Goal: Task Accomplishment & Management: Manage account settings

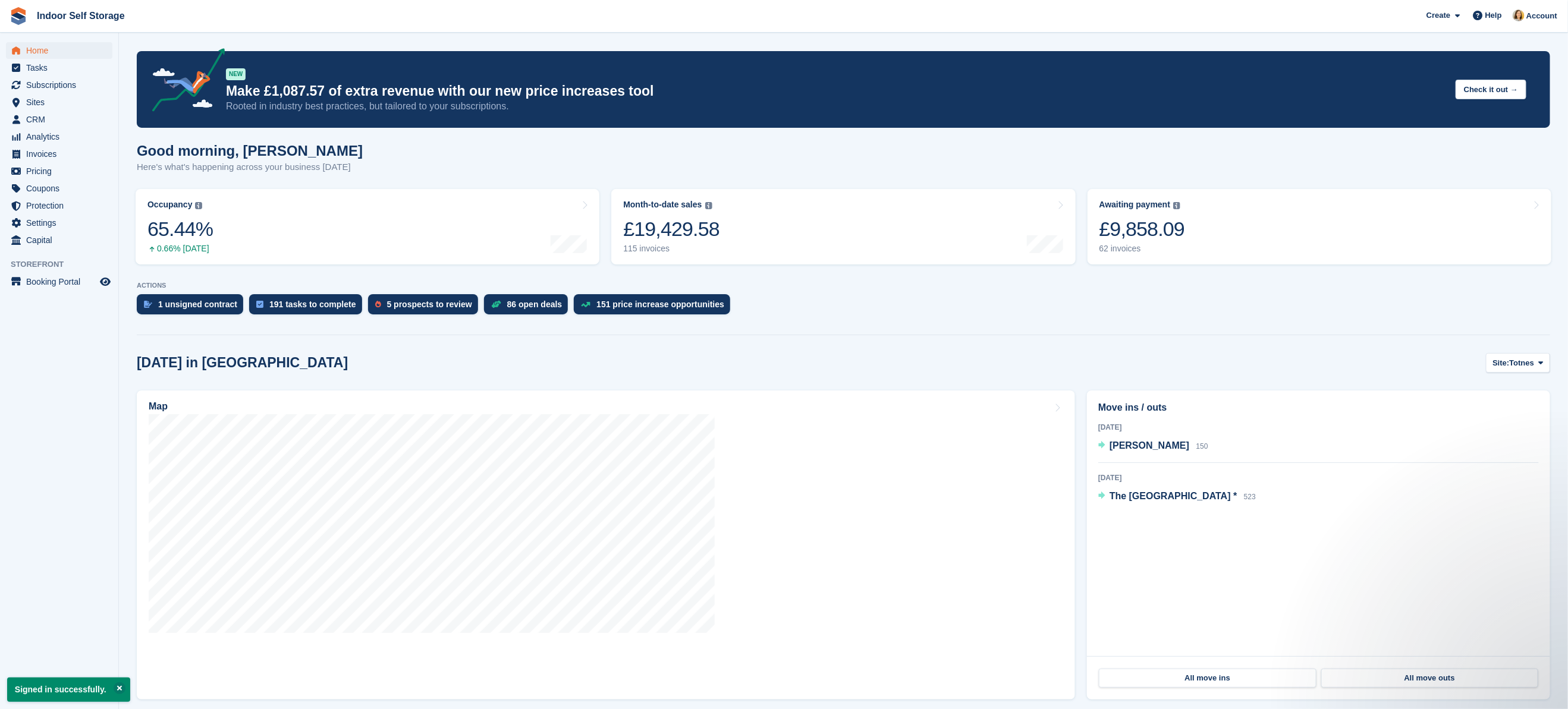
drag, startPoint x: 1056, startPoint y: 7, endPoint x: 793, endPoint y: 156, distance: 302.3
click at [793, 156] on div "Good morning, Emma Here's what's happening across your business today" at bounding box center [844, 165] width 1413 height 46
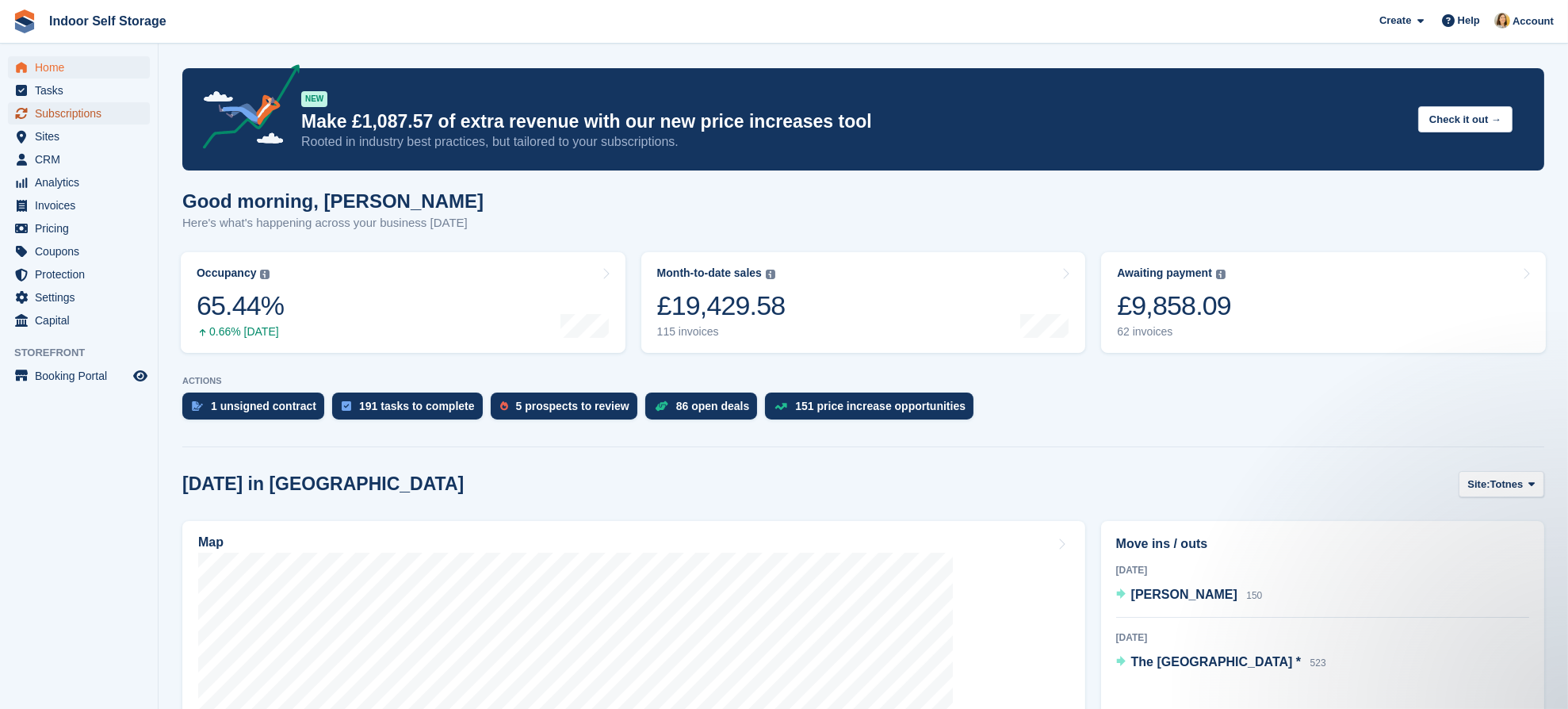
drag, startPoint x: 2101, startPoint y: 4, endPoint x: 50, endPoint y: 110, distance: 2053.7
click at [50, 110] on span "Subscriptions" at bounding box center [82, 113] width 95 height 22
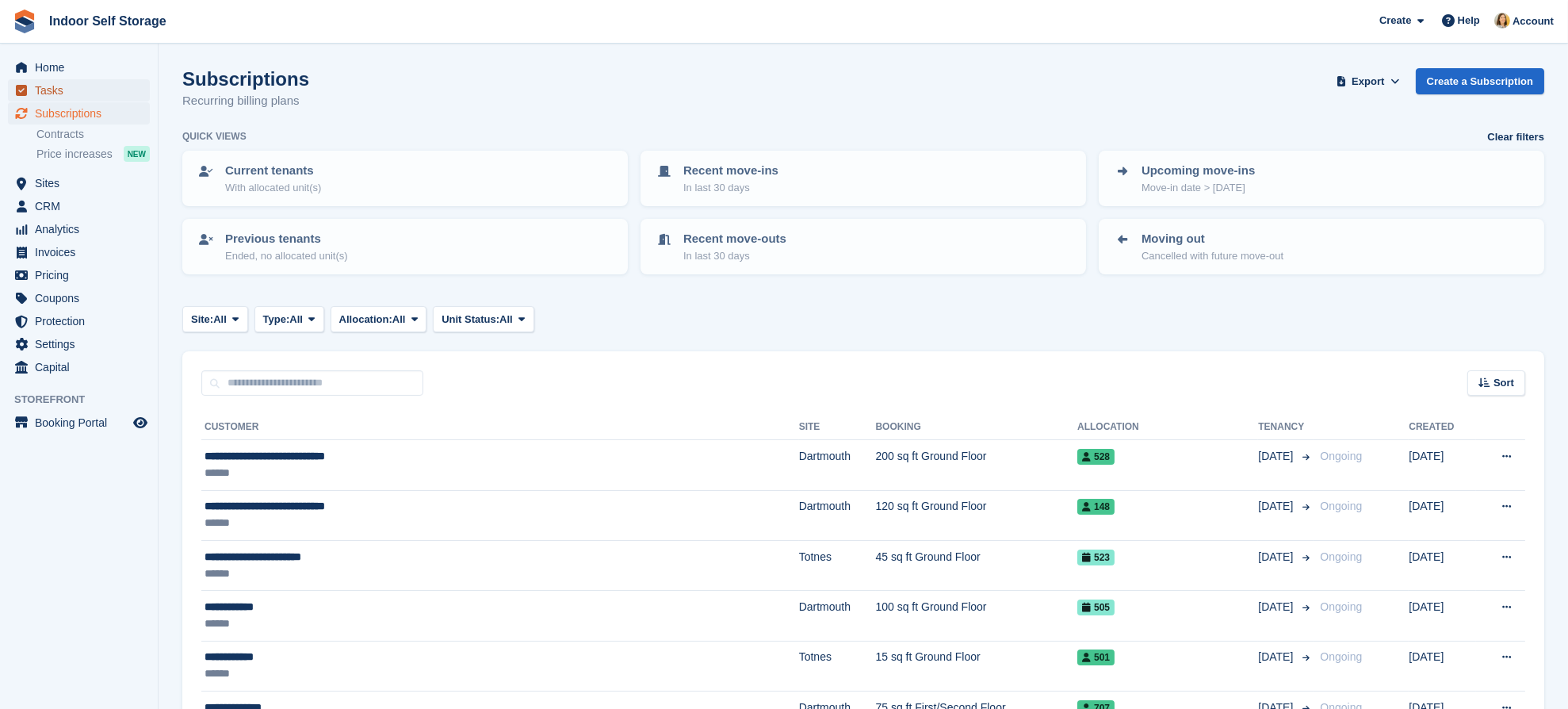
click at [56, 86] on span "Tasks" at bounding box center [82, 90] width 95 height 22
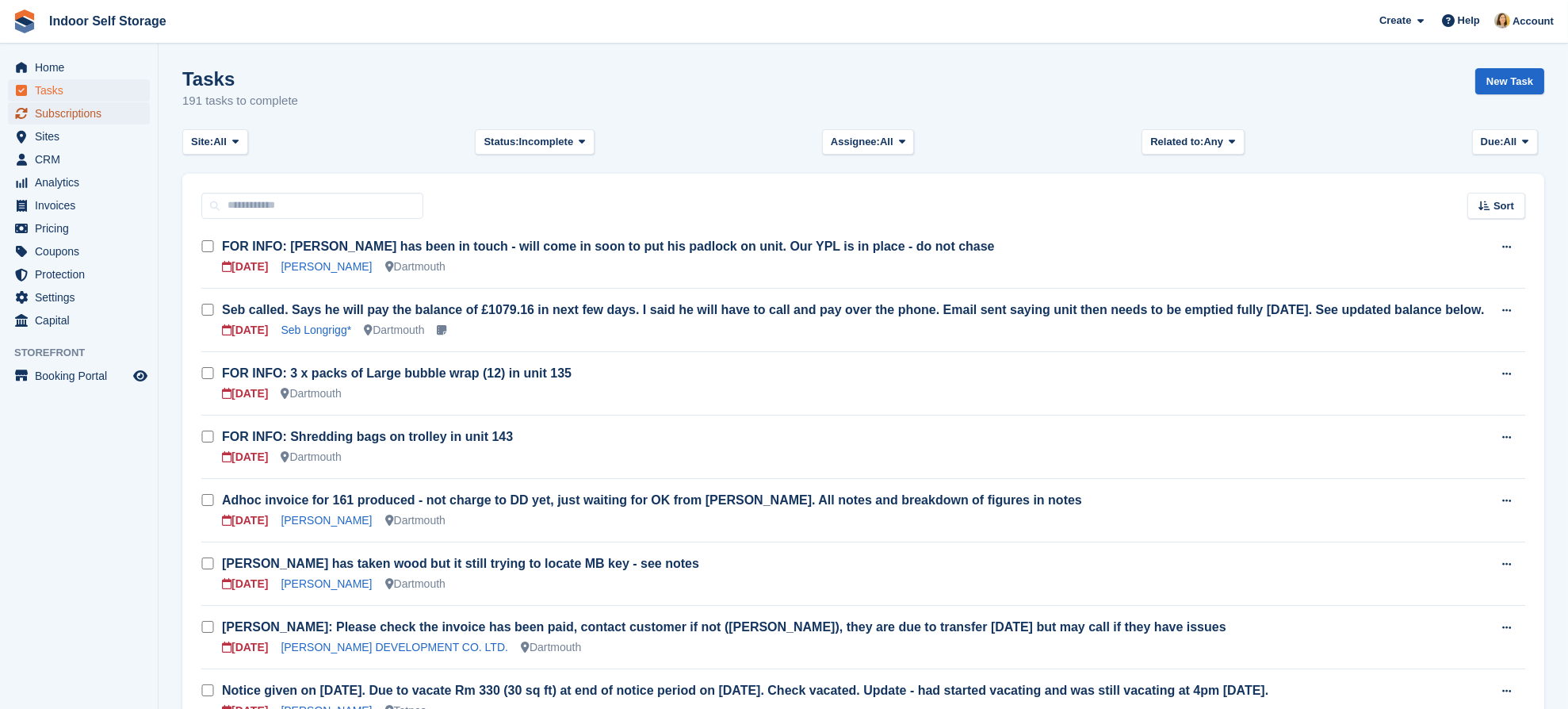
click at [61, 117] on span "Subscriptions" at bounding box center [82, 113] width 95 height 22
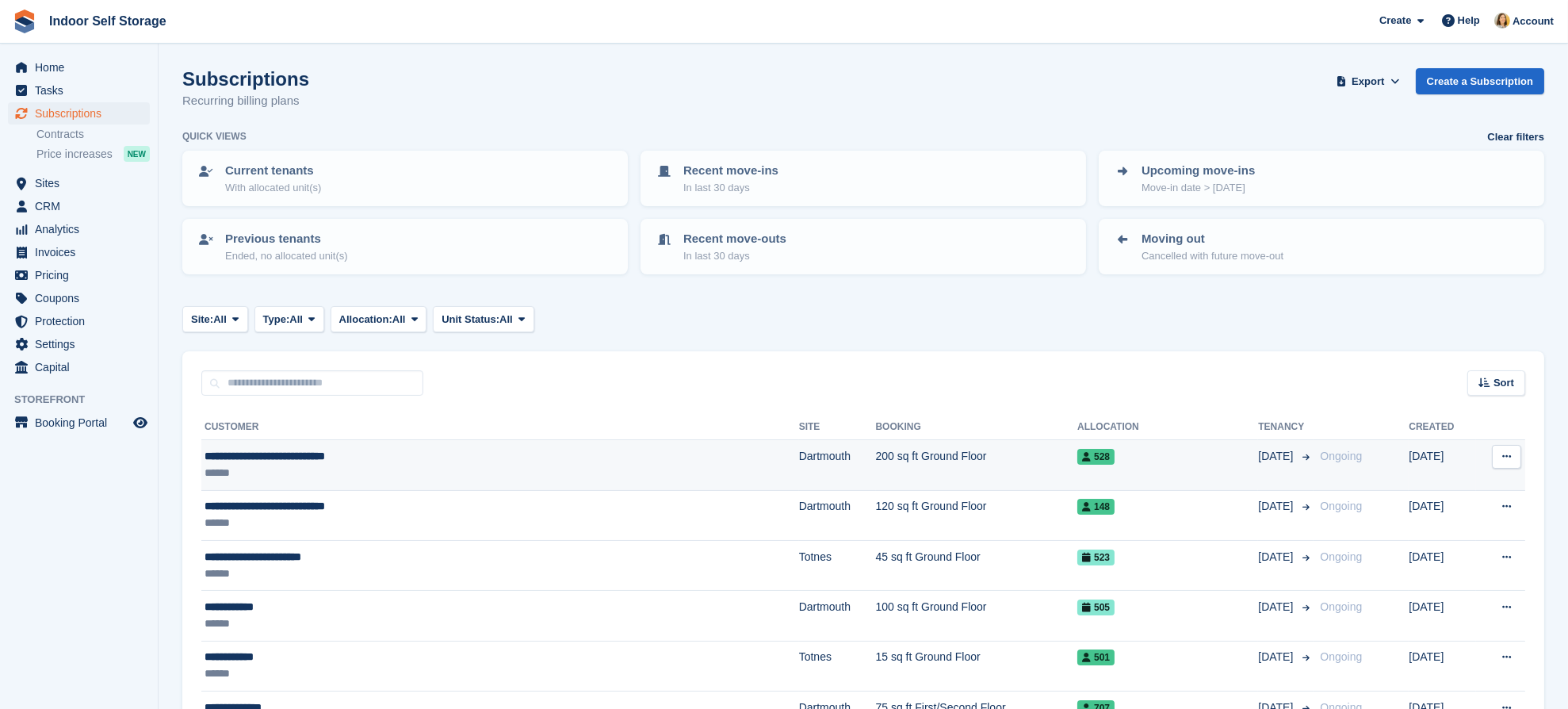
click at [314, 451] on span "**********" at bounding box center [265, 456] width 120 height 11
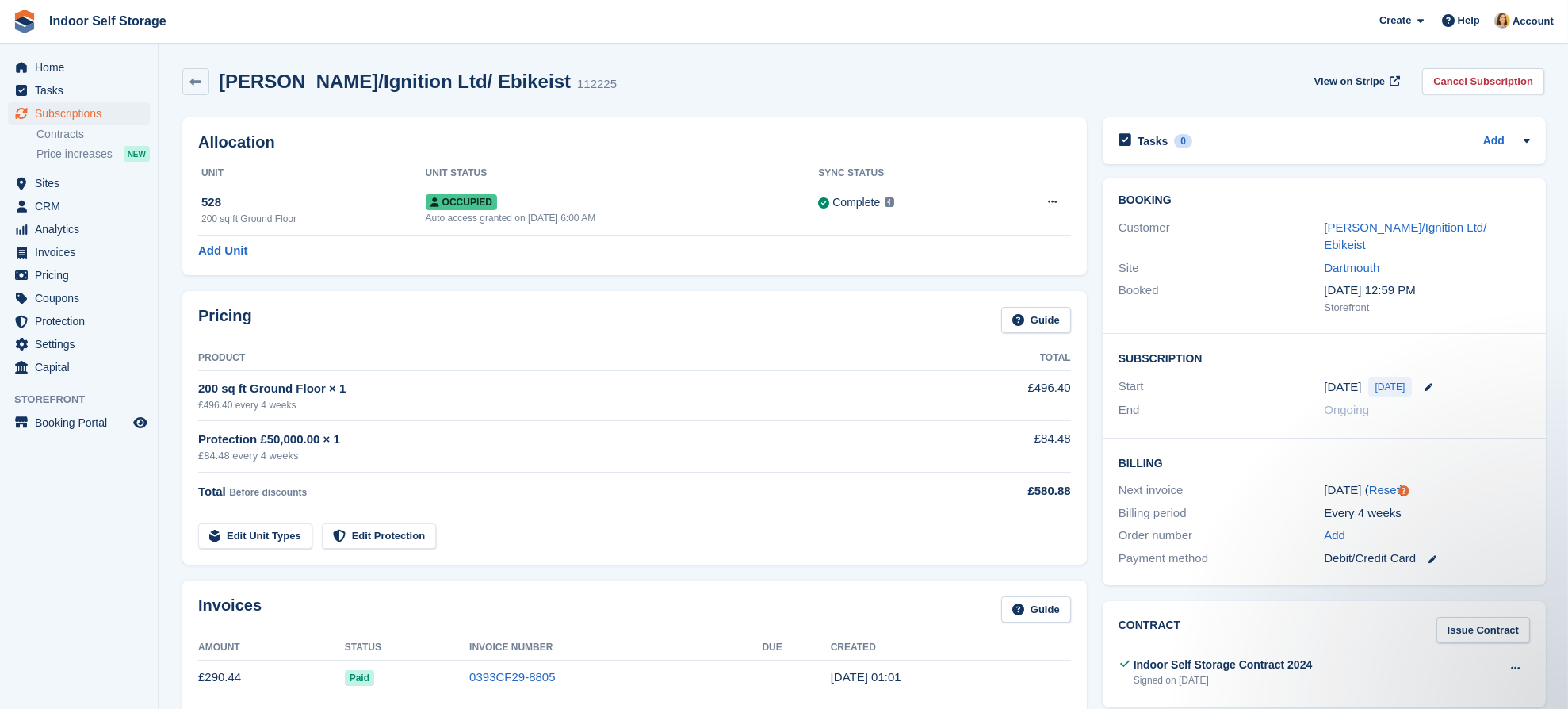
drag, startPoint x: 1480, startPoint y: 145, endPoint x: 1370, endPoint y: 207, distance: 126.3
click at [1342, 130] on div "Tasks 0 Add" at bounding box center [1324, 141] width 411 height 21
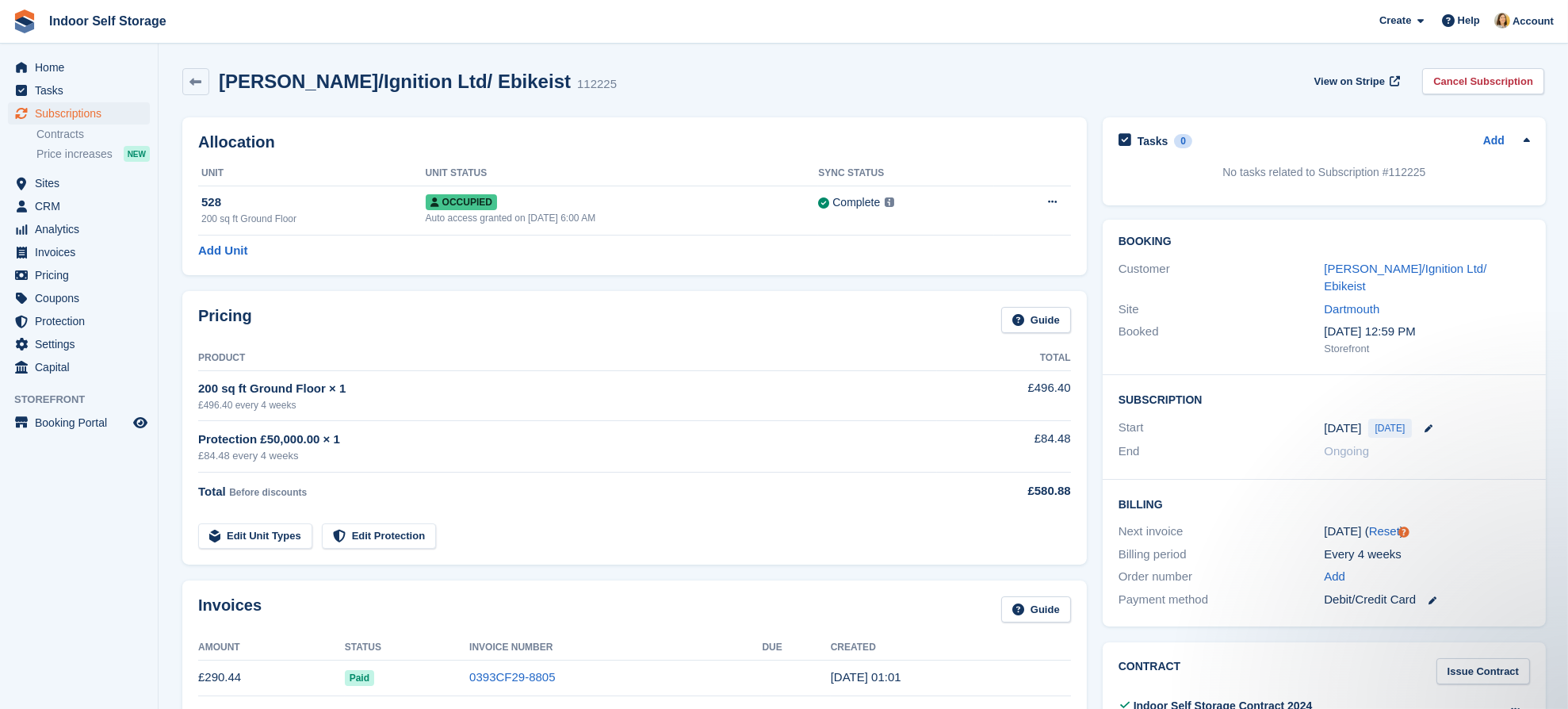
click at [1365, 226] on div "Booking Customer DAN RADFORD/Ignition Ltd/ Ebikeist Site Dartmouth Booked 4 Oct…" at bounding box center [1325, 297] width 443 height 155
click at [1370, 267] on link "[PERSON_NAME]/Ignition Ltd/ Ebikeist" at bounding box center [1405, 277] width 162 height 32
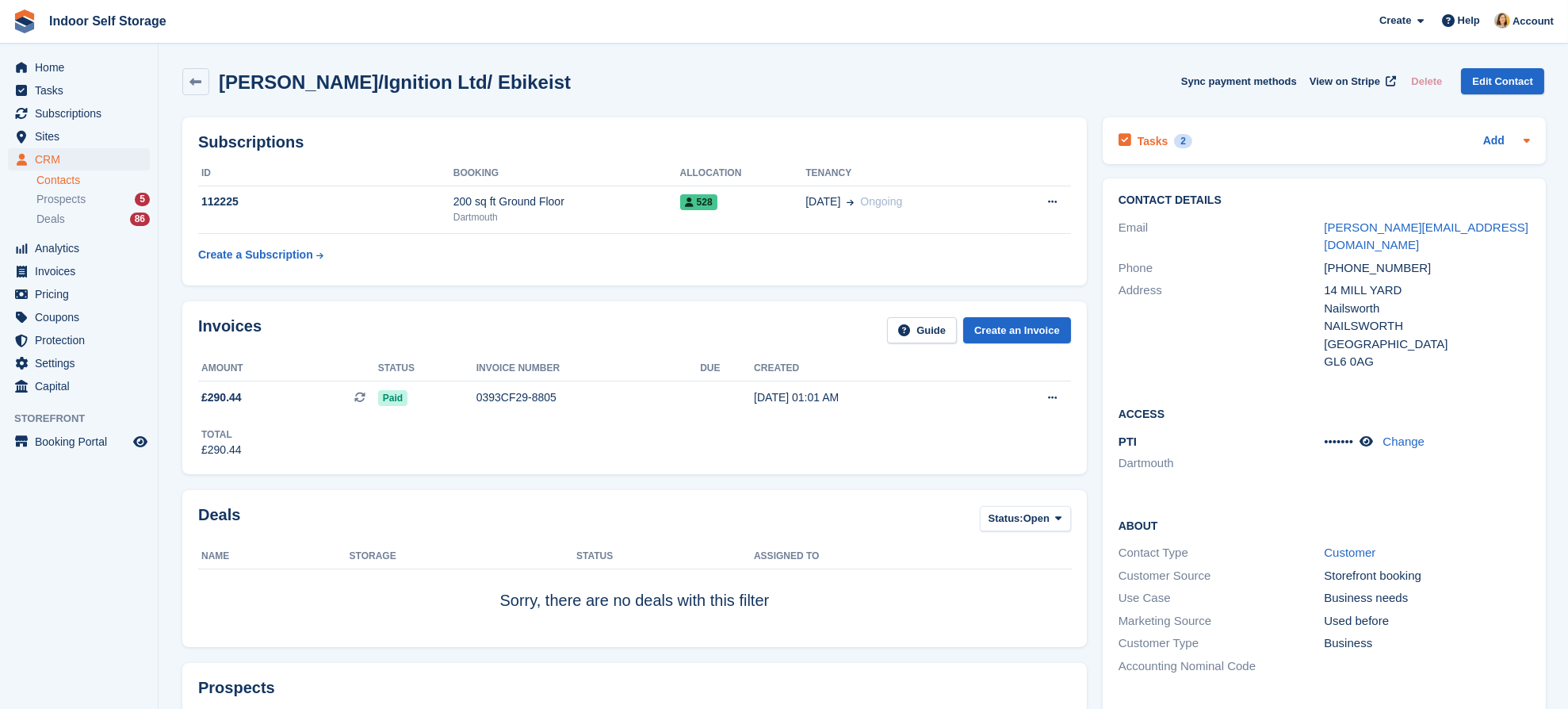
click at [1274, 146] on div "Tasks 2 Add" at bounding box center [1324, 141] width 411 height 21
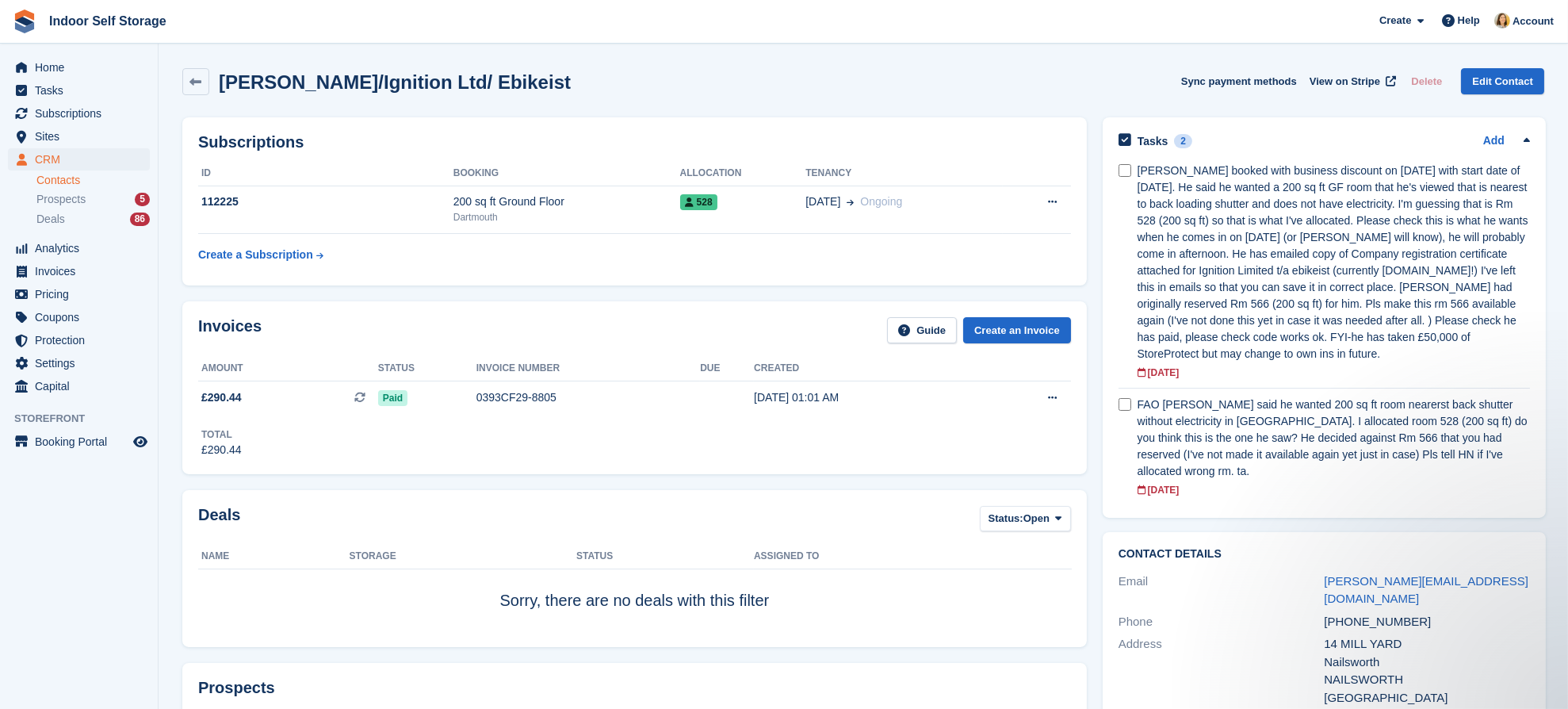
click at [699, 102] on div "DAN RADFORD/Ignition Ltd/ Ebikeist Sync payment methods View on Stripe Delete E…" at bounding box center [864, 84] width 1378 height 50
click at [54, 92] on span "Tasks" at bounding box center [82, 90] width 95 height 22
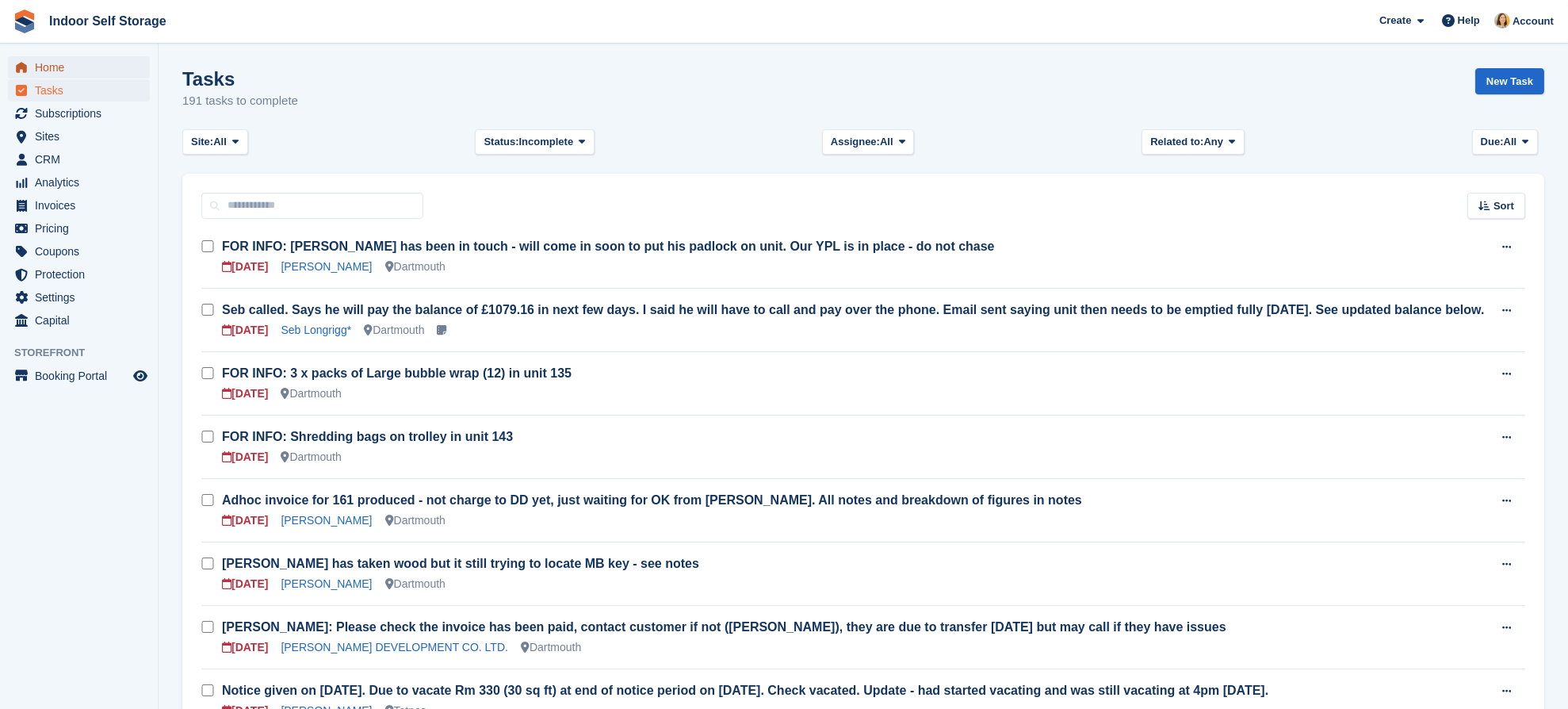
click at [52, 63] on span "Home" at bounding box center [82, 67] width 95 height 22
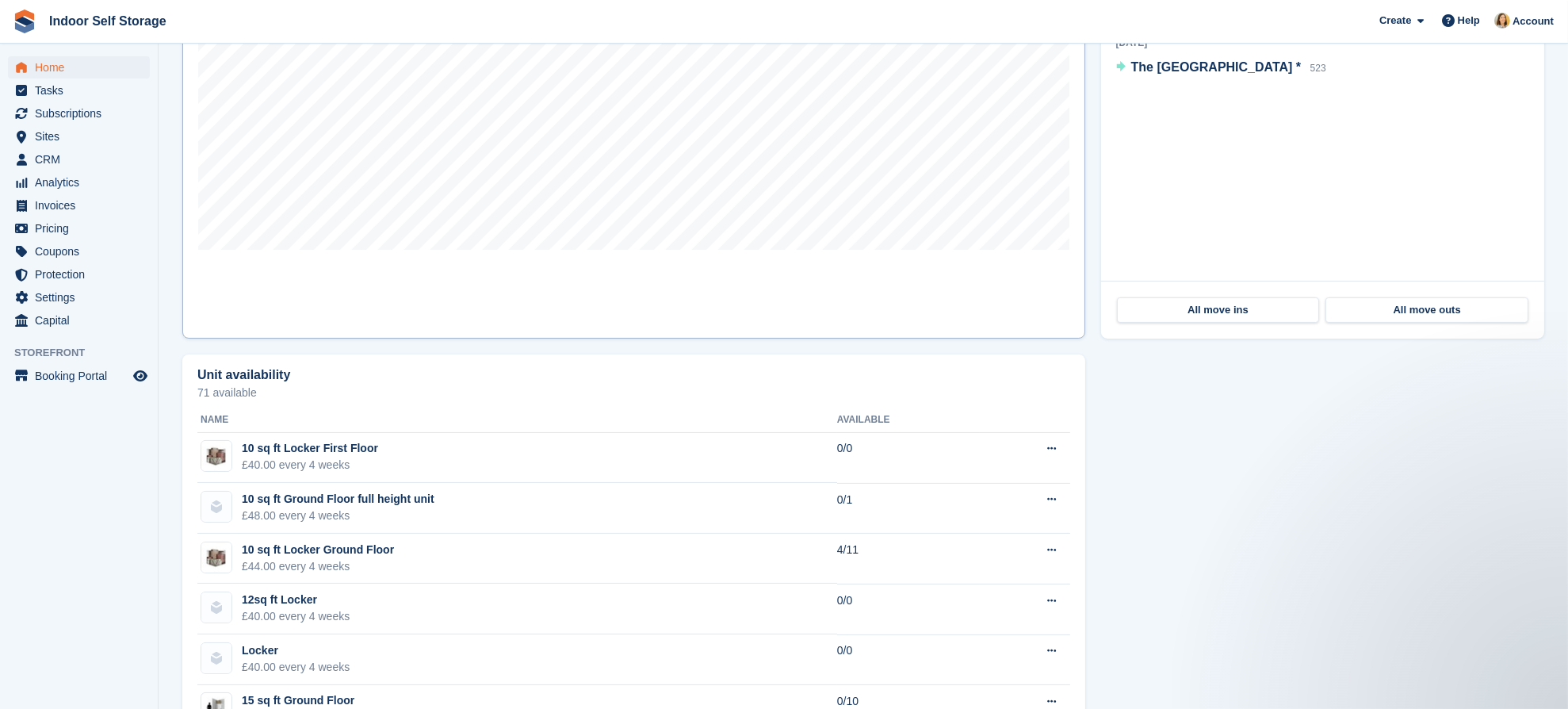
scroll to position [357, 0]
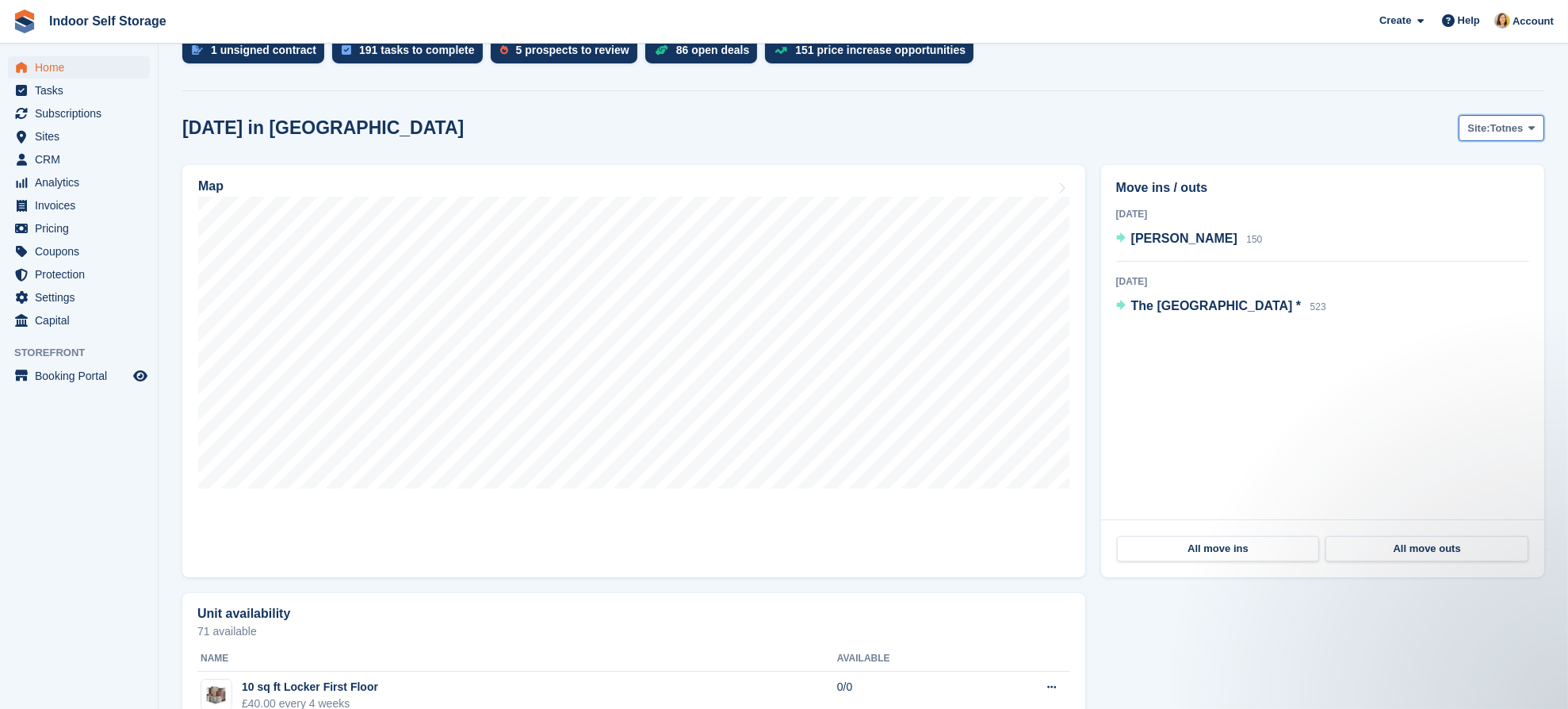
click at [1535, 129] on icon at bounding box center [1532, 128] width 6 height 11
click at [1441, 190] on link "Dartmouth" at bounding box center [1468, 194] width 138 height 28
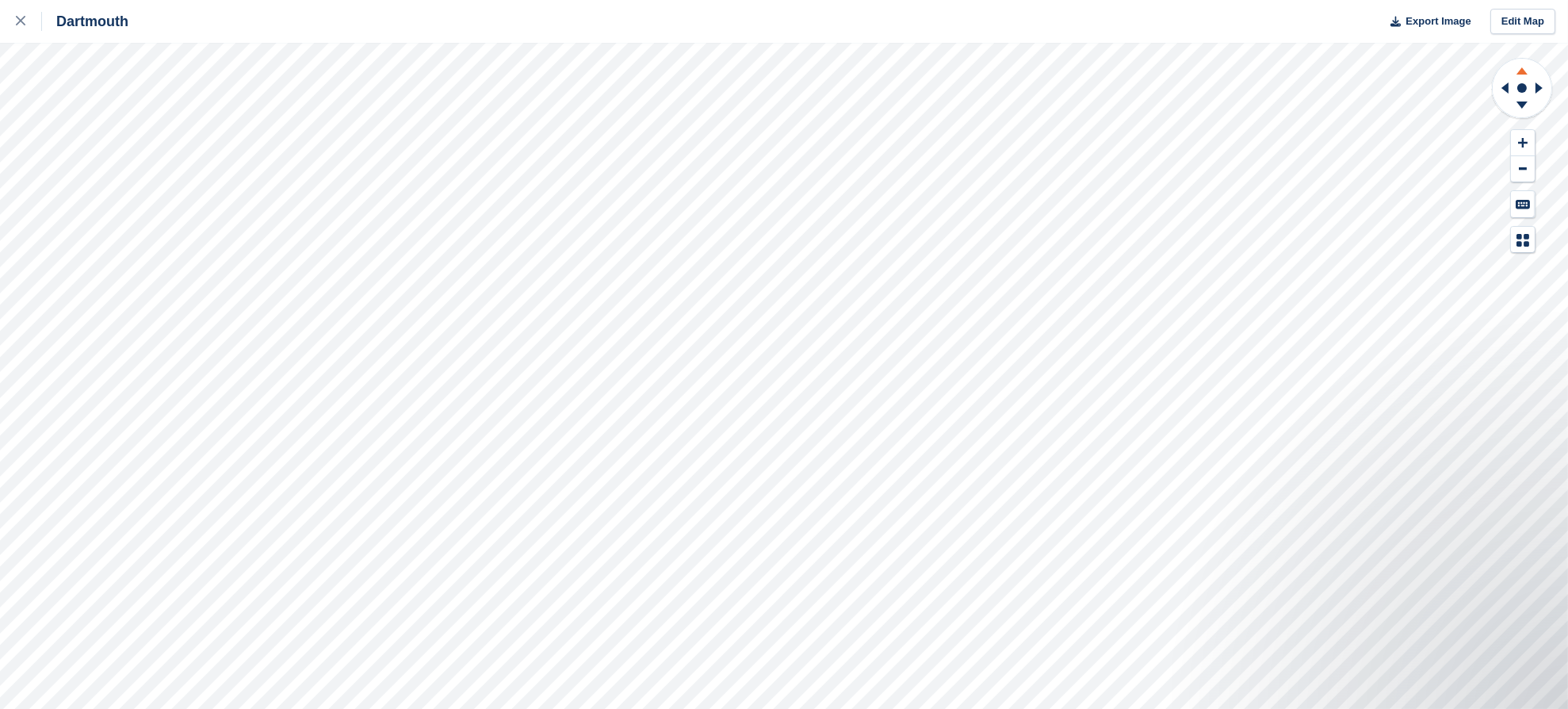
click at [1518, 69] on icon at bounding box center [1522, 68] width 41 height 19
click at [1517, 103] on icon at bounding box center [1522, 107] width 41 height 19
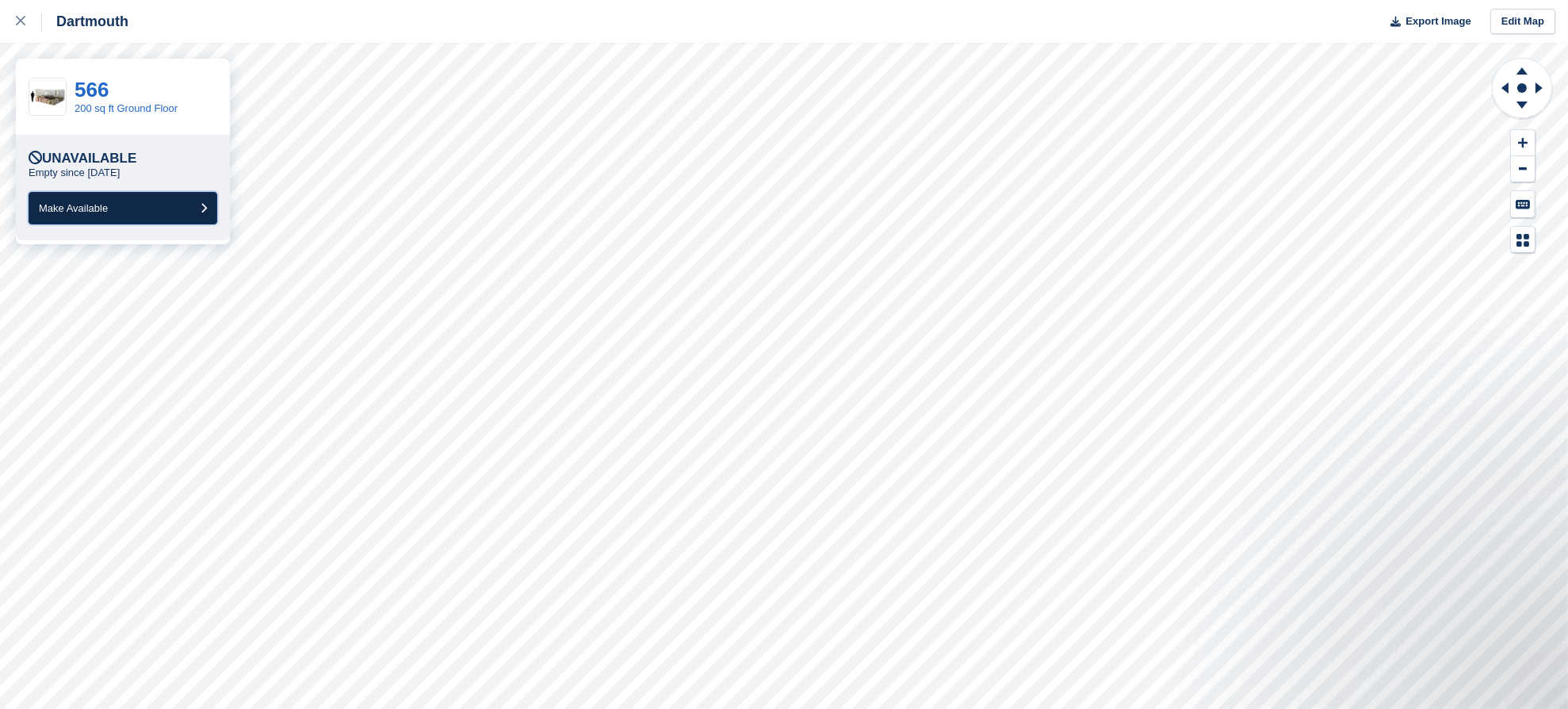
click at [126, 208] on button "Make Available" at bounding box center [123, 208] width 188 height 32
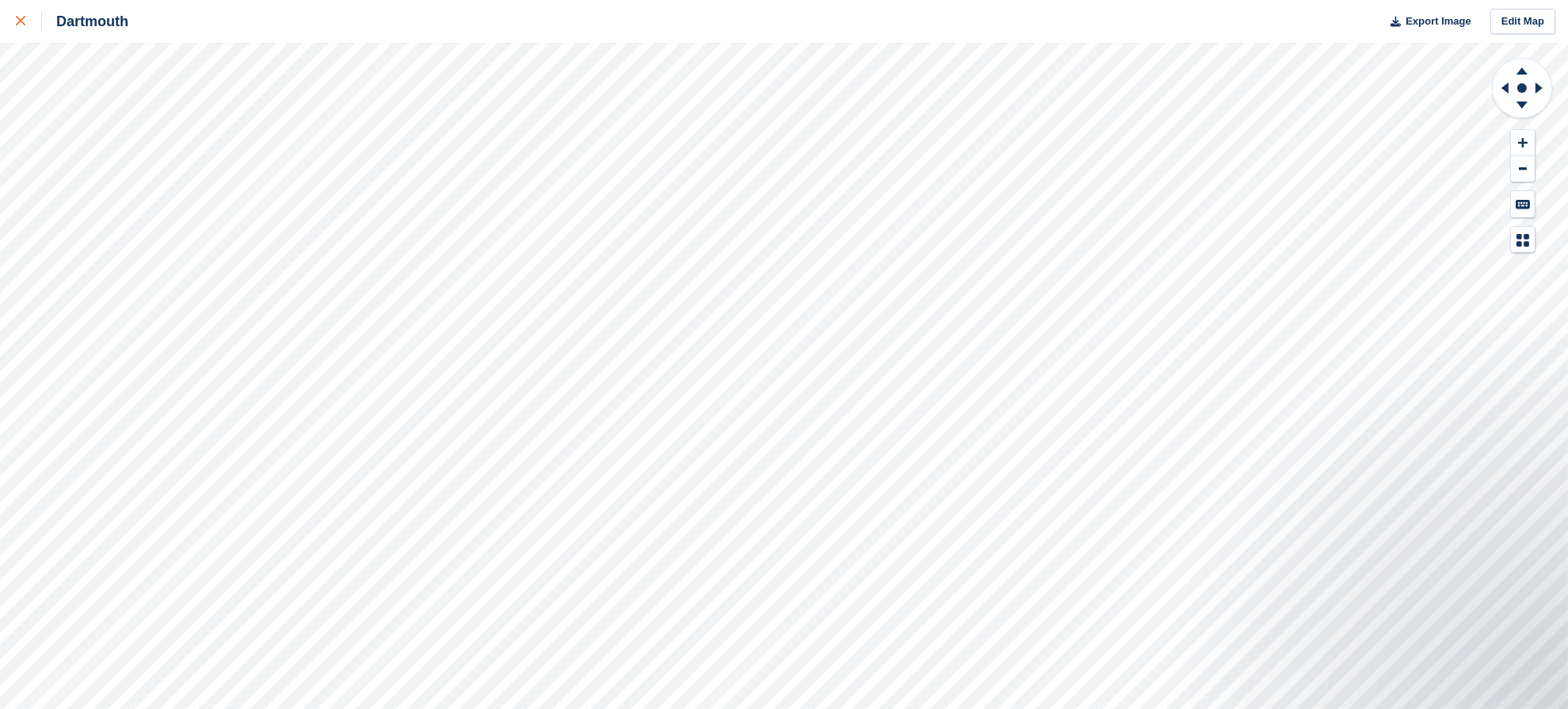
click at [25, 20] on div at bounding box center [29, 21] width 26 height 19
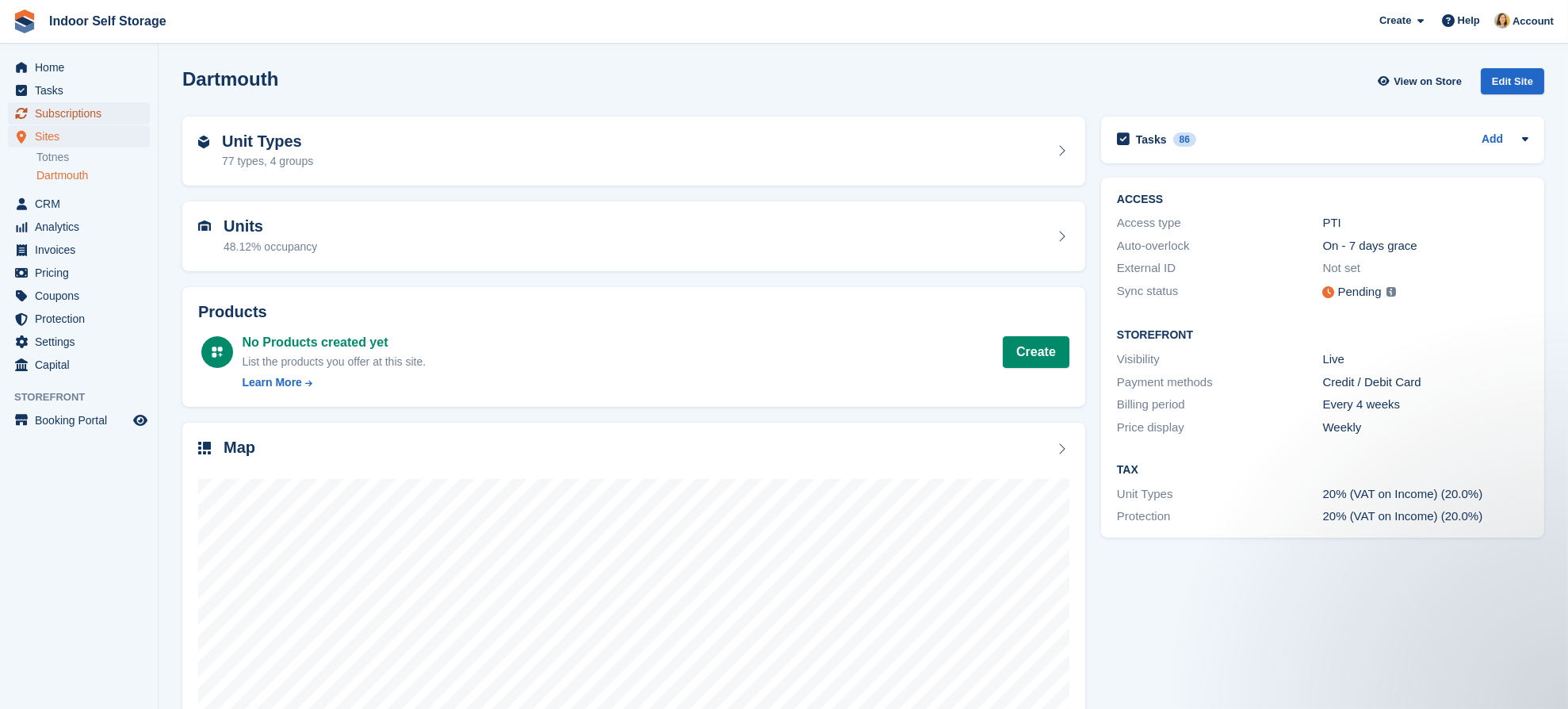
click at [75, 102] on span "Subscriptions" at bounding box center [82, 113] width 95 height 22
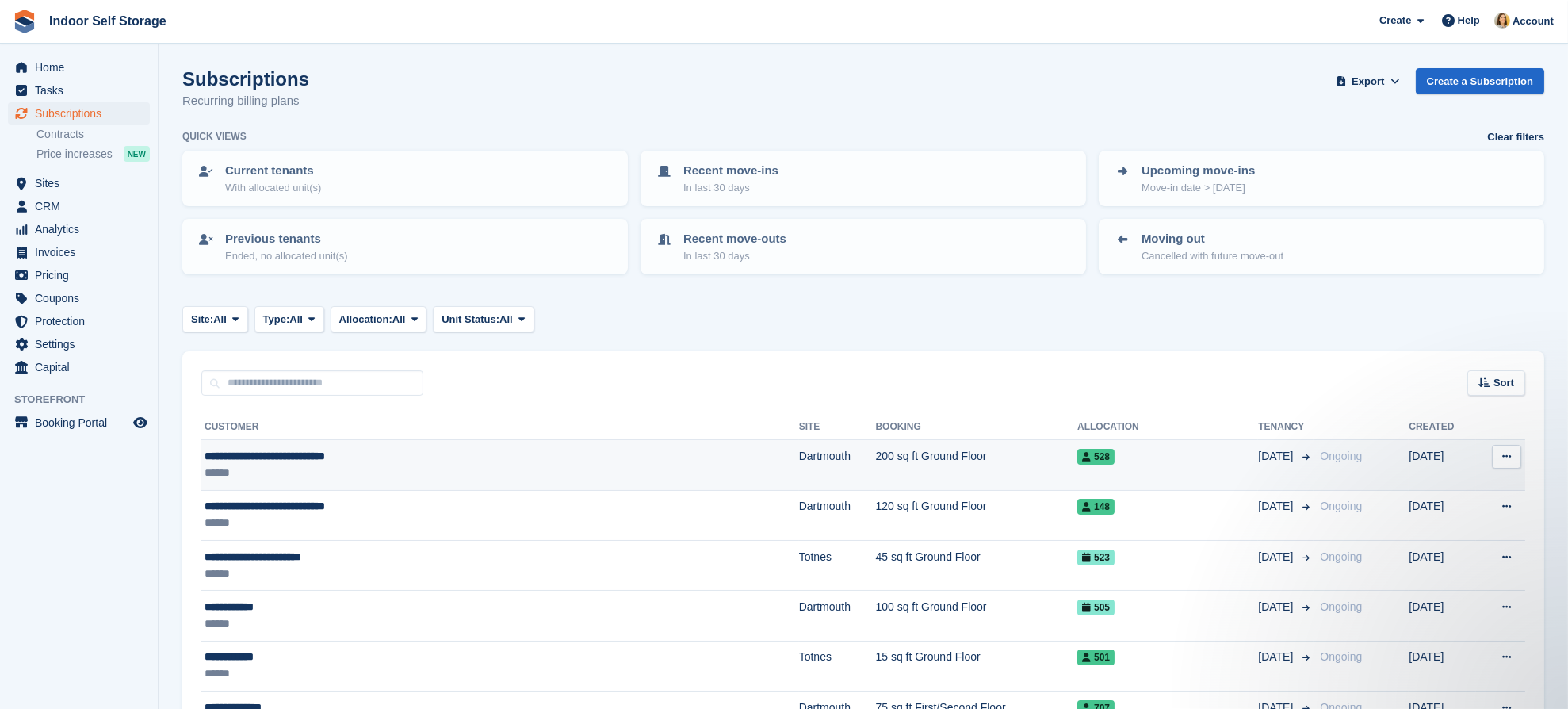
click at [458, 452] on div "**********" at bounding box center [404, 456] width 400 height 17
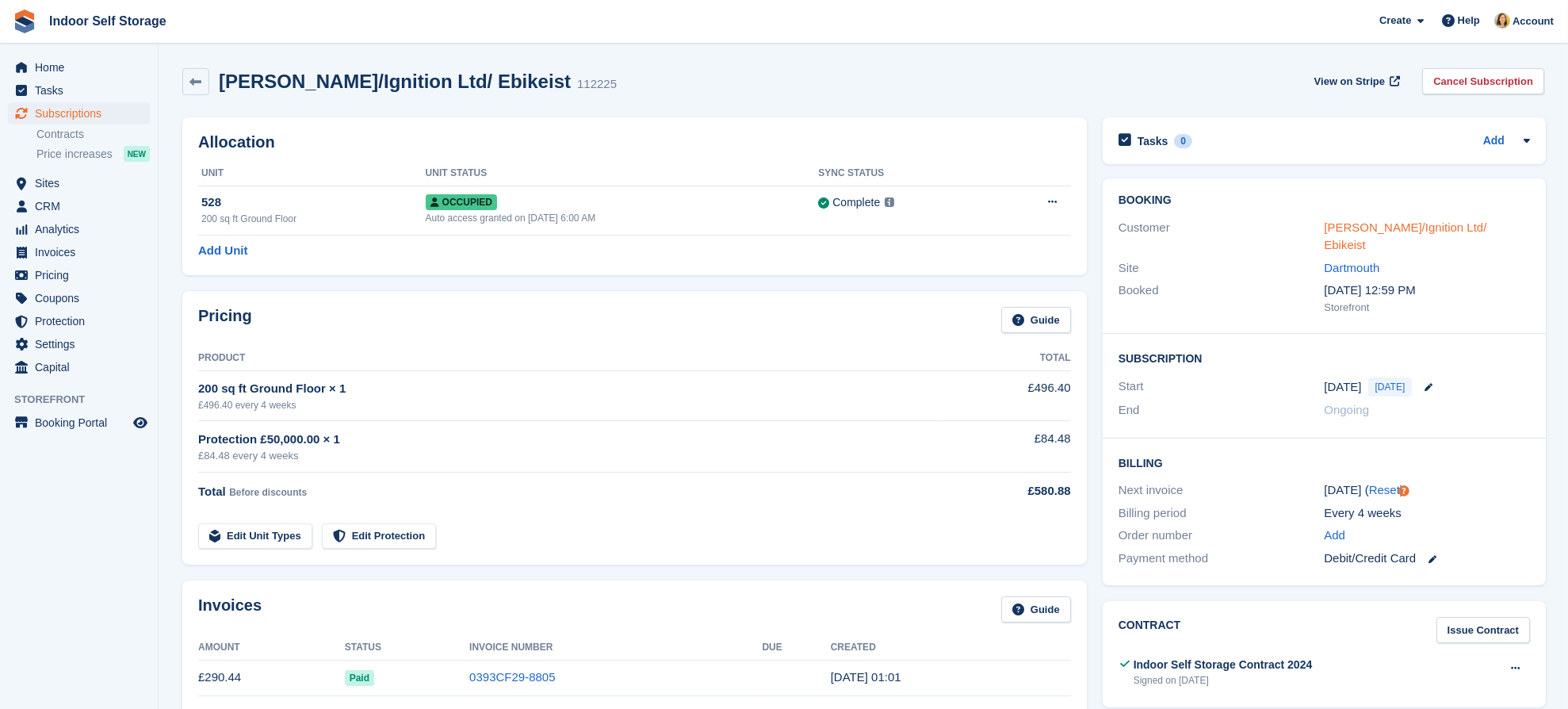
click at [1372, 223] on link "[PERSON_NAME]/Ignition Ltd/ Ebikeist" at bounding box center [1405, 236] width 162 height 32
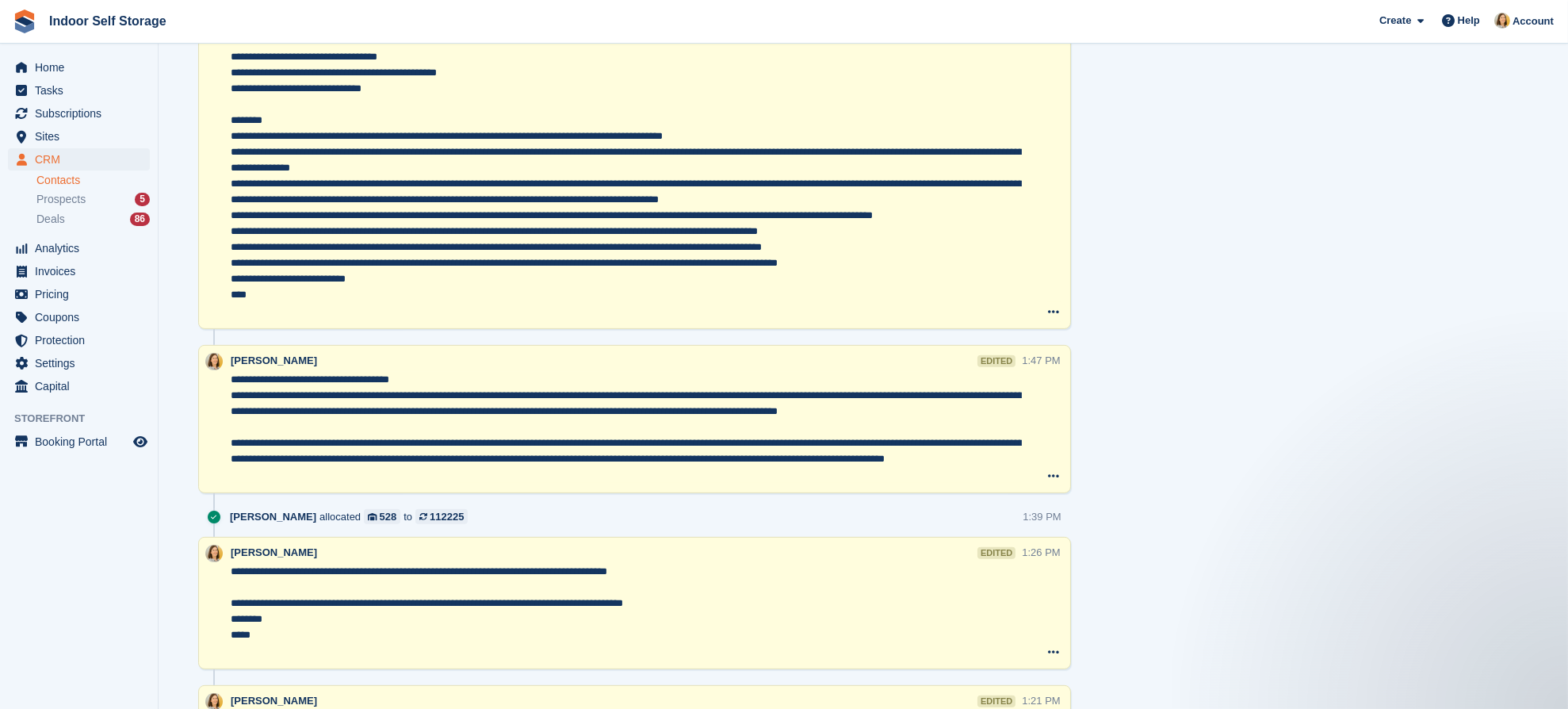
scroll to position [713, 0]
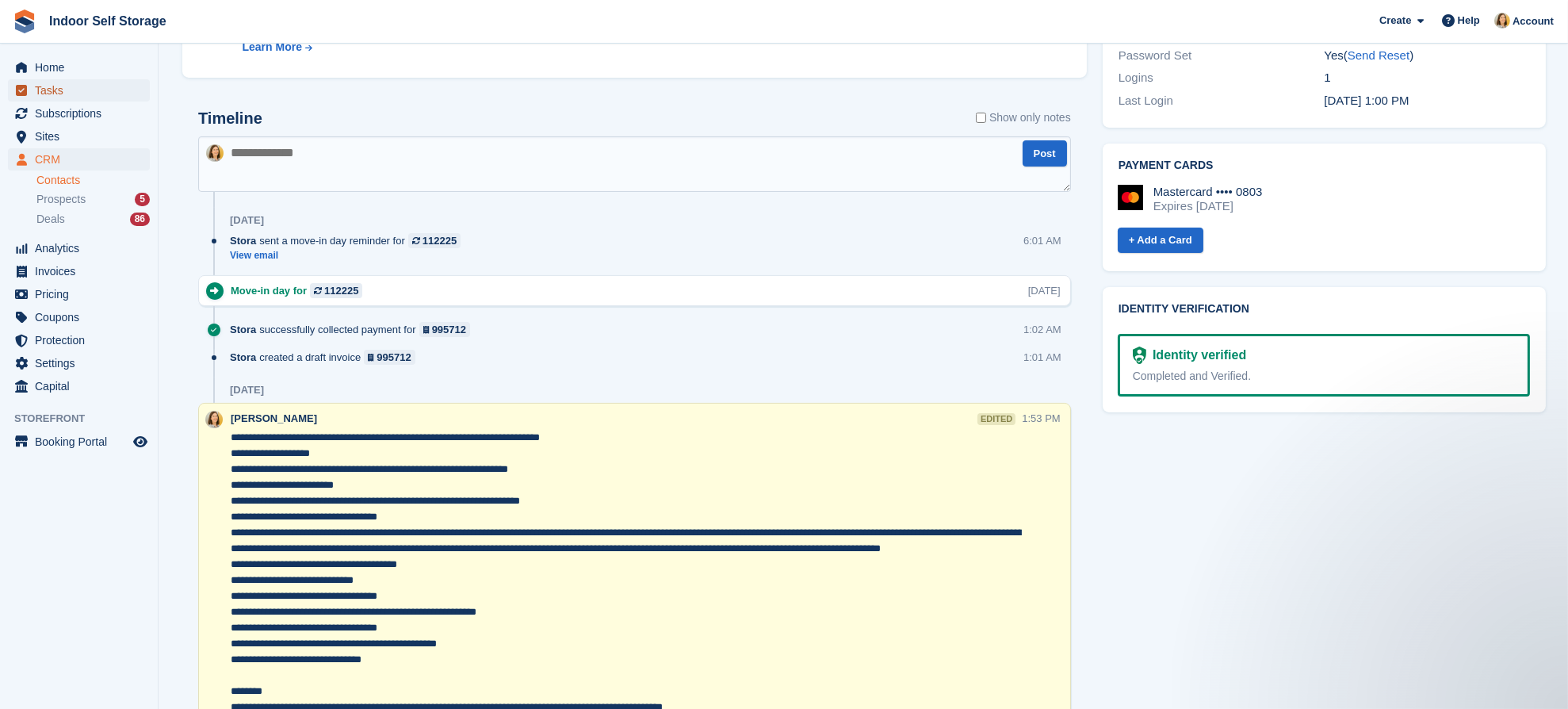
click at [41, 98] on span "Tasks" at bounding box center [82, 90] width 95 height 22
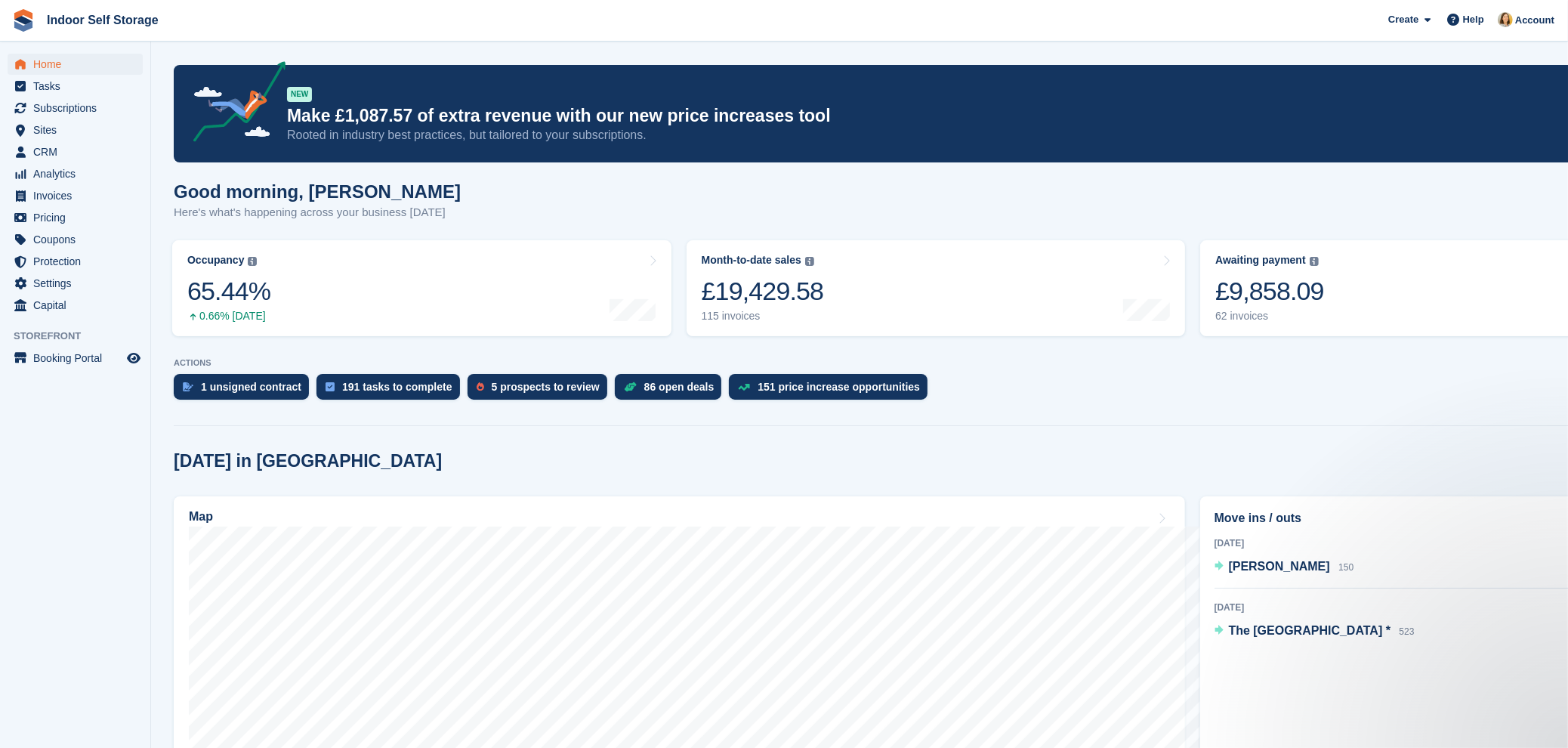
drag, startPoint x: 2082, startPoint y: 2, endPoint x: 784, endPoint y: 466, distance: 1378.4
click at [784, 466] on div "[DATE] in [GEOGRAPHIC_DATA] Site: [GEOGRAPHIC_DATA] Totnes Dartmouth" at bounding box center [936, 461] width 1524 height 25
click at [36, 84] on span "Tasks" at bounding box center [78, 86] width 90 height 21
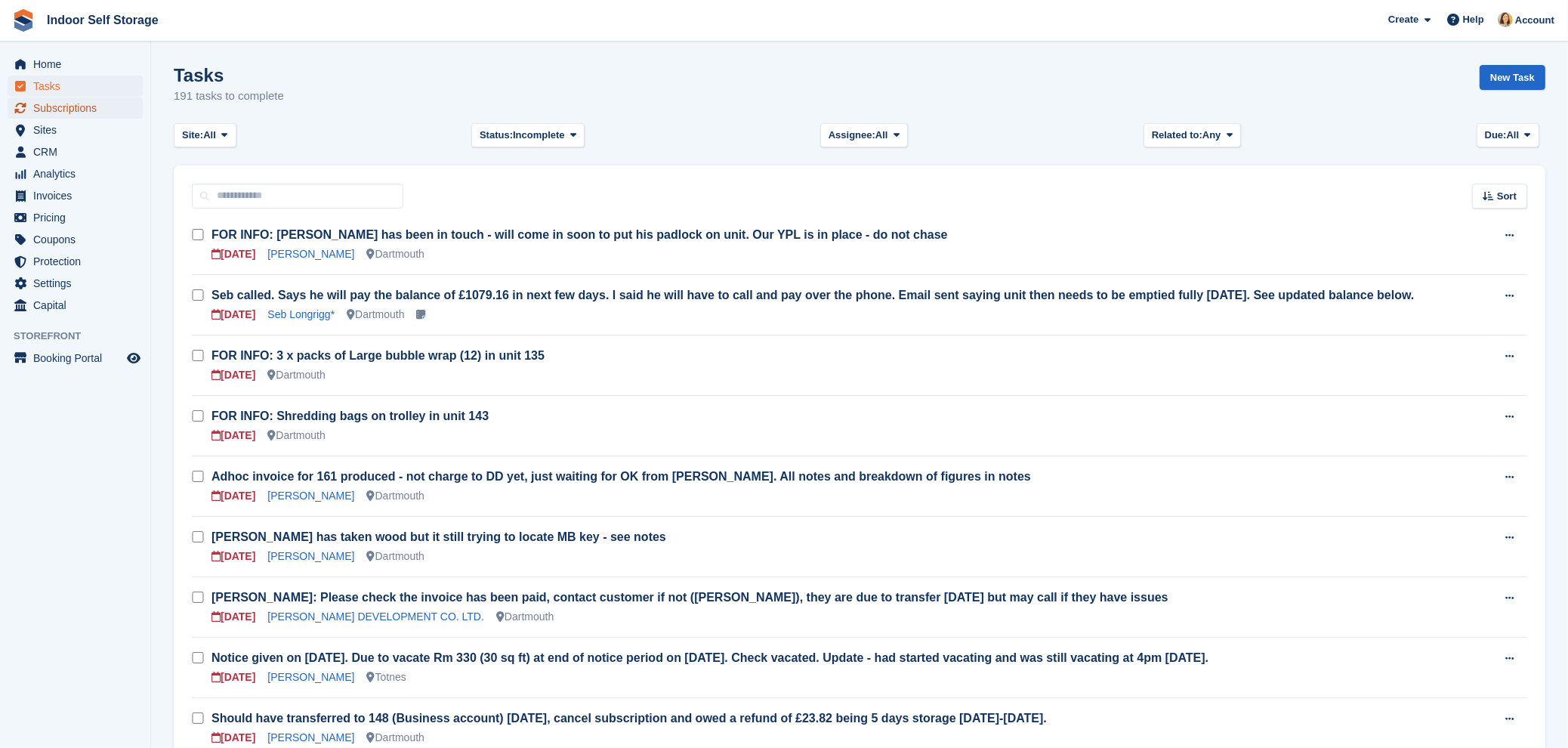
drag, startPoint x: 0, startPoint y: 0, endPoint x: 37, endPoint y: 110, distance: 116.1
click at [37, 110] on span "Subscriptions" at bounding box center [78, 108] width 90 height 21
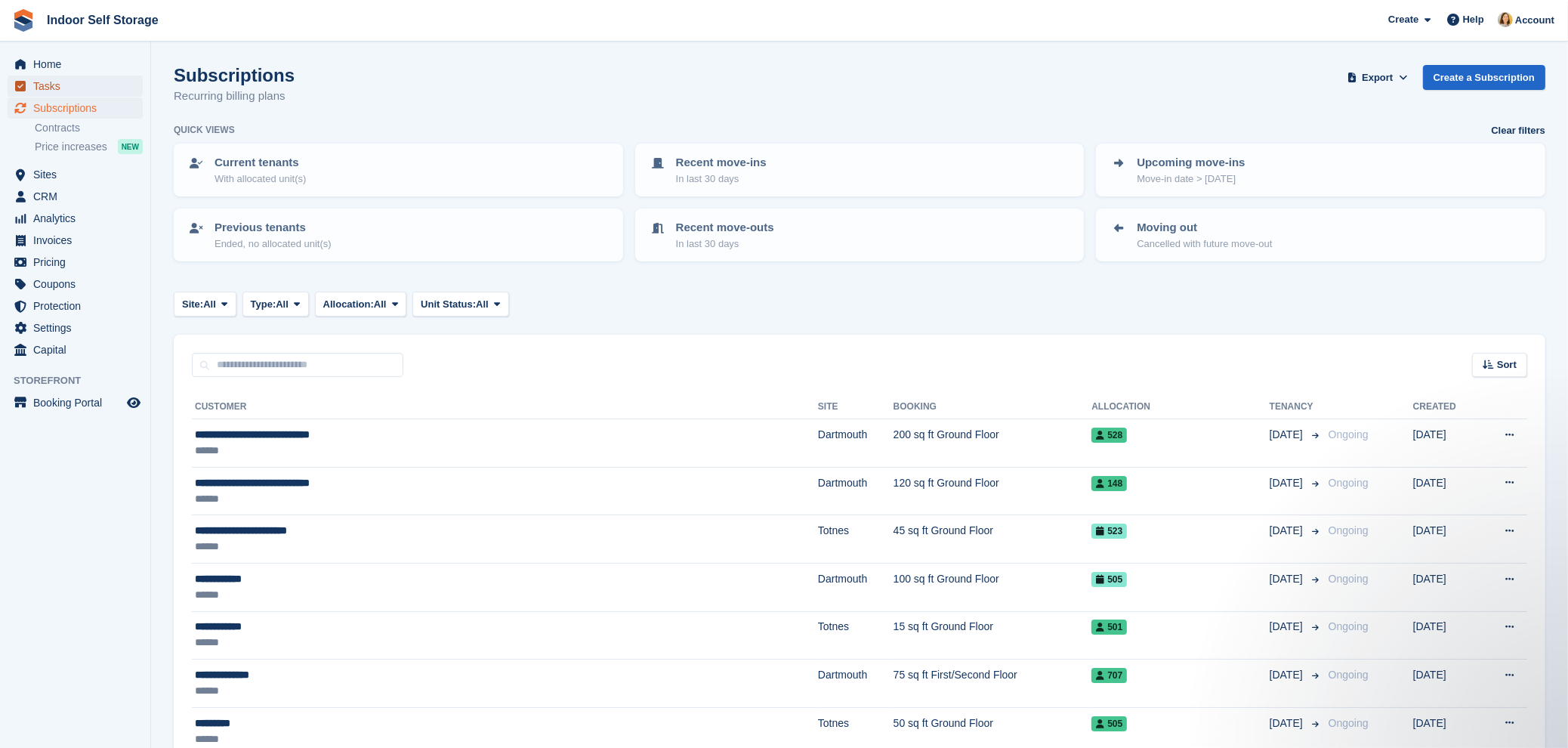
click at [48, 83] on span "Tasks" at bounding box center [78, 86] width 90 height 21
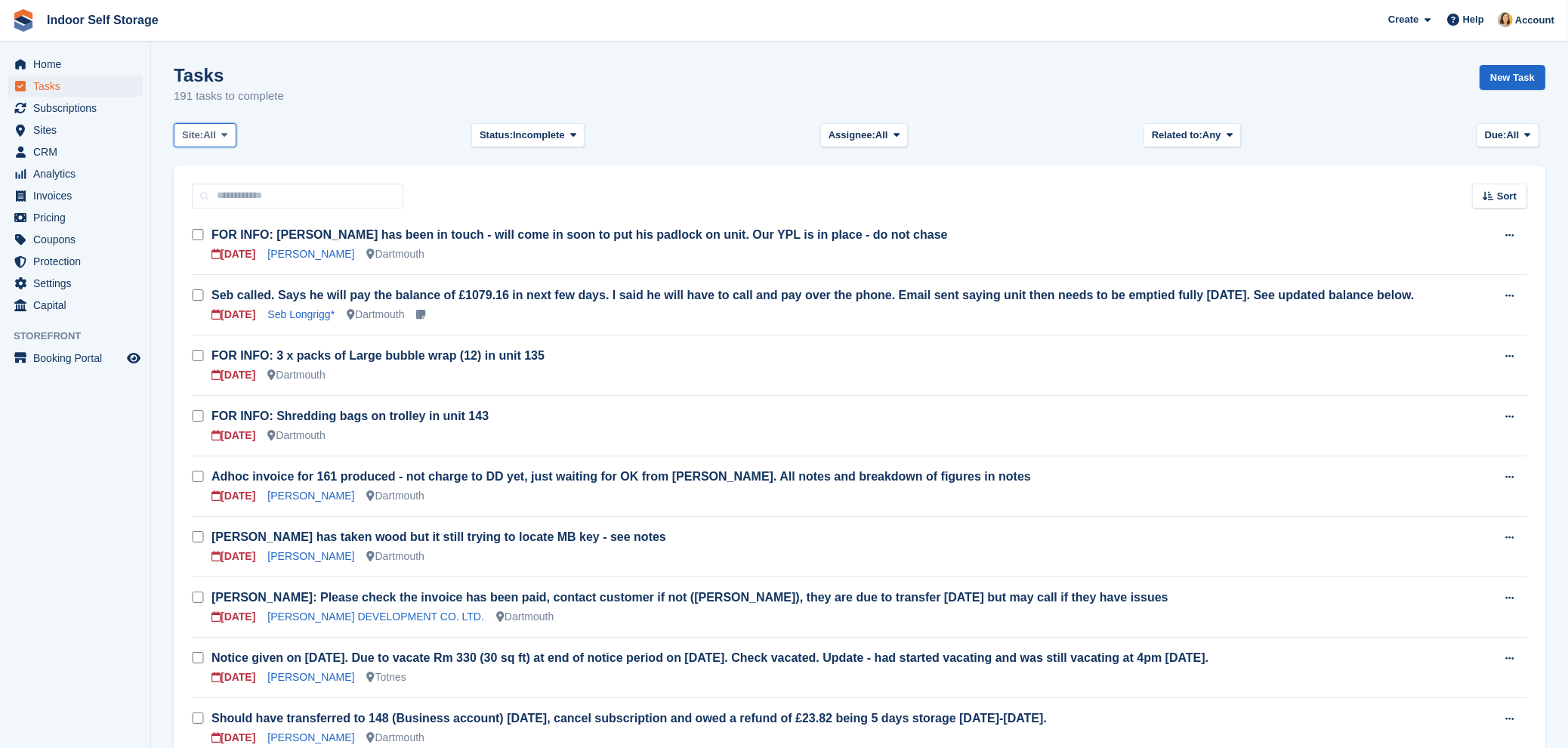
click at [230, 137] on span at bounding box center [224, 135] width 12 height 12
click at [208, 195] on link "Totnes" at bounding box center [246, 197] width 131 height 27
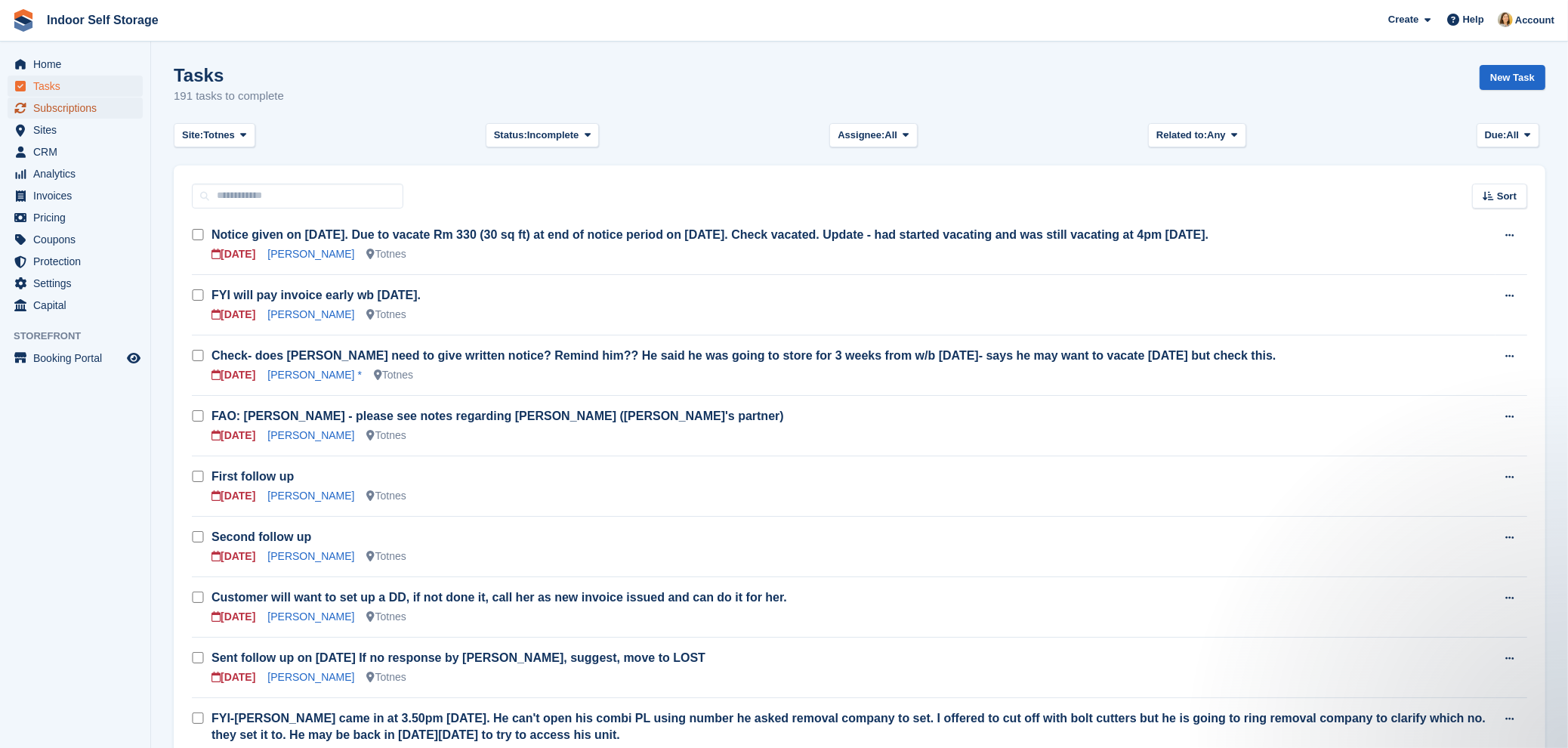
click at [65, 101] on span "Subscriptions" at bounding box center [78, 108] width 90 height 21
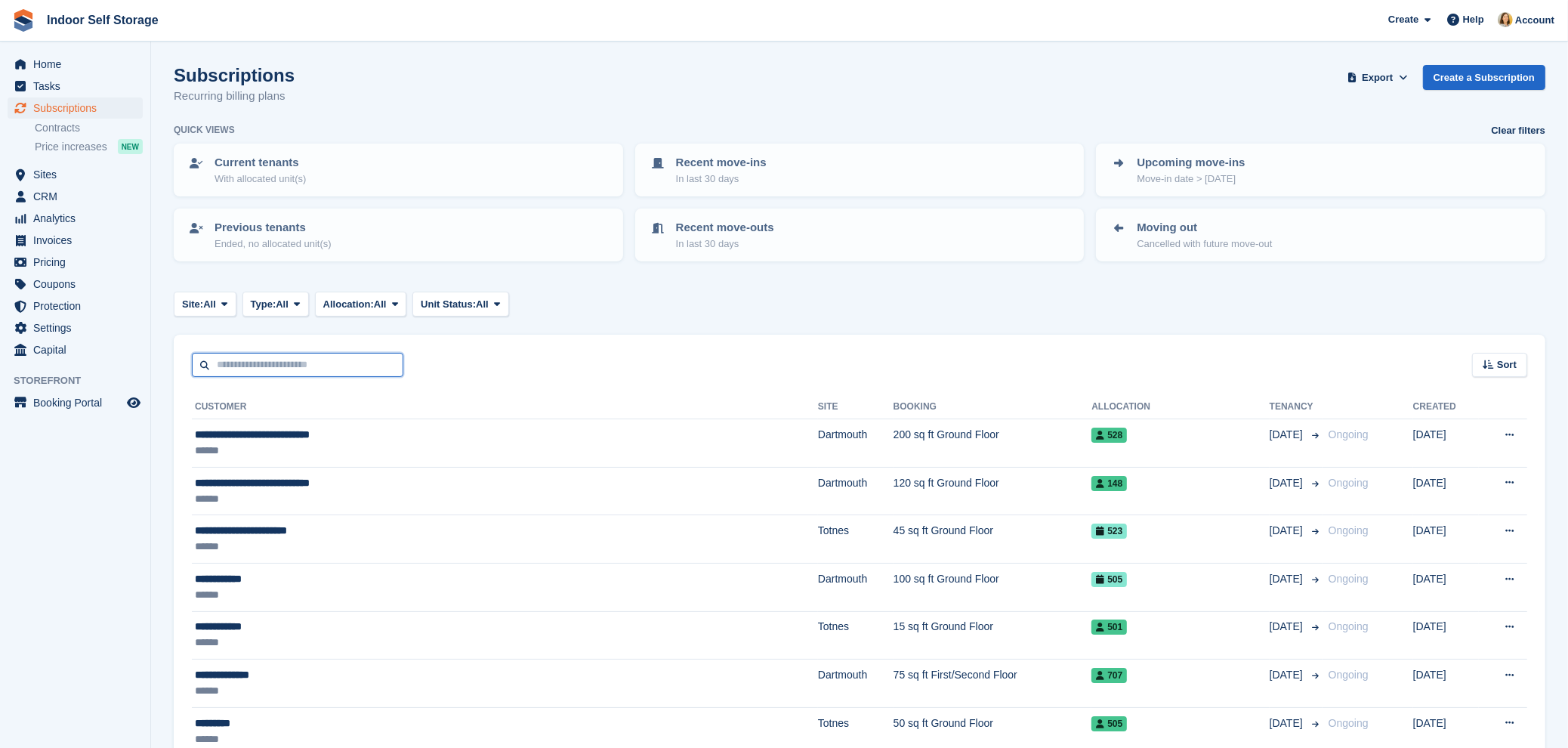
drag, startPoint x: 247, startPoint y: 362, endPoint x: 245, endPoint y: 347, distance: 15.1
click at [245, 348] on div "Sort Sort by Customer name Date created Move in date Move out date Created (old…" at bounding box center [860, 357] width 1372 height 43
type input "******"
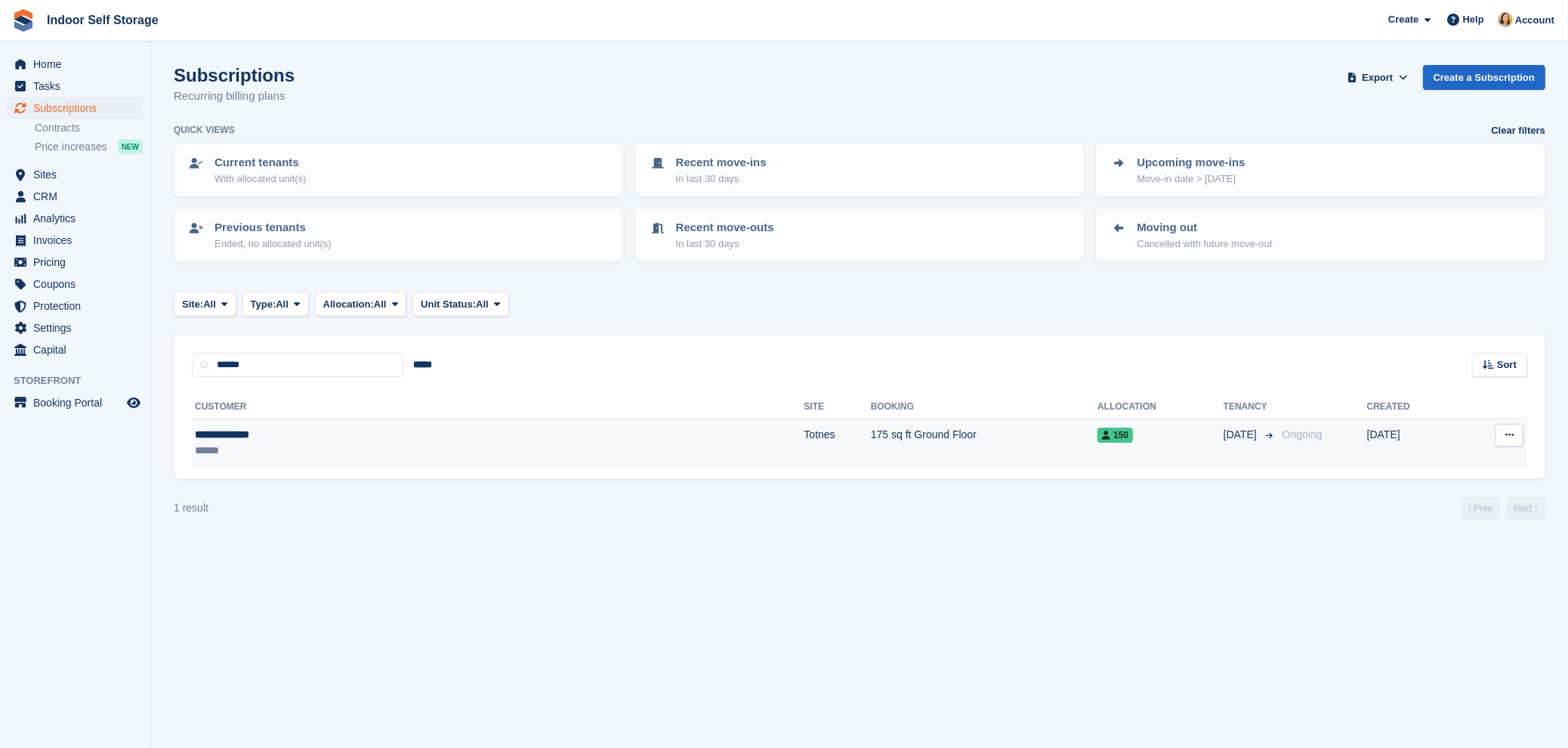
click at [363, 442] on div "******" at bounding box center [336, 450] width 282 height 16
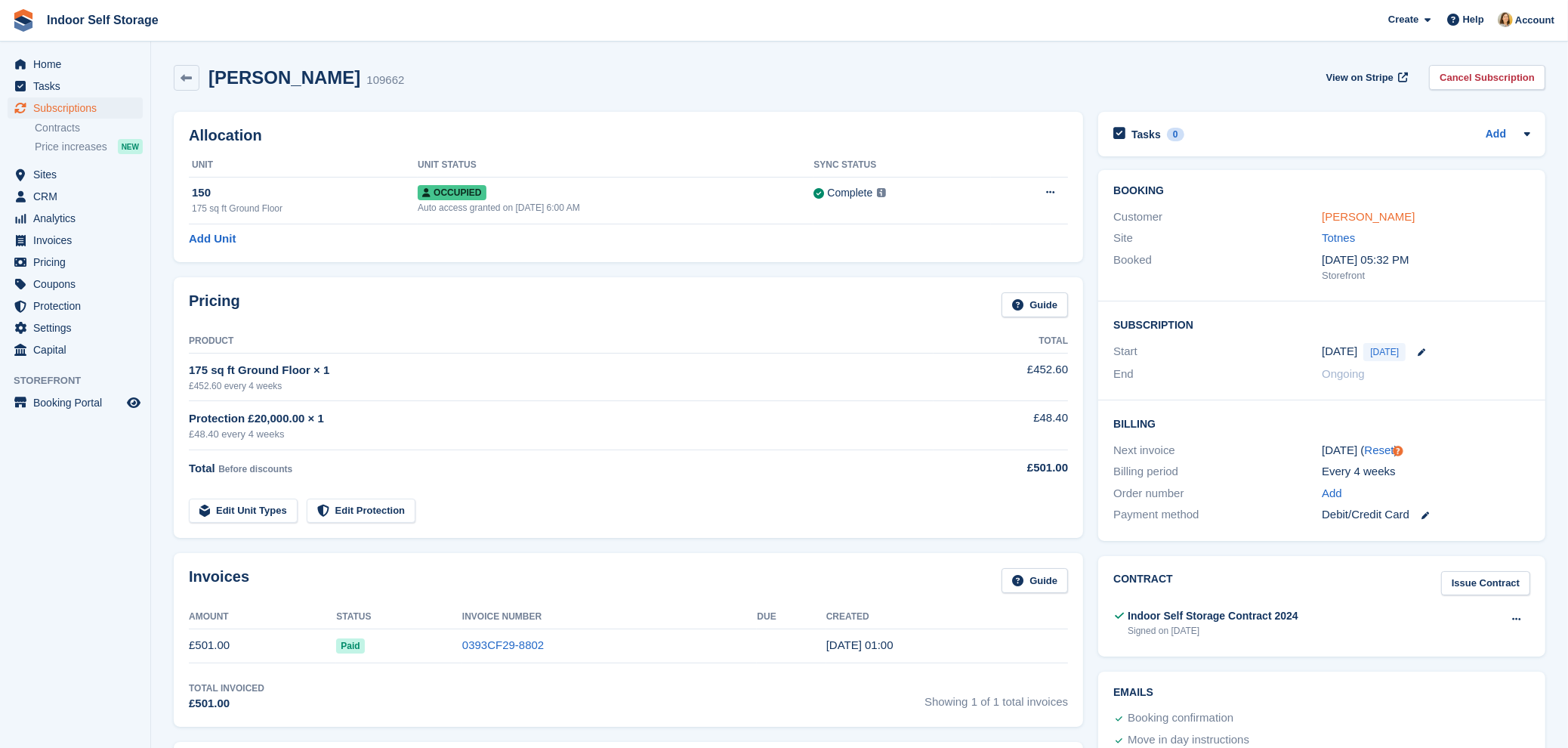
drag, startPoint x: 1385, startPoint y: 214, endPoint x: 1378, endPoint y: 218, distance: 8.1
click at [1384, 213] on link "Anthony Shrubb" at bounding box center [1369, 217] width 93 height 13
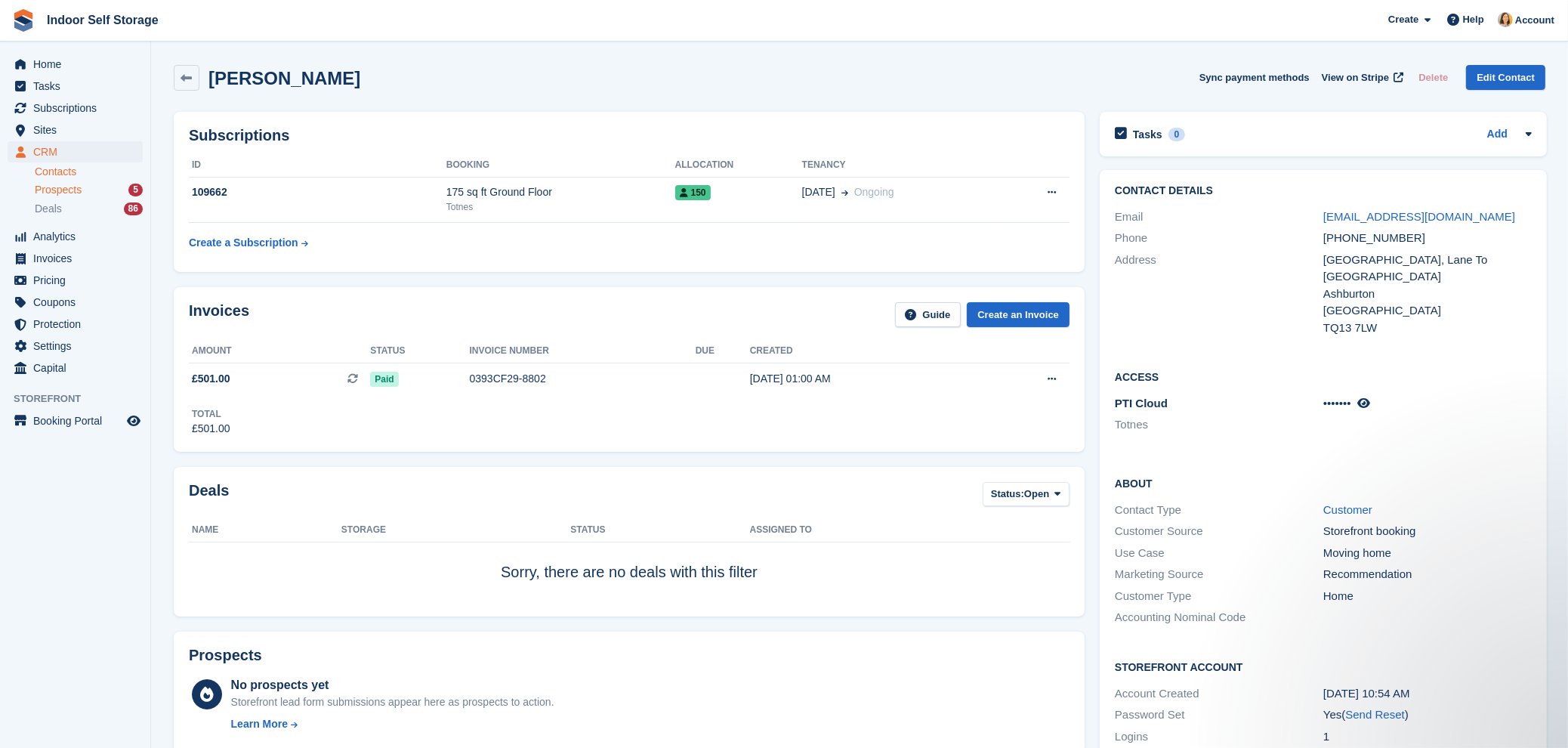
click at [52, 183] on span "Prospects" at bounding box center [58, 190] width 47 height 15
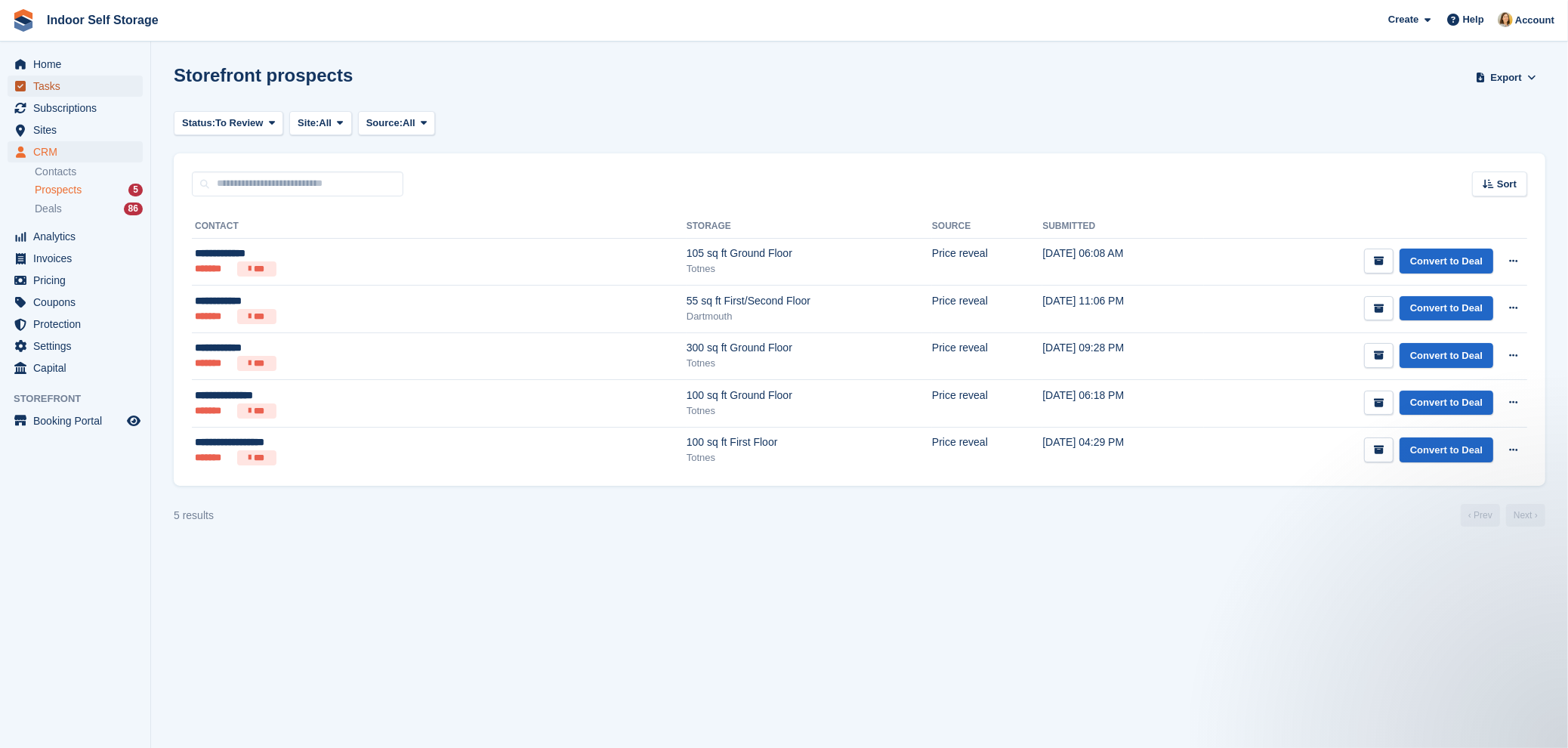
click at [50, 80] on span "Tasks" at bounding box center [78, 86] width 90 height 21
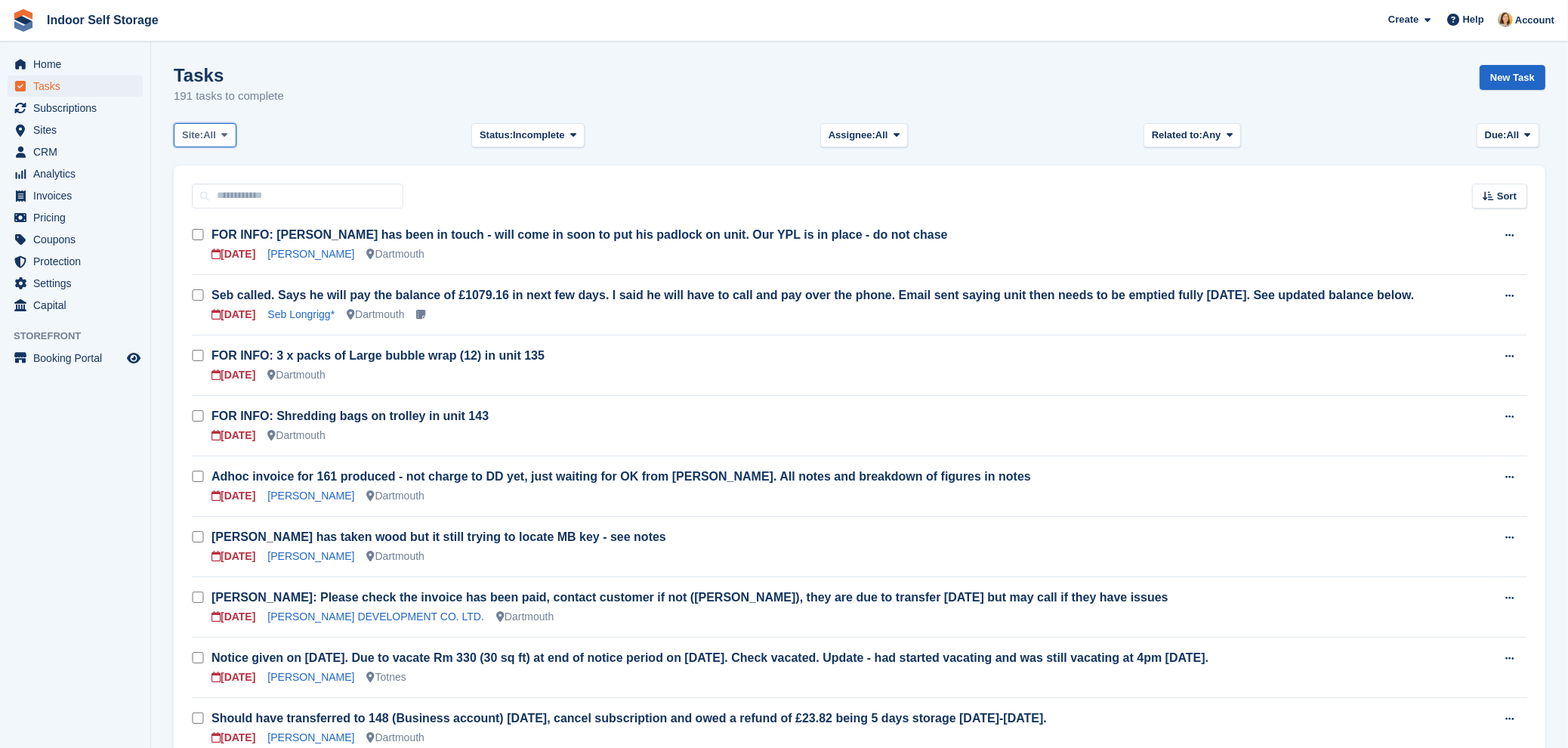
click at [211, 131] on span "All" at bounding box center [210, 135] width 13 height 15
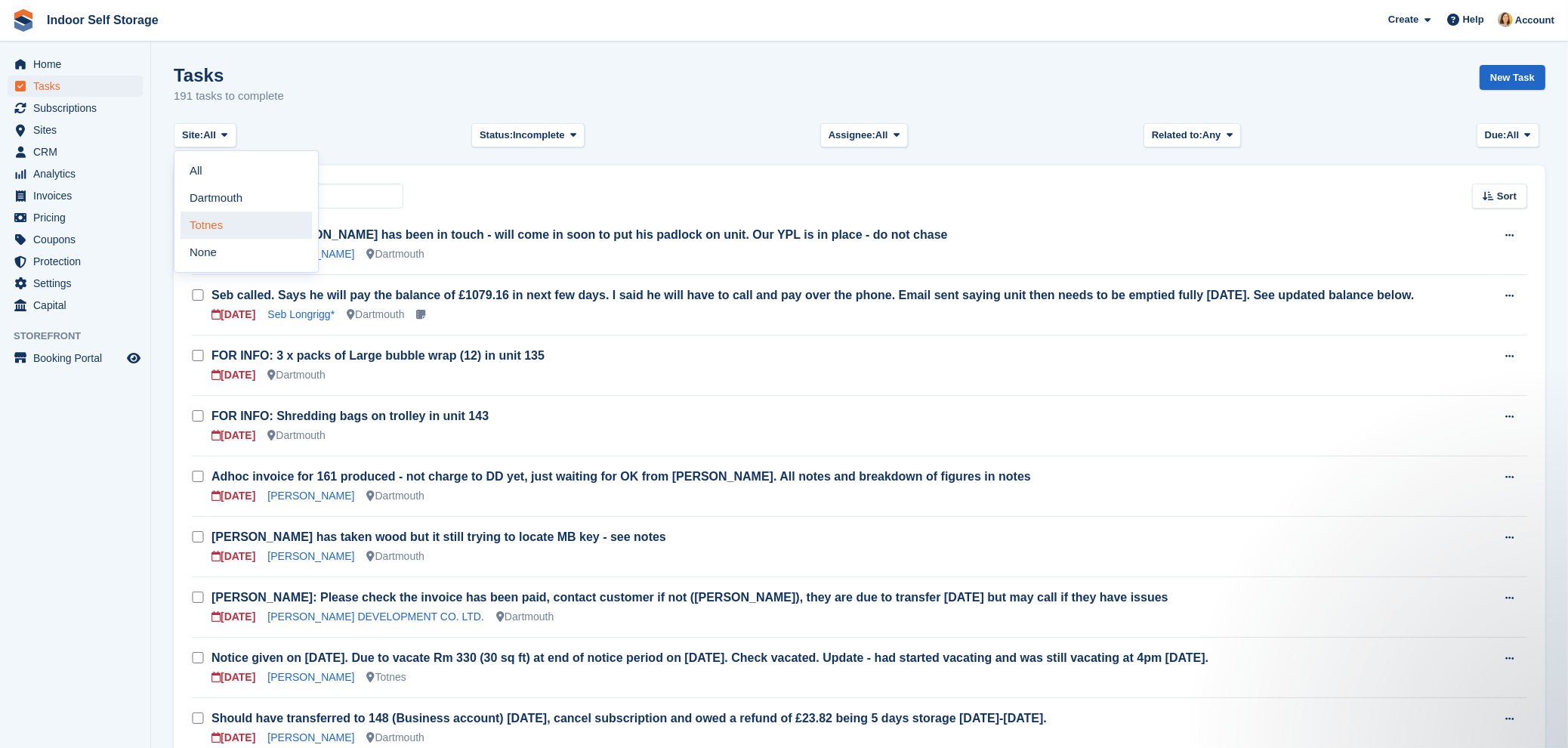
click at [211, 226] on link "Totnes" at bounding box center [246, 225] width 131 height 27
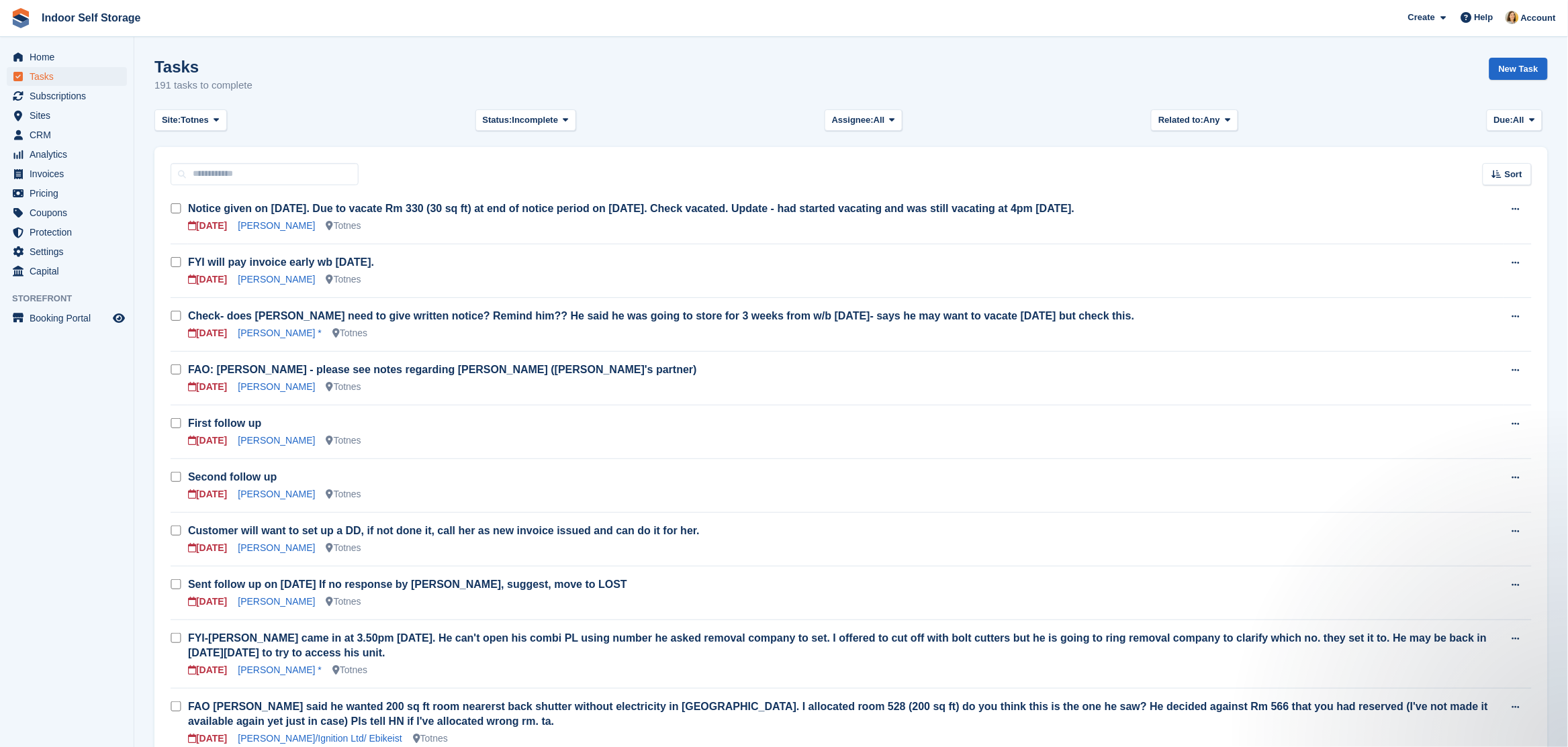
drag, startPoint x: 1387, startPoint y: 2, endPoint x: 1002, endPoint y: 131, distance: 406.0
click at [26, 112] on link "Sites" at bounding box center [67, 115] width 120 height 19
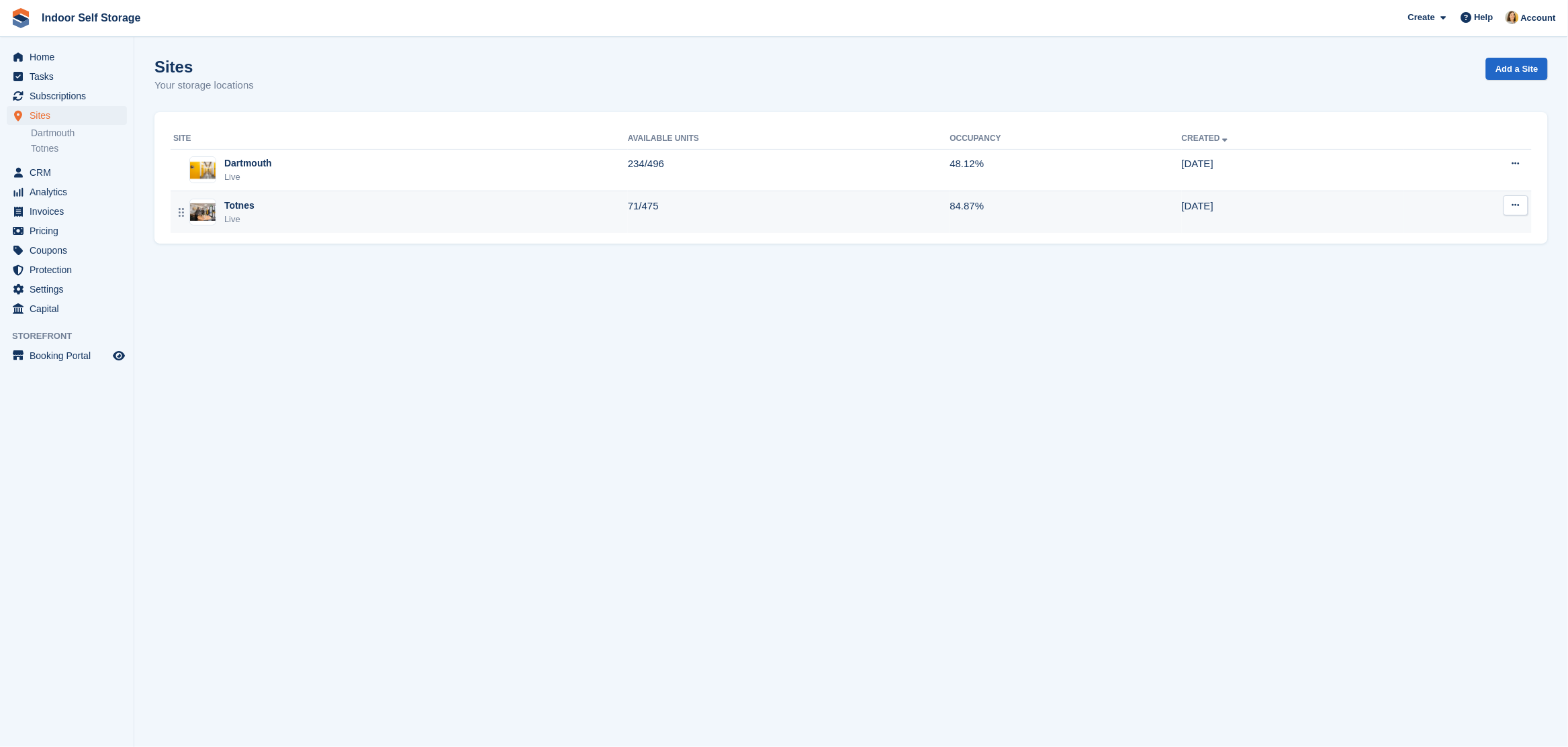
click at [285, 209] on div "Totnes Live" at bounding box center [400, 212] width 454 height 27
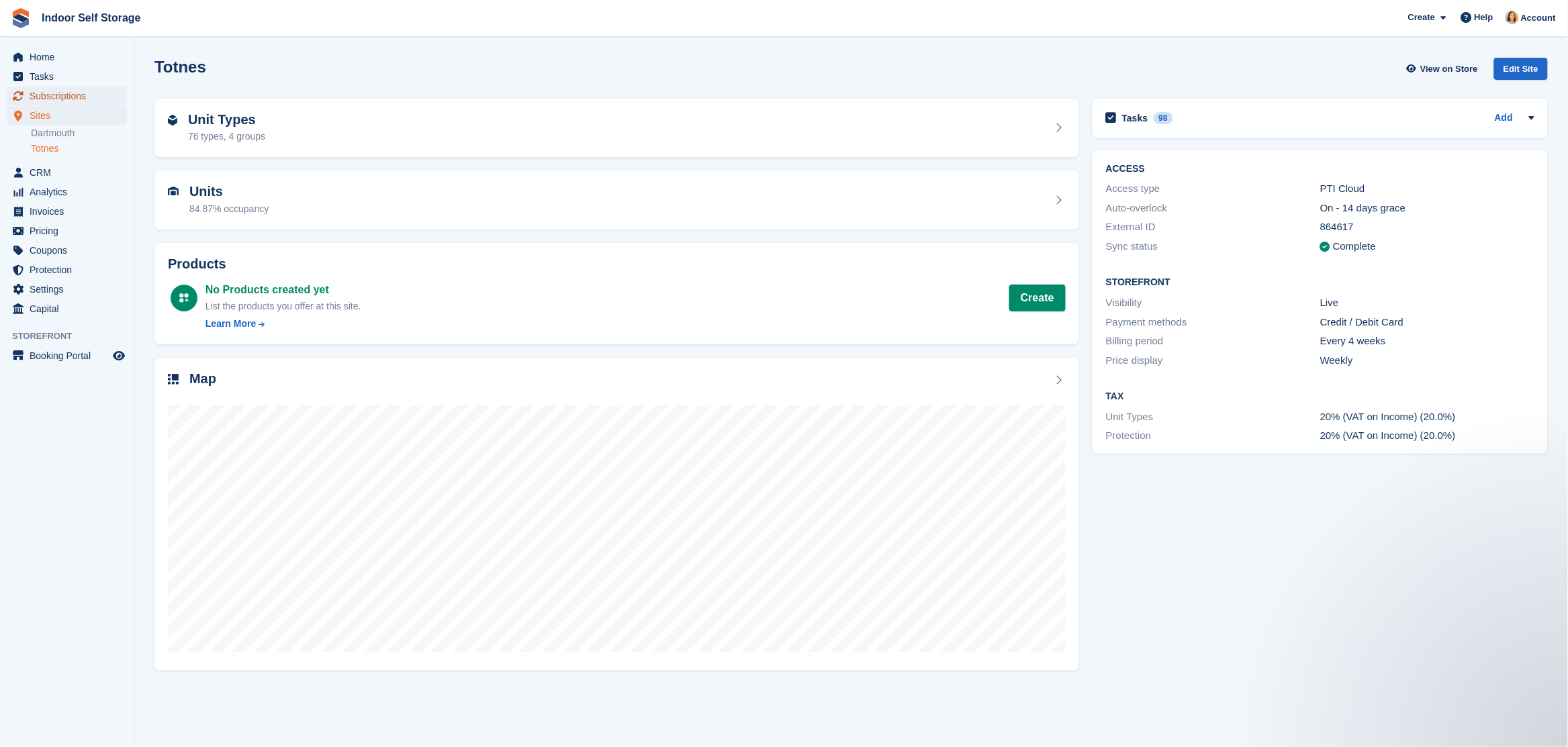
click at [50, 89] on span "Subscriptions" at bounding box center [69, 96] width 80 height 19
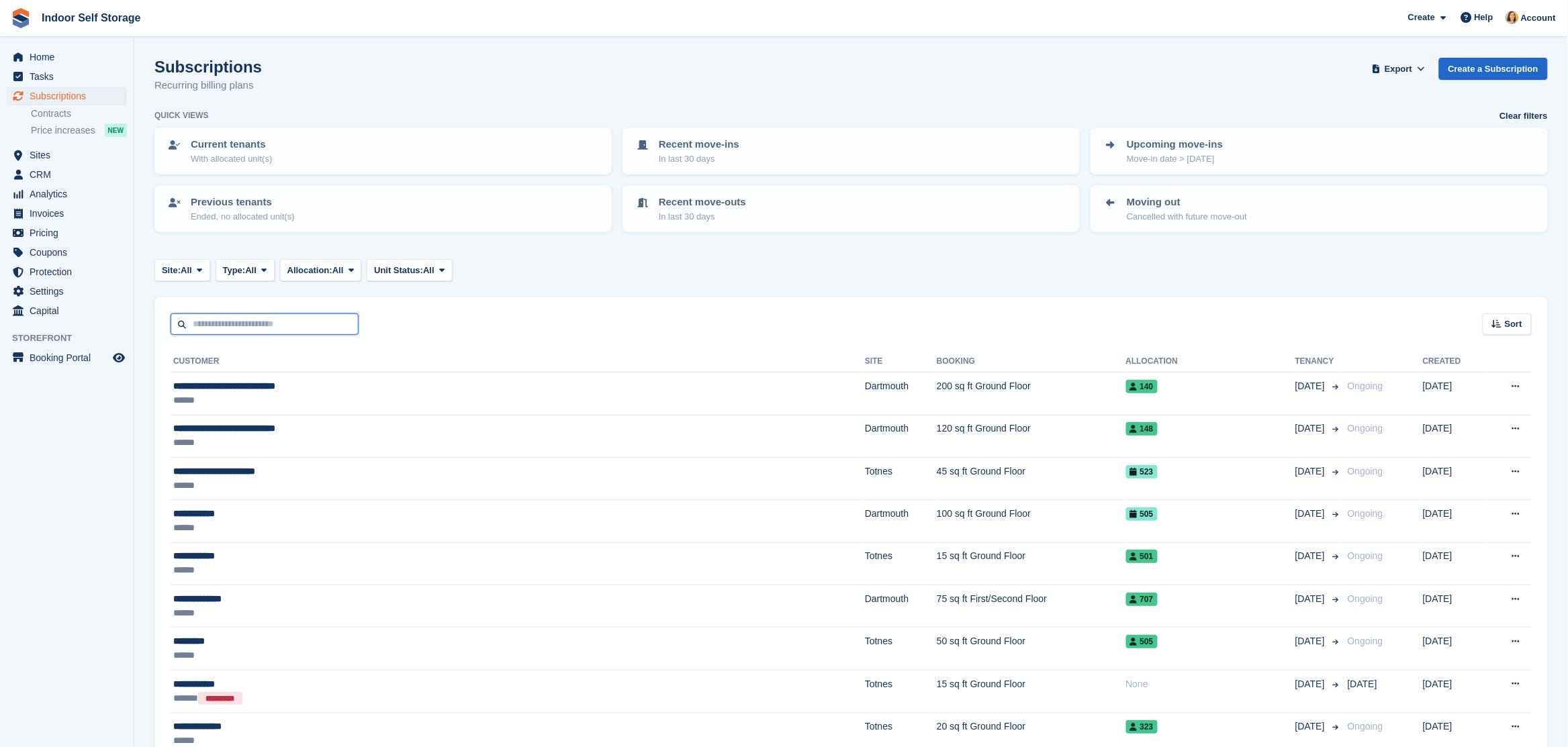
click at [258, 316] on input "text" at bounding box center [265, 324] width 188 height 22
type input "***"
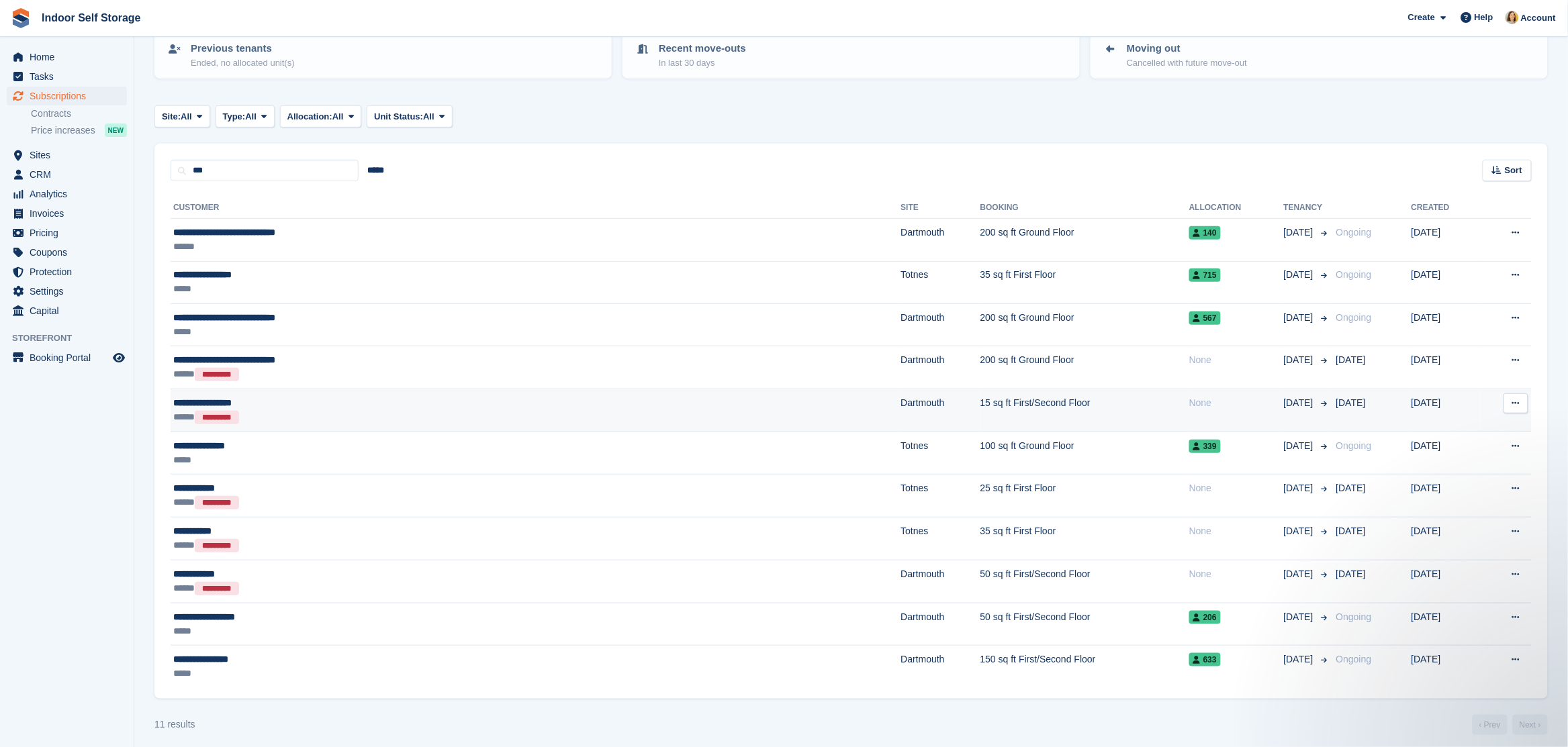
scroll to position [161, 0]
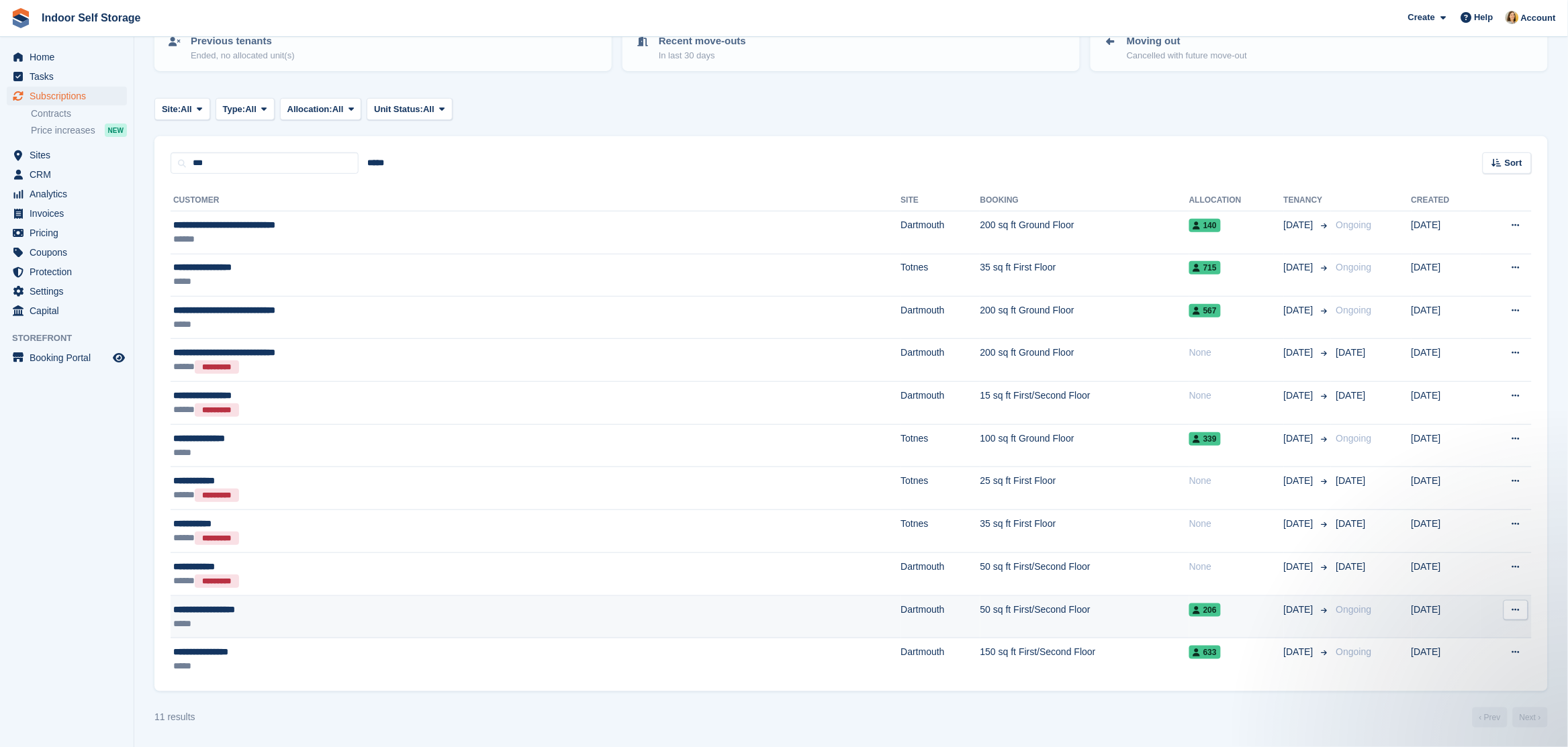
click at [295, 612] on div "**********" at bounding box center [373, 610] width 401 height 14
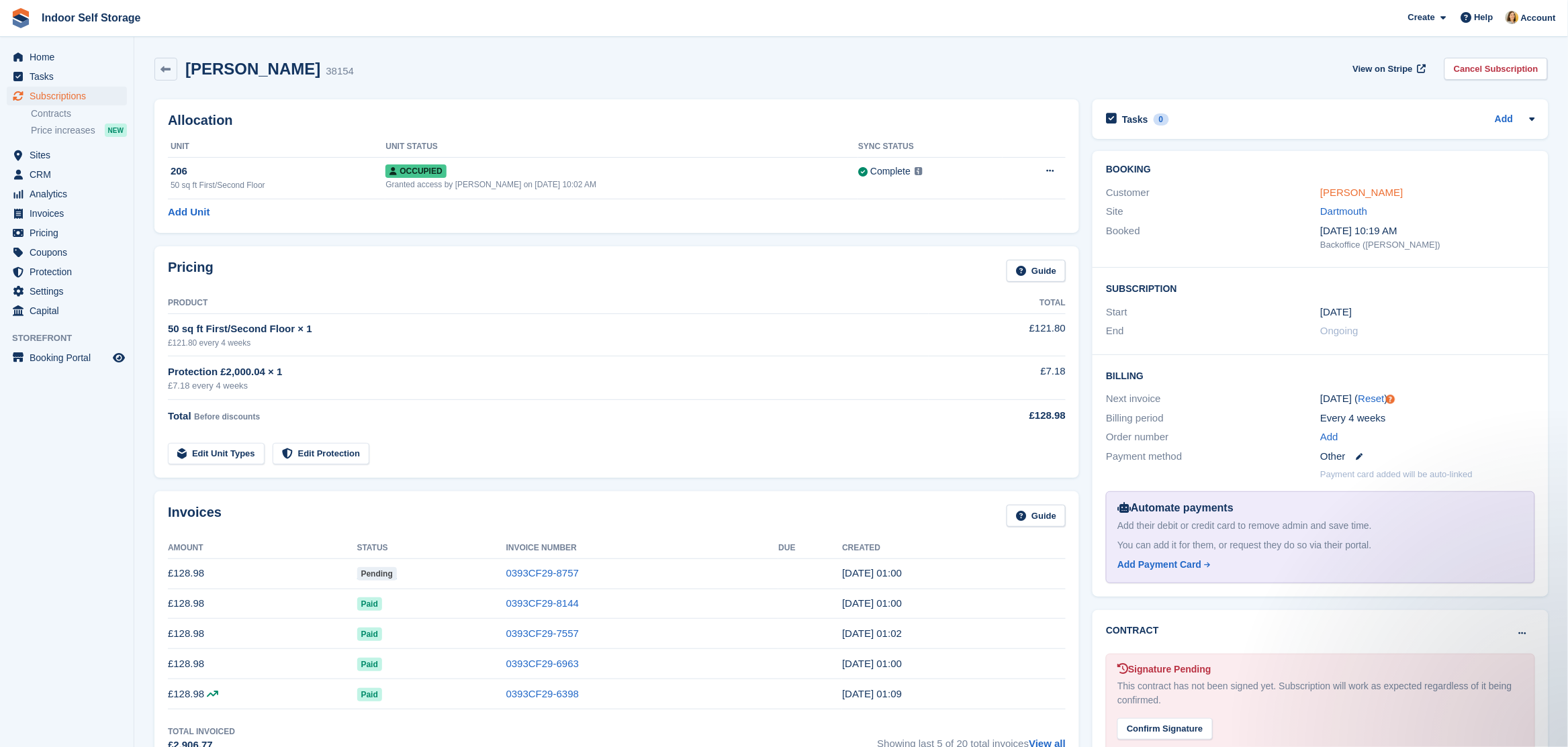
click at [1371, 188] on link "[PERSON_NAME]" at bounding box center [1362, 192] width 82 height 12
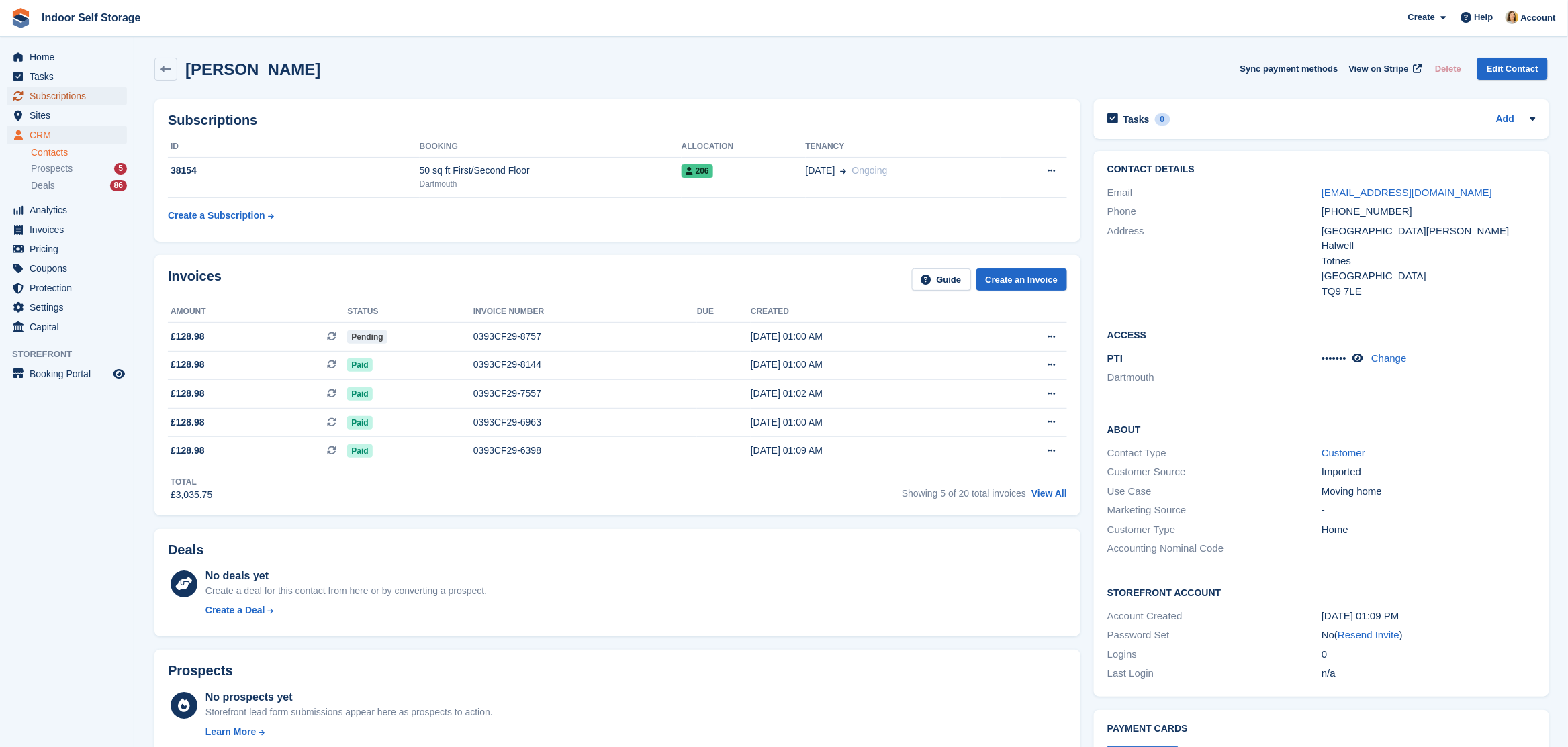
click at [73, 98] on span "Subscriptions" at bounding box center [69, 96] width 80 height 19
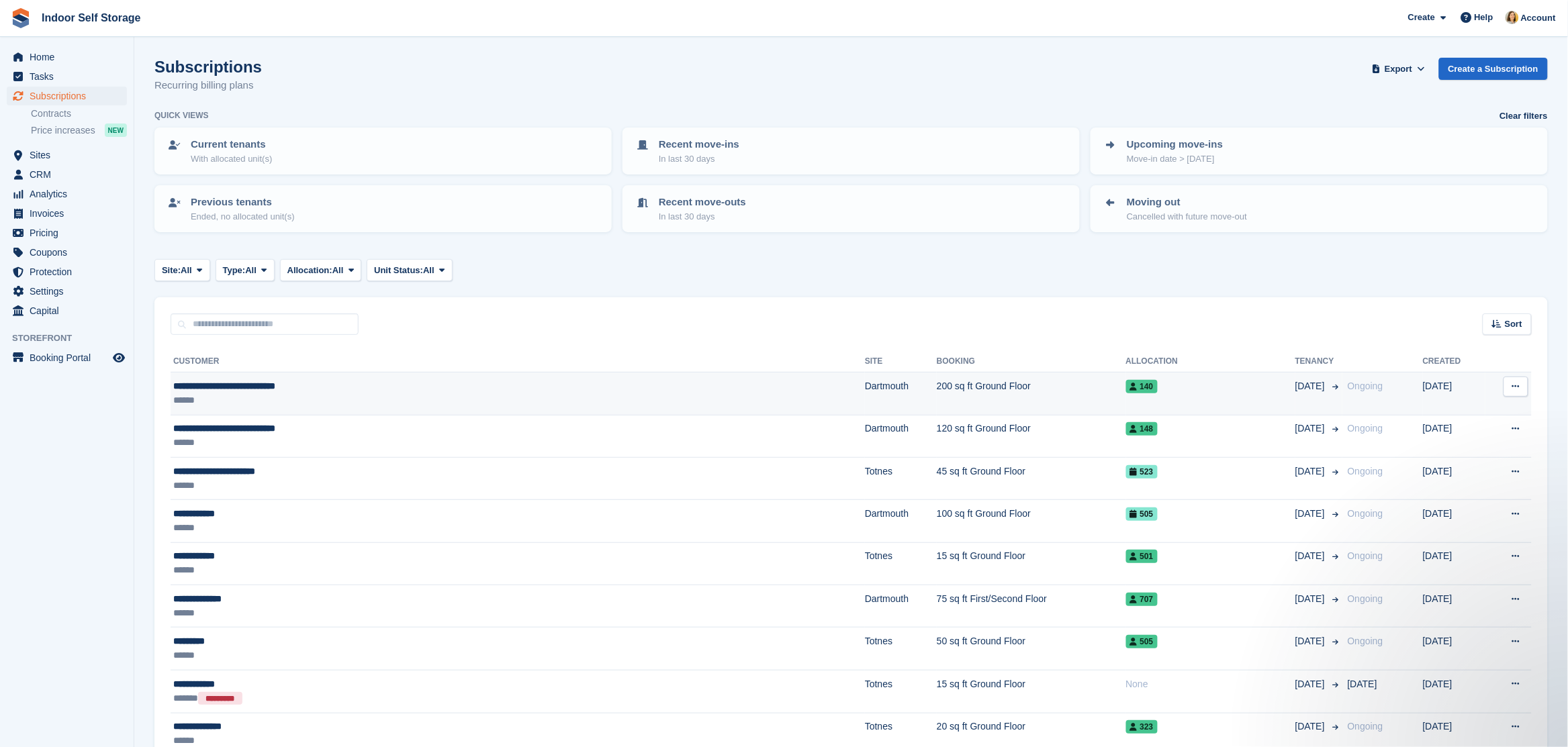
click at [265, 394] on div "******" at bounding box center [384, 400] width 421 height 14
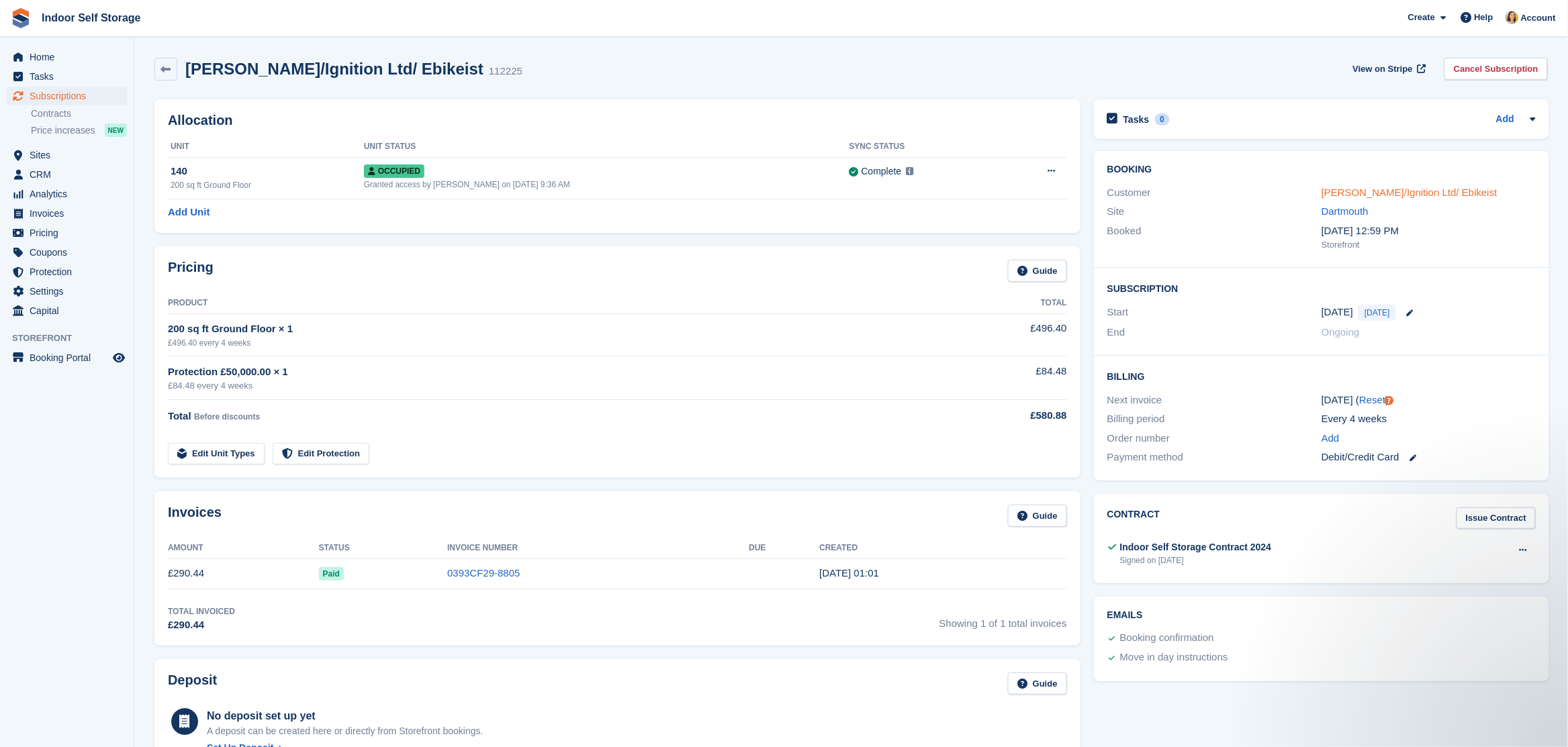
click at [1424, 195] on link "[PERSON_NAME]/Ignition Ltd/ Ebikeist" at bounding box center [1409, 192] width 176 height 12
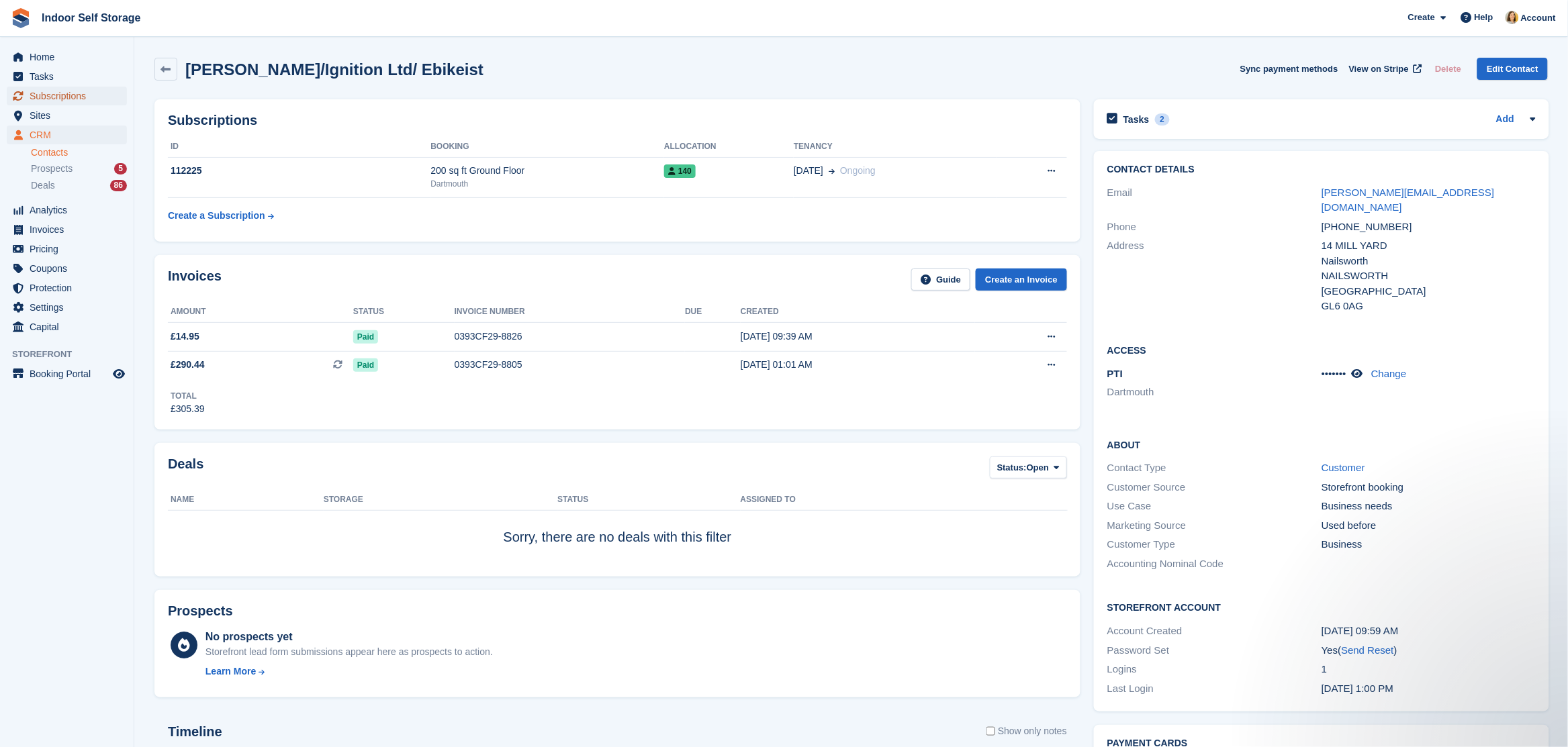
click at [72, 93] on span "Subscriptions" at bounding box center [69, 96] width 80 height 19
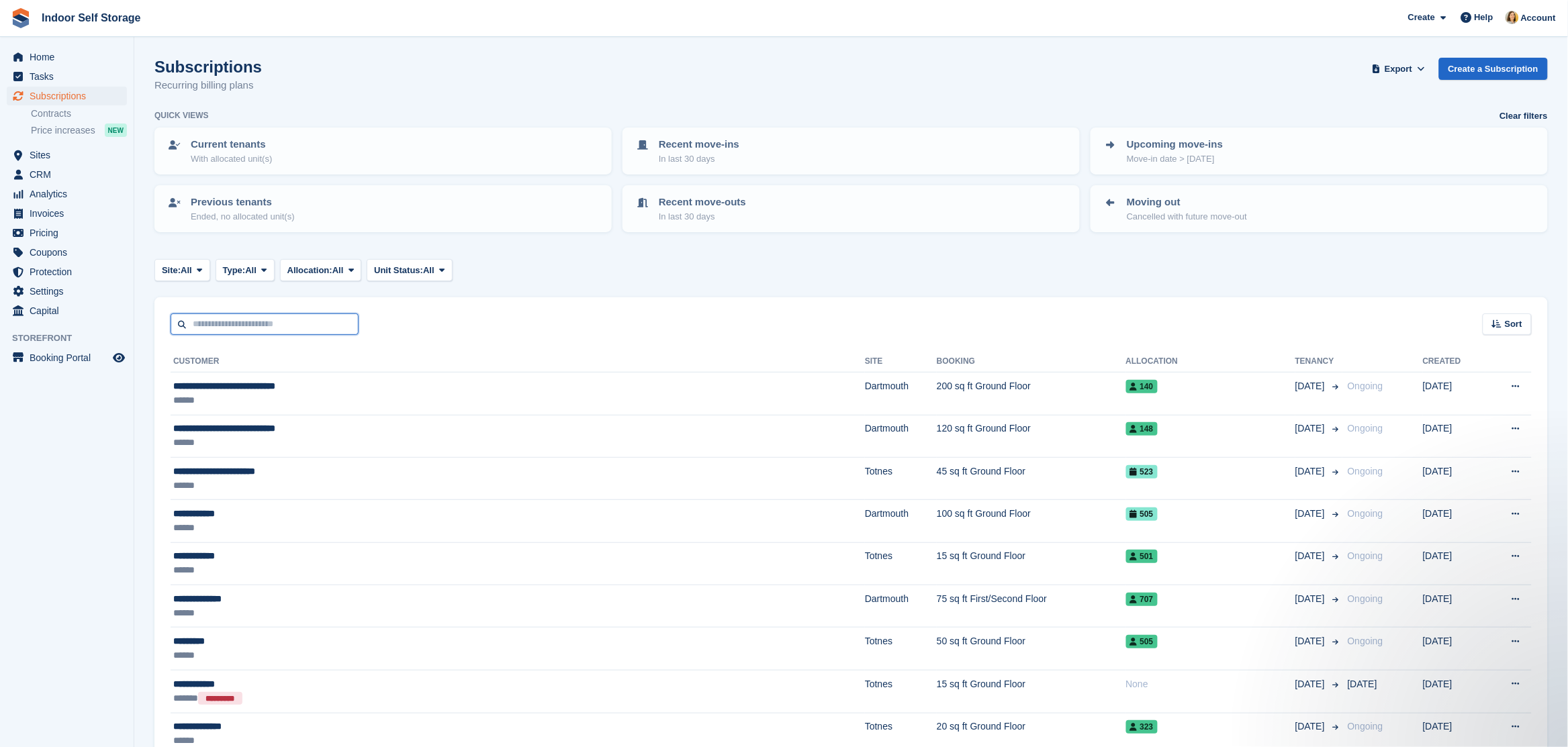
click at [217, 324] on input "text" at bounding box center [265, 324] width 188 height 22
click at [217, 324] on input "text" at bounding box center [265, 324] width 188 height 22
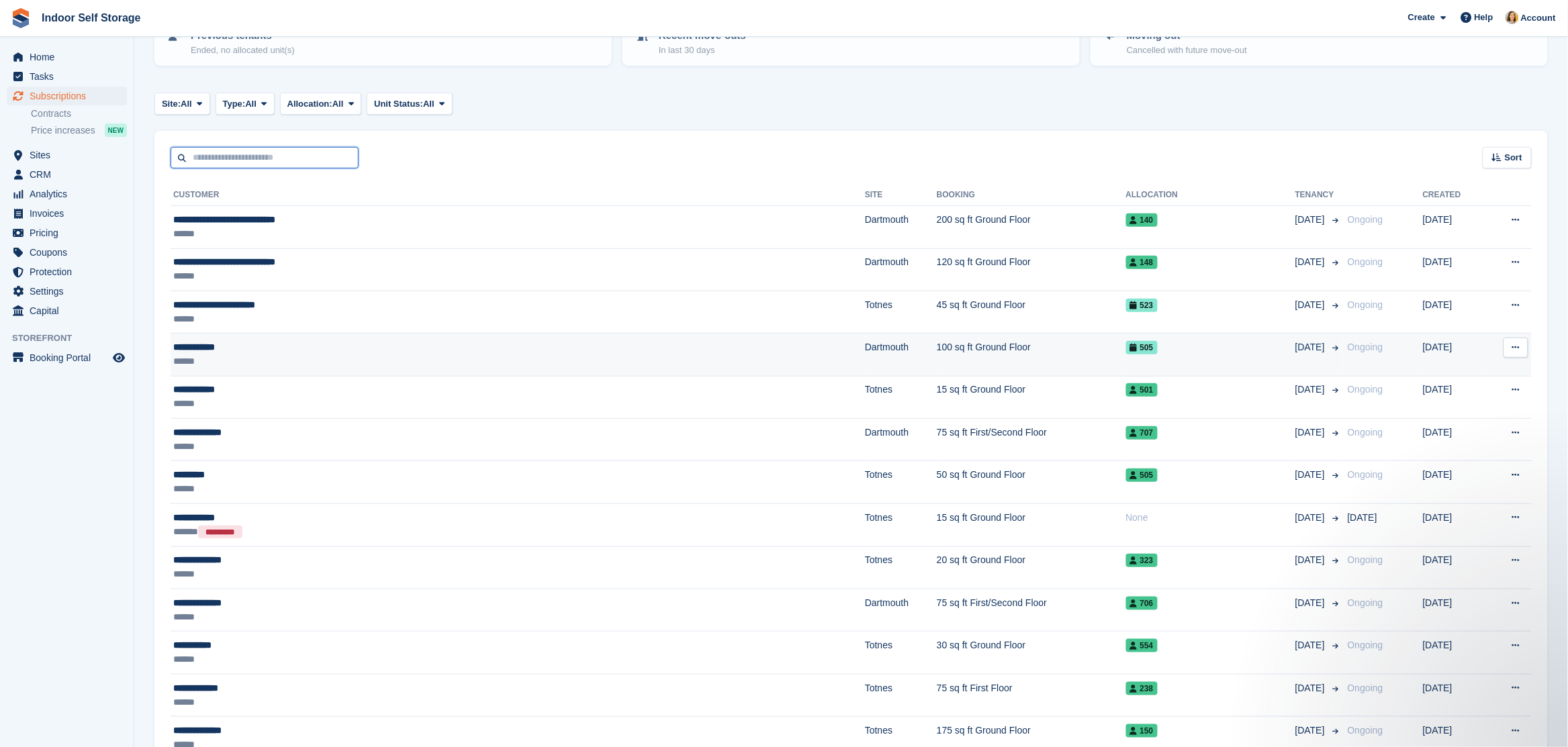
scroll to position [168, 0]
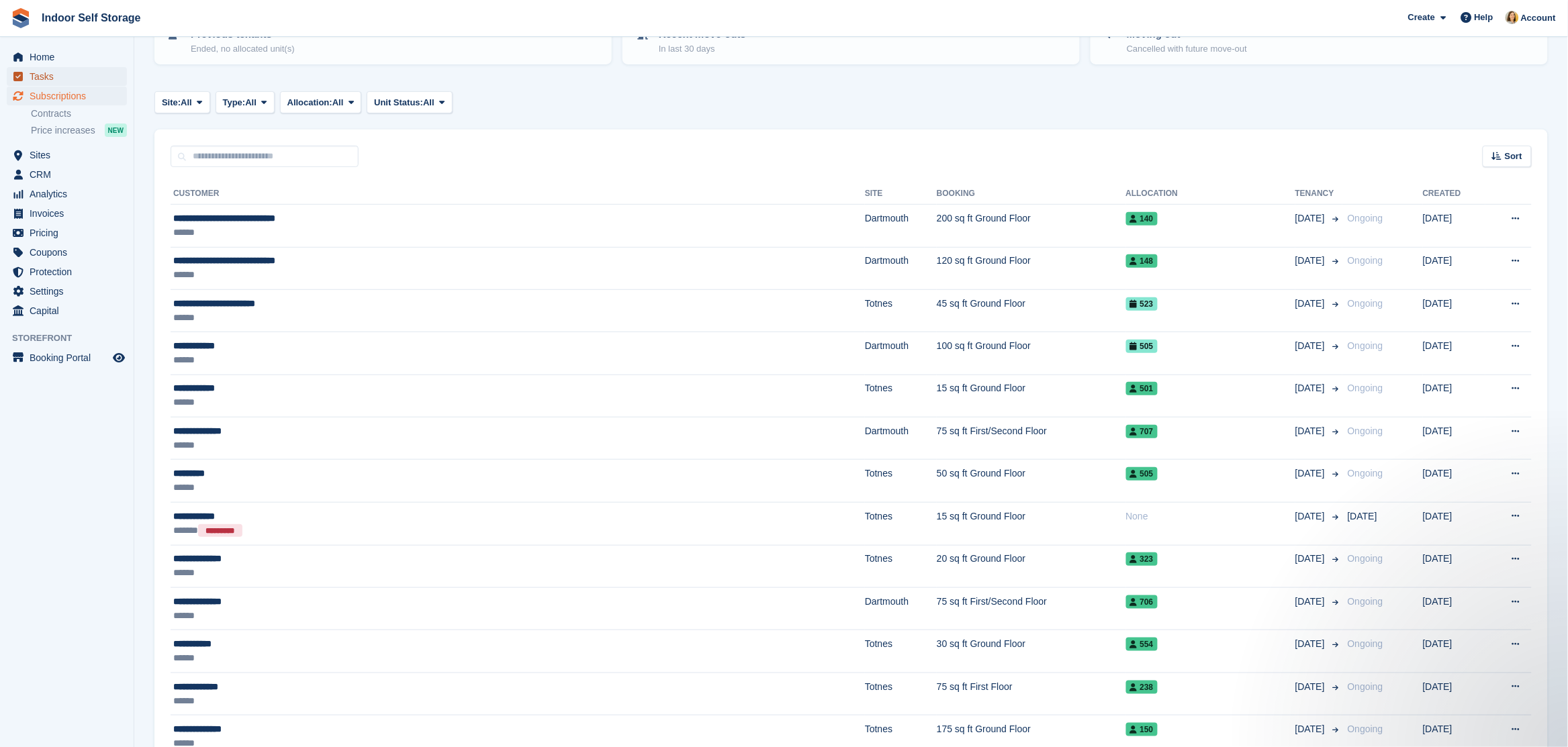
click at [56, 76] on span "Tasks" at bounding box center [69, 76] width 80 height 19
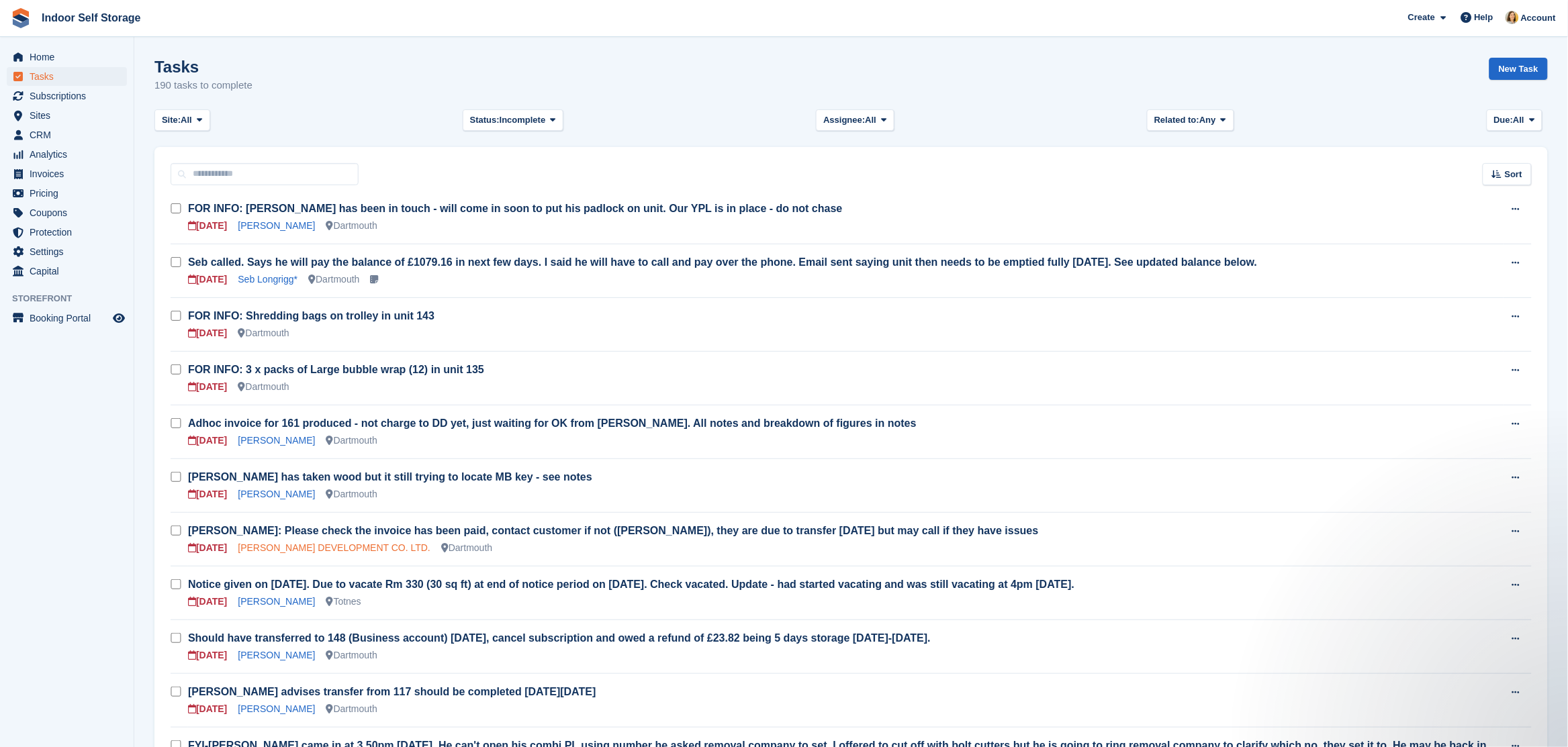
click at [275, 547] on link "ANGUS MACDONALD DEVELOPMENT CO. LTD." at bounding box center [334, 548] width 192 height 11
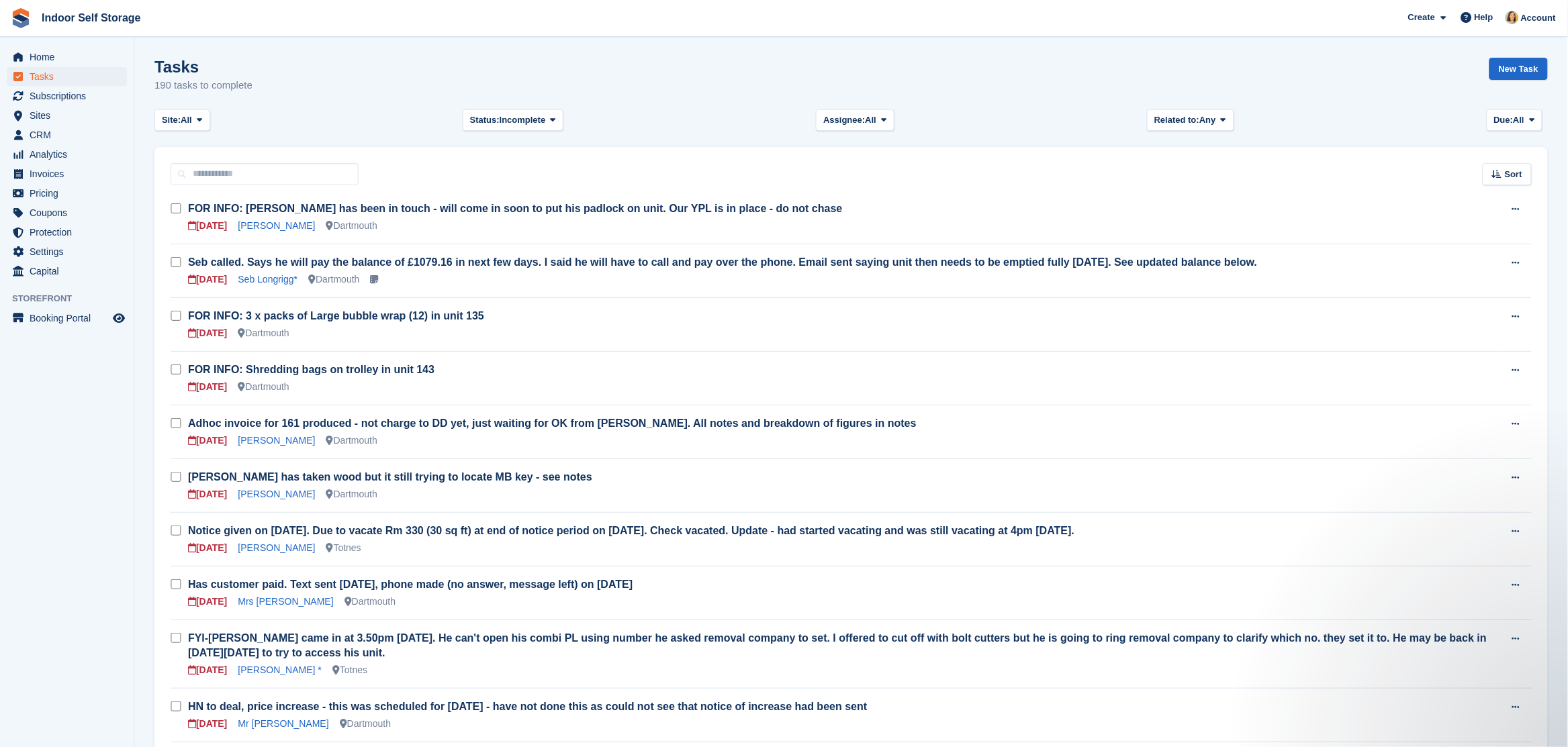
click at [213, 116] on div "Site: All All Dartmouth Totnes None Status: Incomplete All Complete Incomplete …" at bounding box center [851, 120] width 1393 height 22
click at [201, 124] on icon at bounding box center [199, 120] width 5 height 9
click at [198, 201] on link "Totnes" at bounding box center [219, 200] width 117 height 24
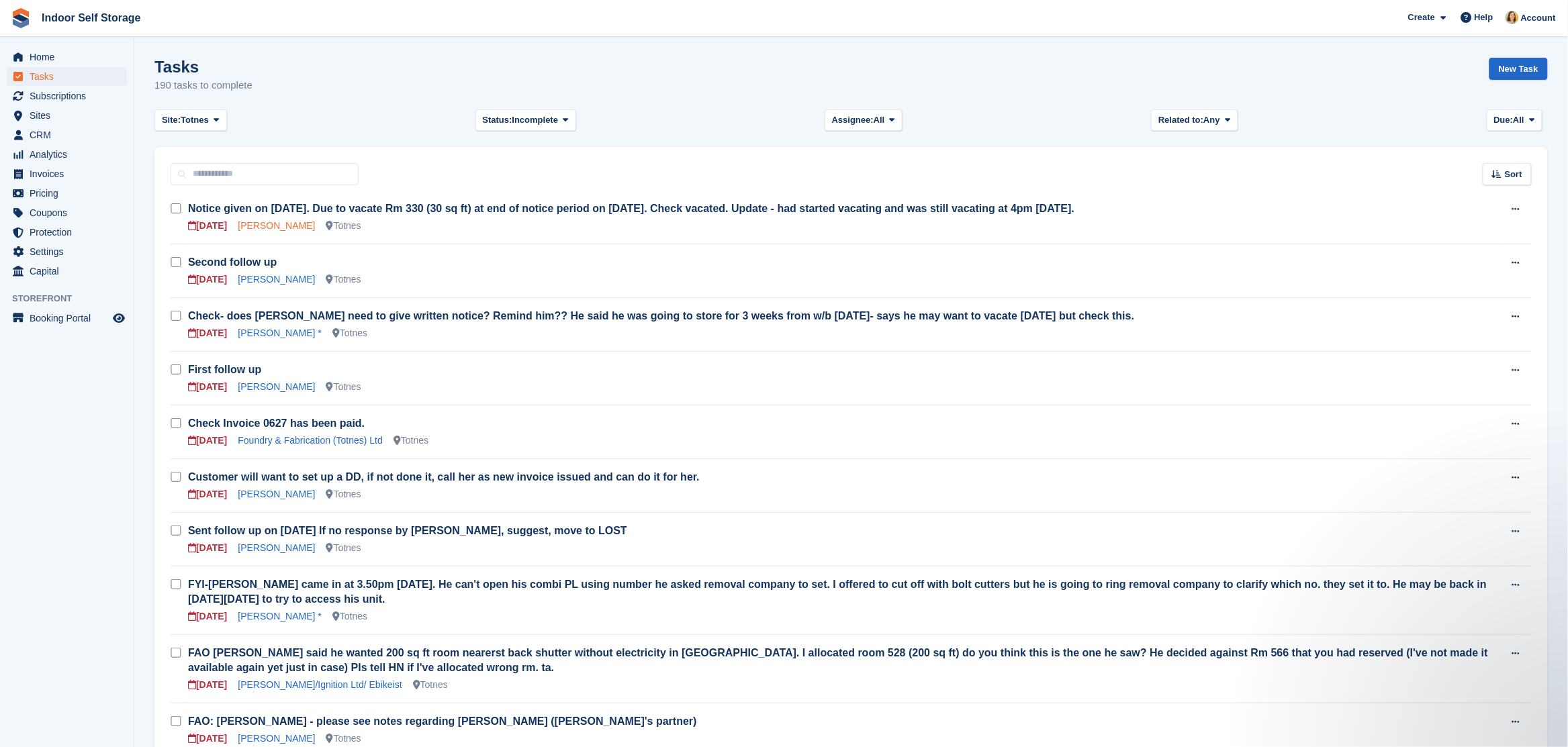
click at [265, 222] on link "[PERSON_NAME]" at bounding box center [276, 225] width 77 height 11
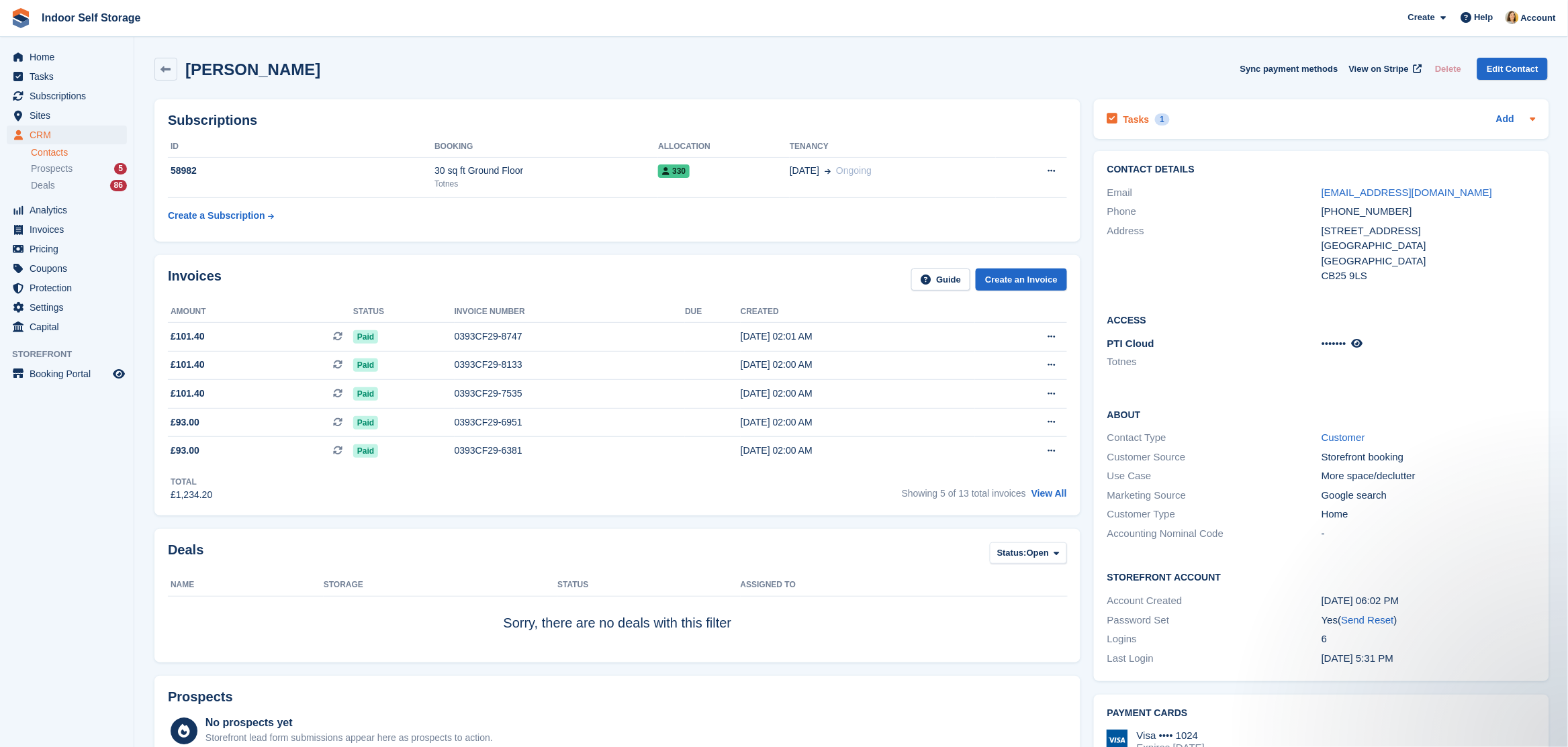
click at [1204, 115] on div "Tasks 1 Add" at bounding box center [1321, 119] width 428 height 18
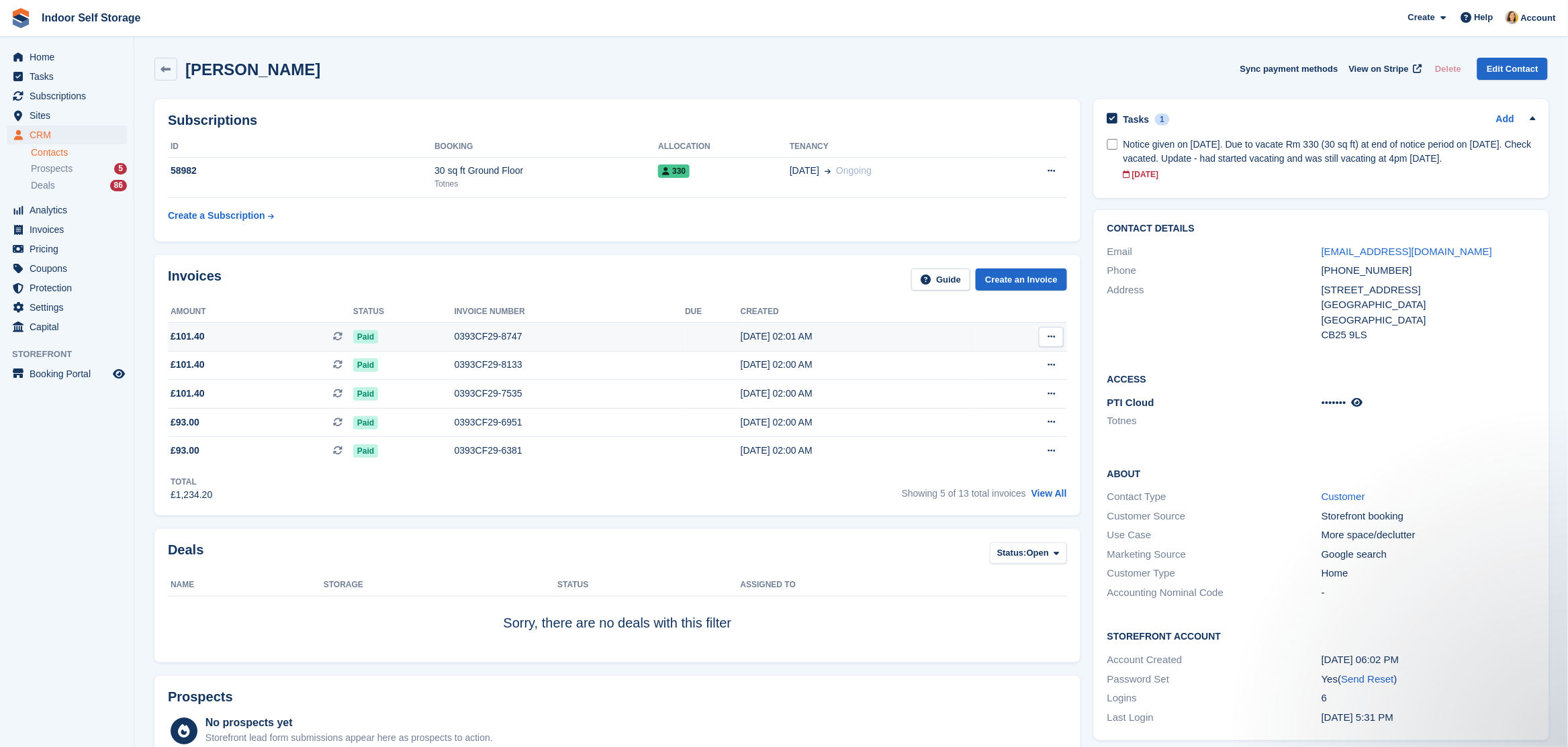
click at [491, 334] on div "0393CF29-8747" at bounding box center [570, 337] width 231 height 14
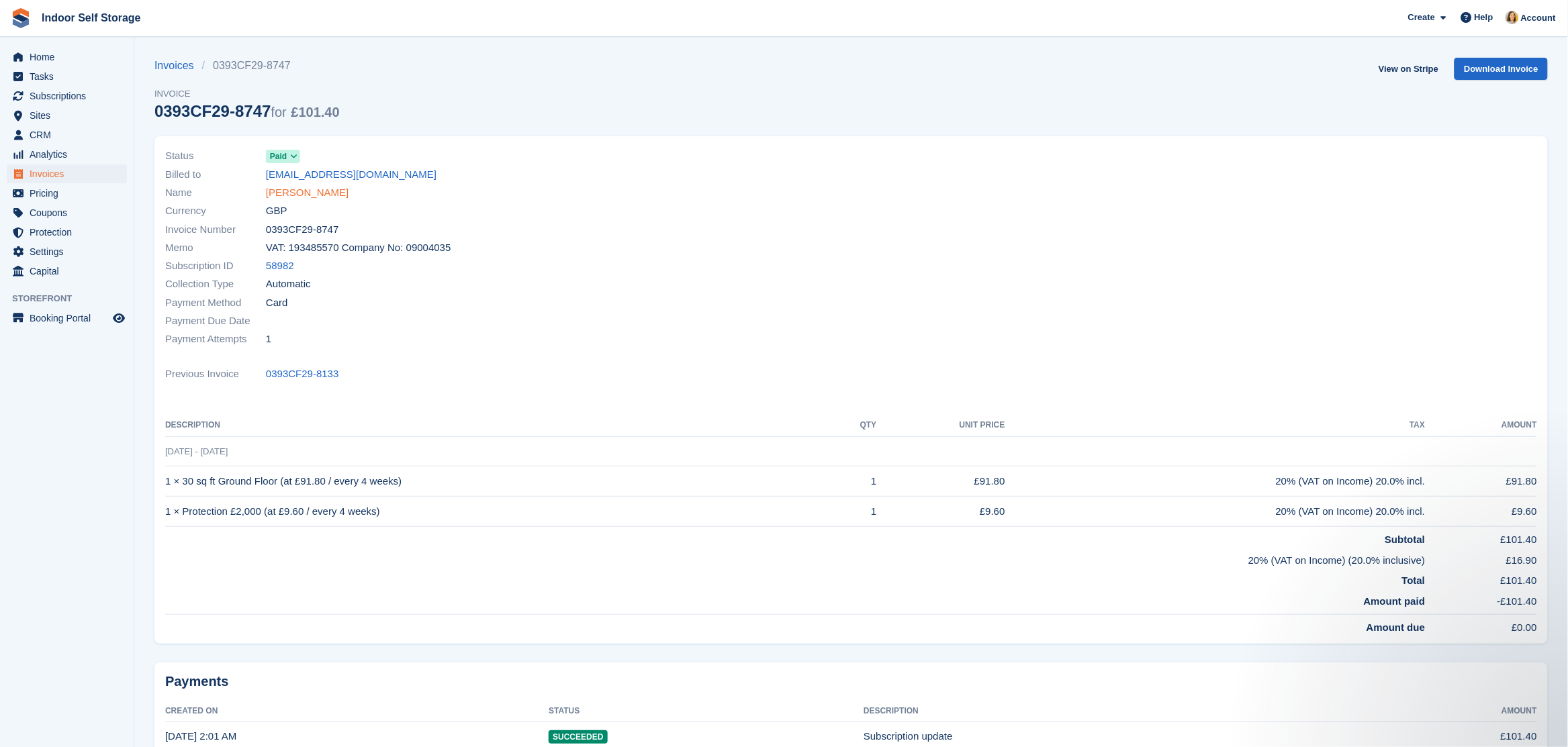
drag, startPoint x: 320, startPoint y: 201, endPoint x: 329, endPoint y: 188, distance: 15.8
click at [320, 201] on div "Status Paid Billed to [EMAIL_ADDRESS][DOMAIN_NAME] Name [PERSON_NAME] Currency …" at bounding box center [505, 247] width 694 height 218
click at [329, 188] on link "[PERSON_NAME]" at bounding box center [307, 193] width 82 height 15
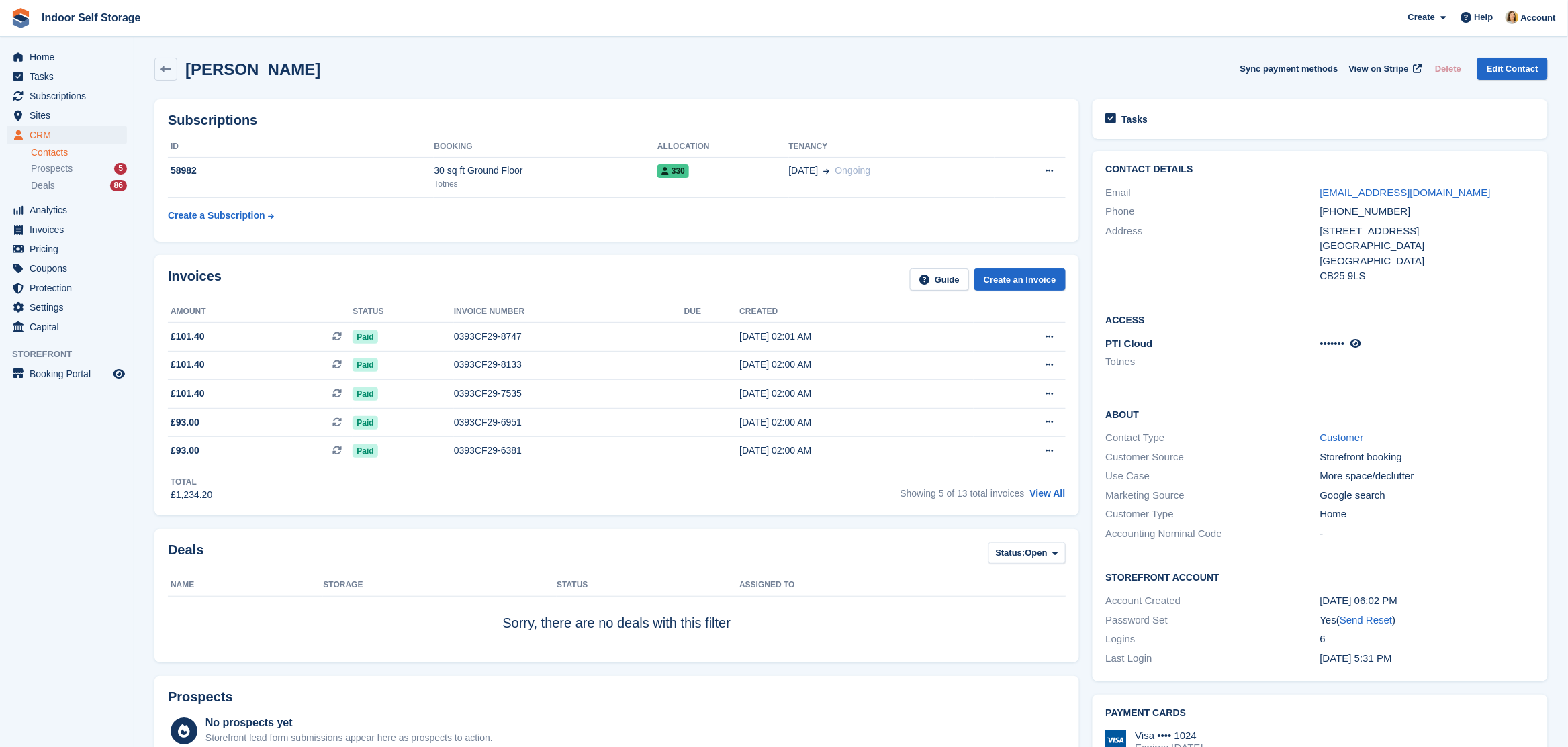
click at [728, 249] on div "Invoices Guide Create an Invoice Amount Status Invoice number Due Created £101.…" at bounding box center [617, 385] width 938 height 274
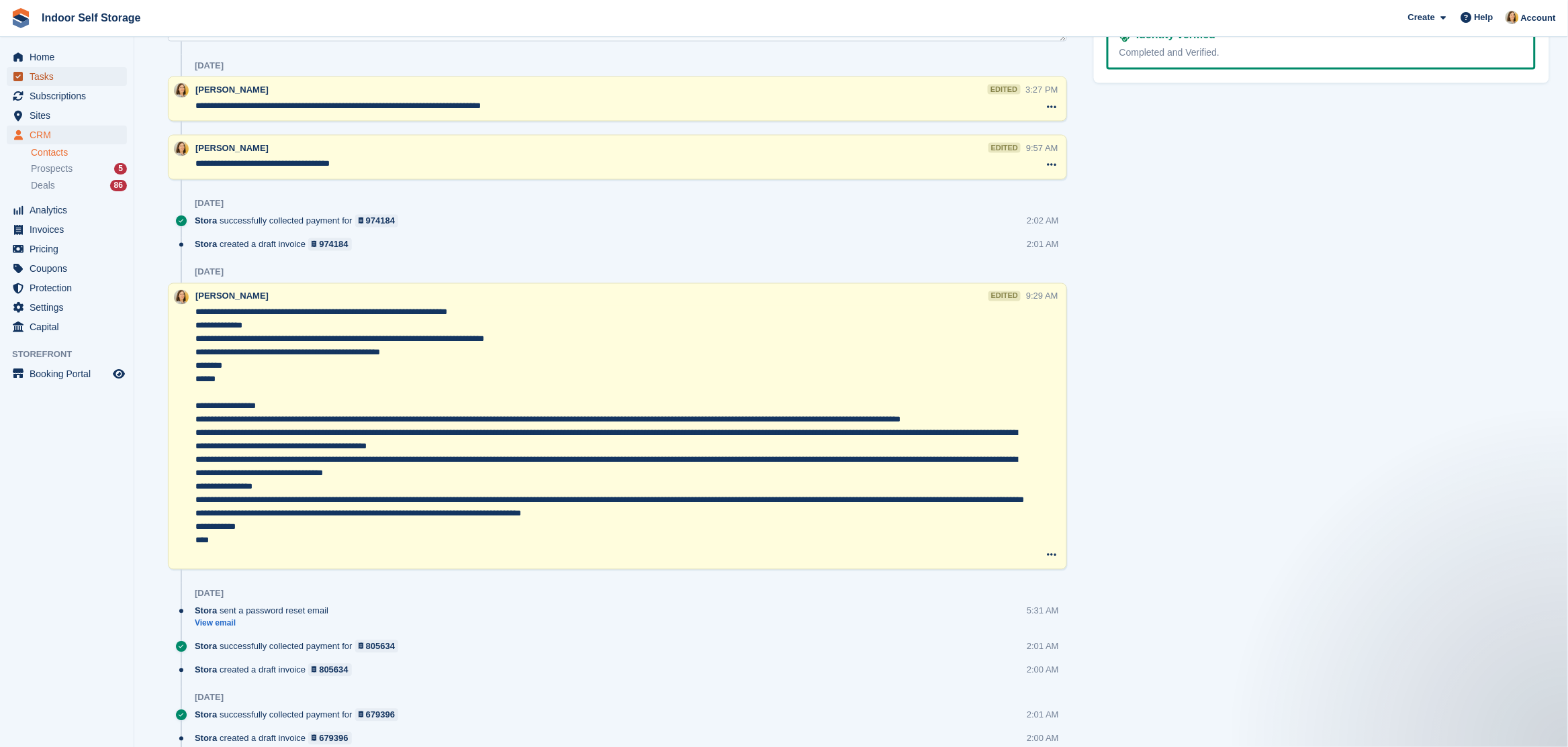
click at [48, 72] on span "Tasks" at bounding box center [69, 76] width 80 height 19
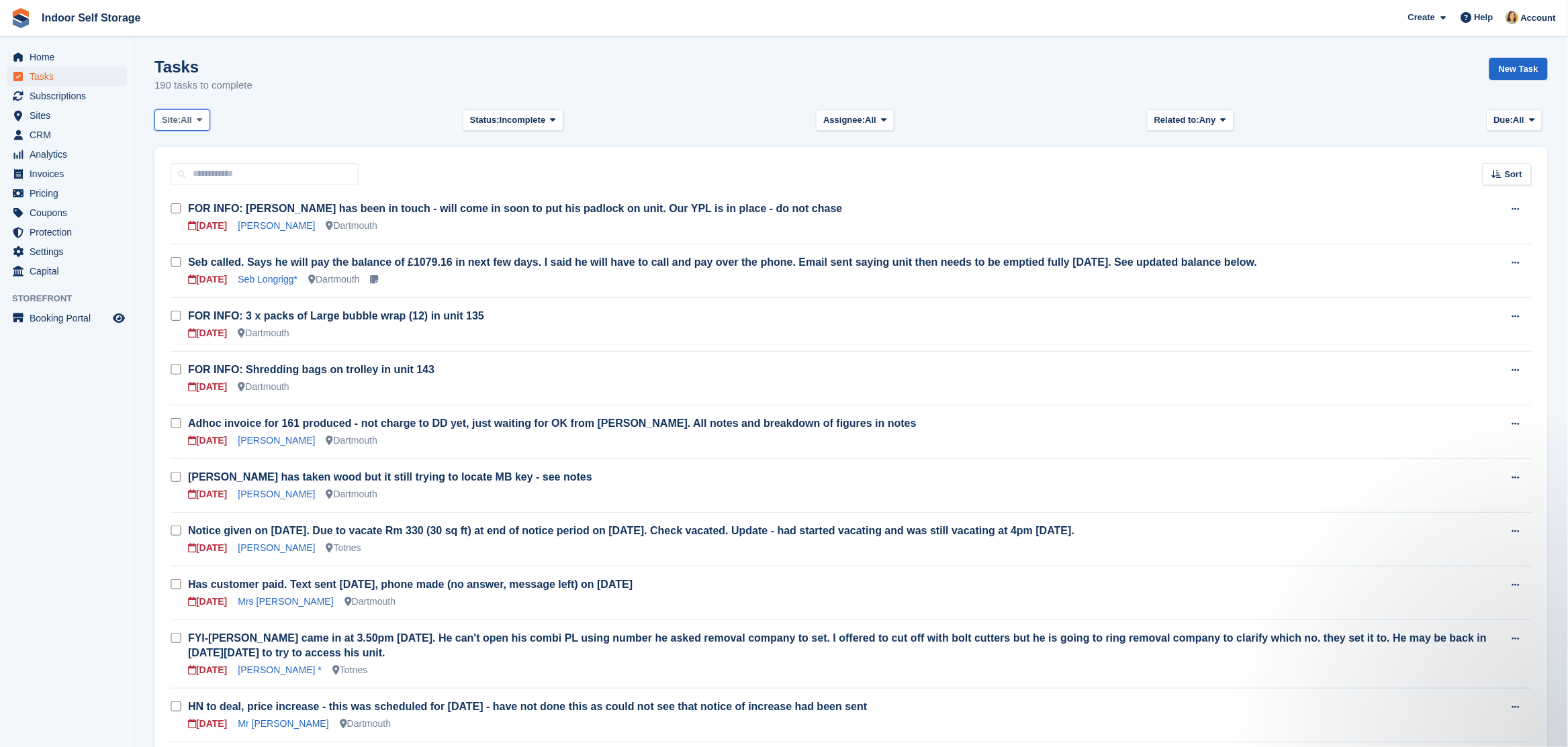
drag, startPoint x: 176, startPoint y: 121, endPoint x: 187, endPoint y: 129, distance: 13.6
click at [178, 123] on span "Site:" at bounding box center [170, 120] width 19 height 14
click at [190, 190] on link "Totnes" at bounding box center [219, 200] width 117 height 24
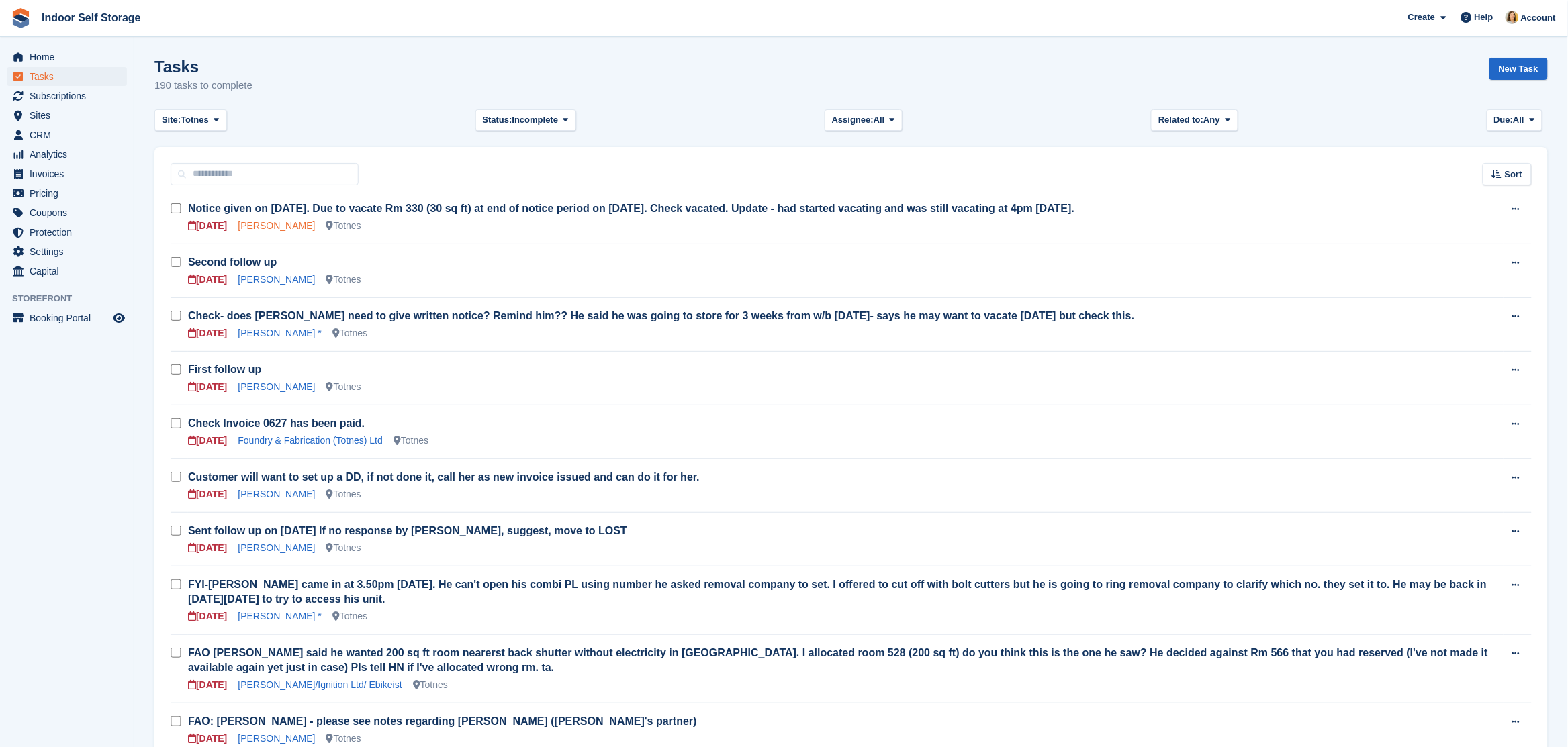
click at [267, 224] on link "[PERSON_NAME]" at bounding box center [276, 225] width 77 height 11
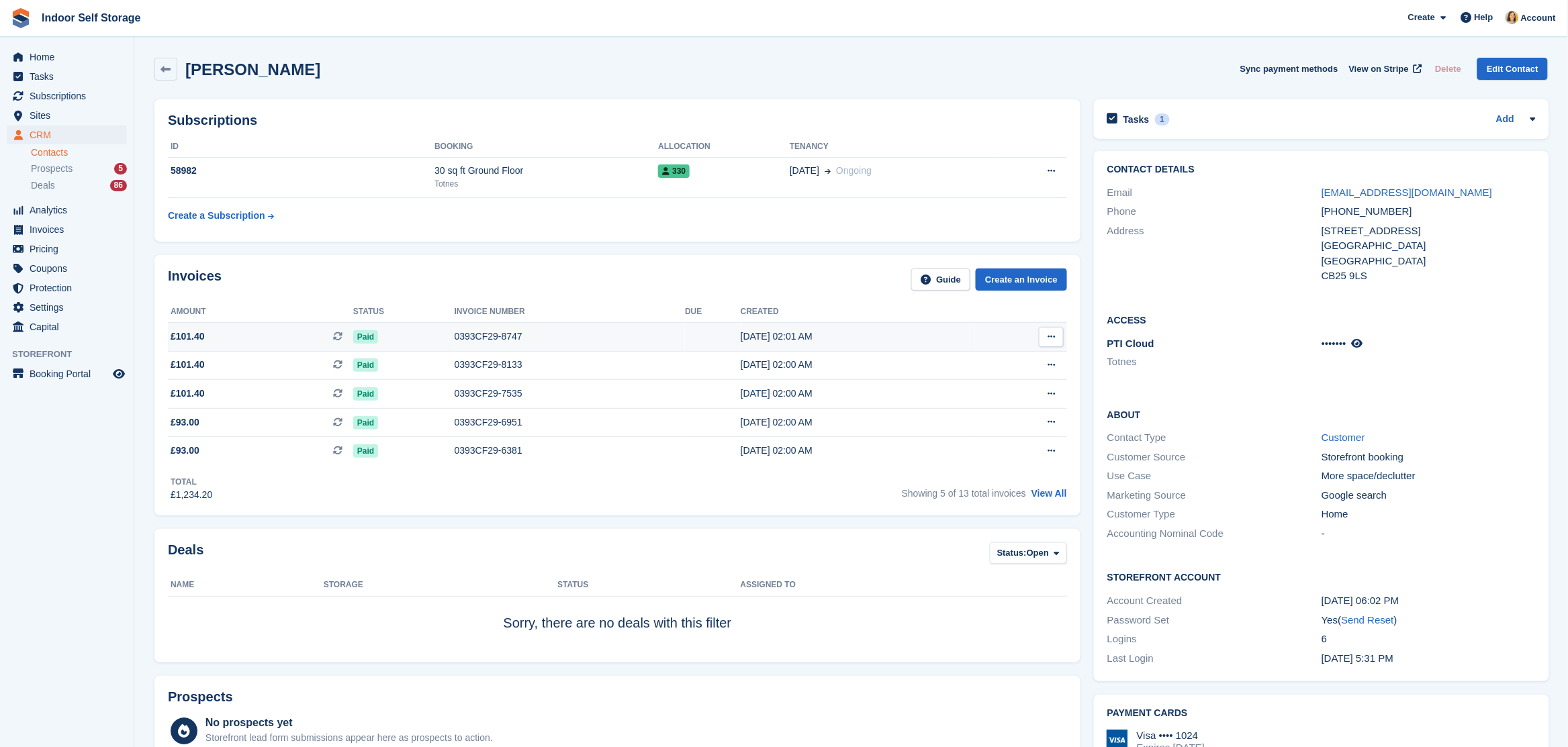
click at [483, 334] on div "0393CF29-8747" at bounding box center [570, 337] width 231 height 14
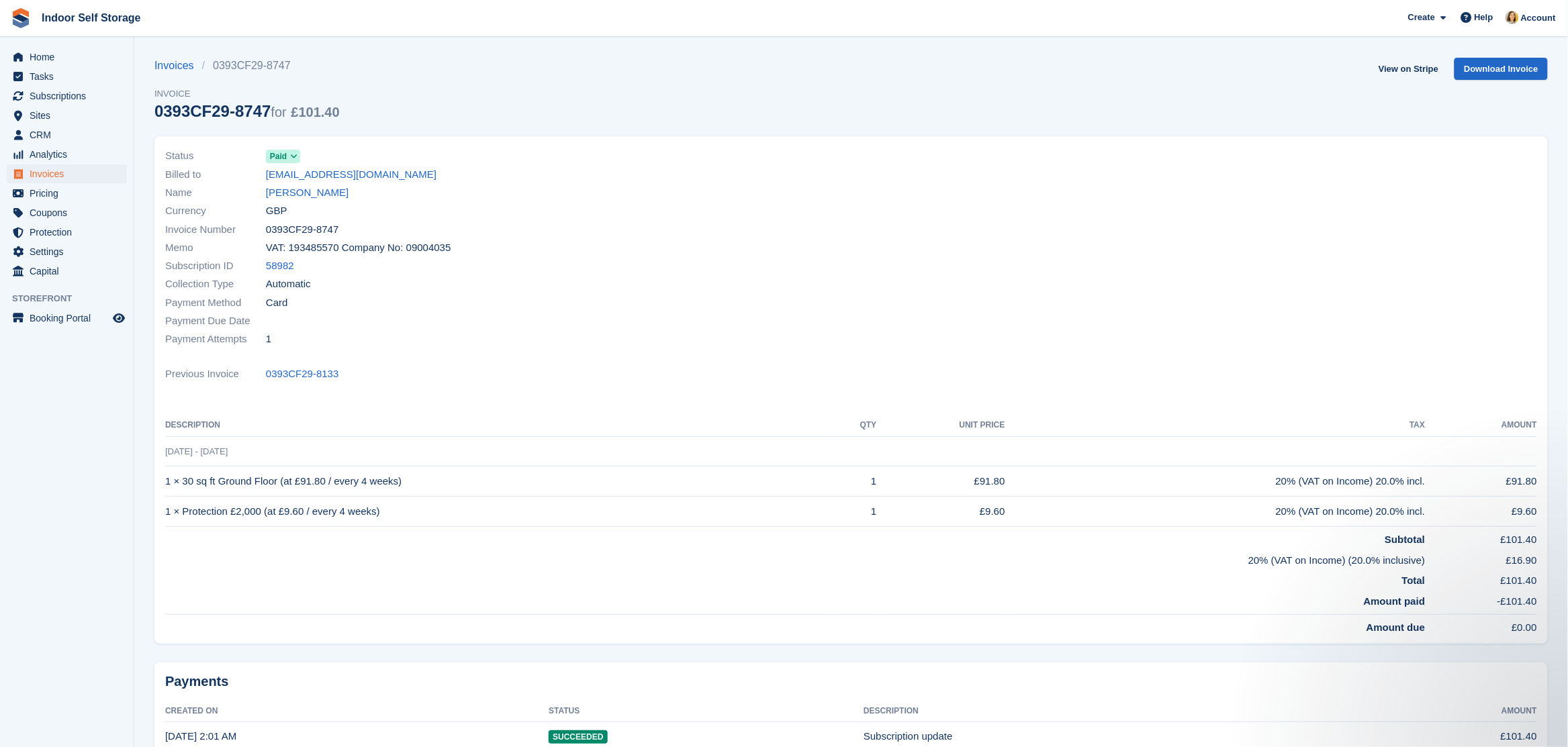
click at [755, 272] on div "Subscription ID 58982" at bounding box center [504, 266] width 678 height 18
click at [828, 200] on div "Name [PERSON_NAME]" at bounding box center [504, 193] width 678 height 18
click at [276, 192] on link "[PERSON_NAME]" at bounding box center [307, 193] width 82 height 15
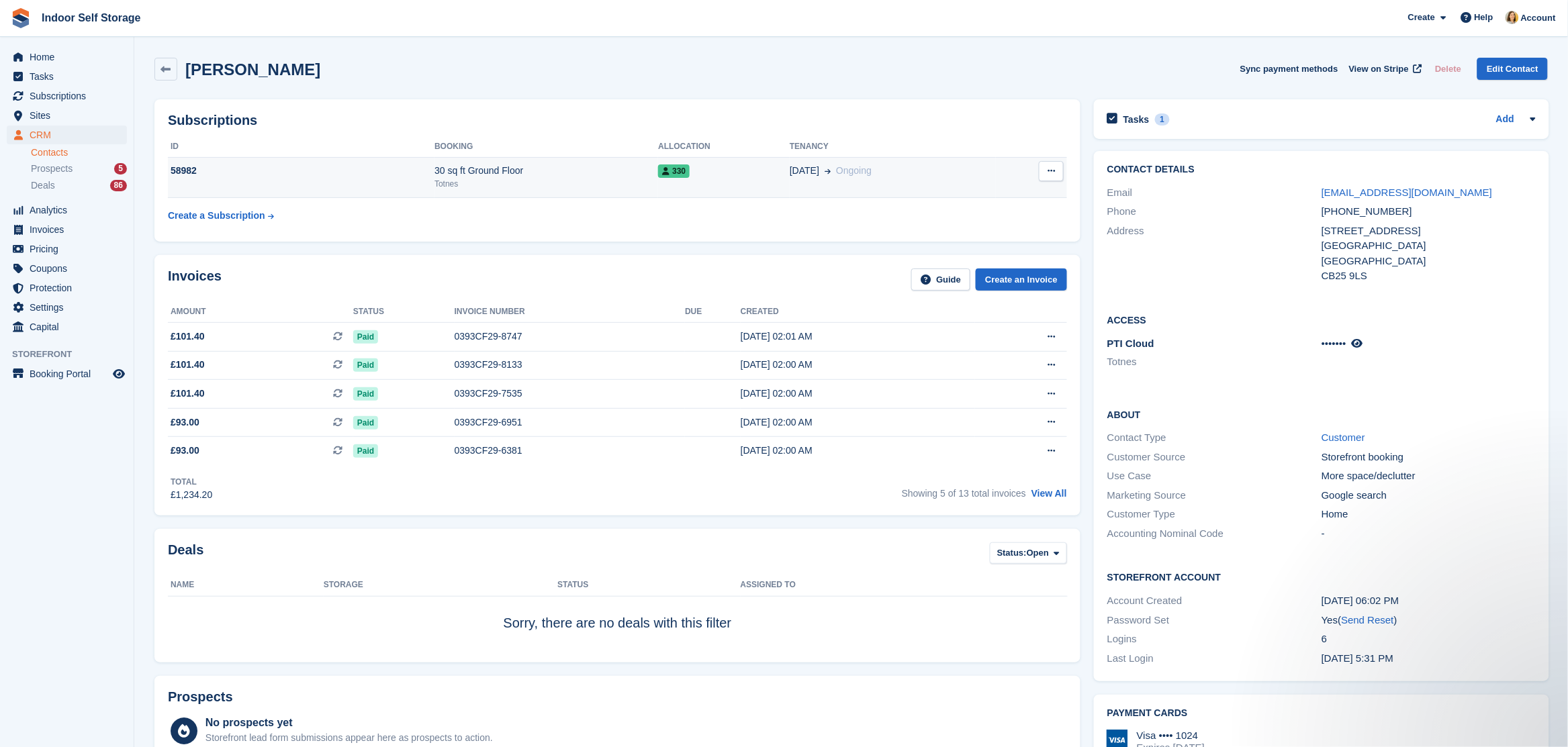
click at [1048, 172] on icon at bounding box center [1051, 170] width 8 height 9
click at [987, 192] on p "Cancel subscription" at bounding box center [1000, 197] width 117 height 17
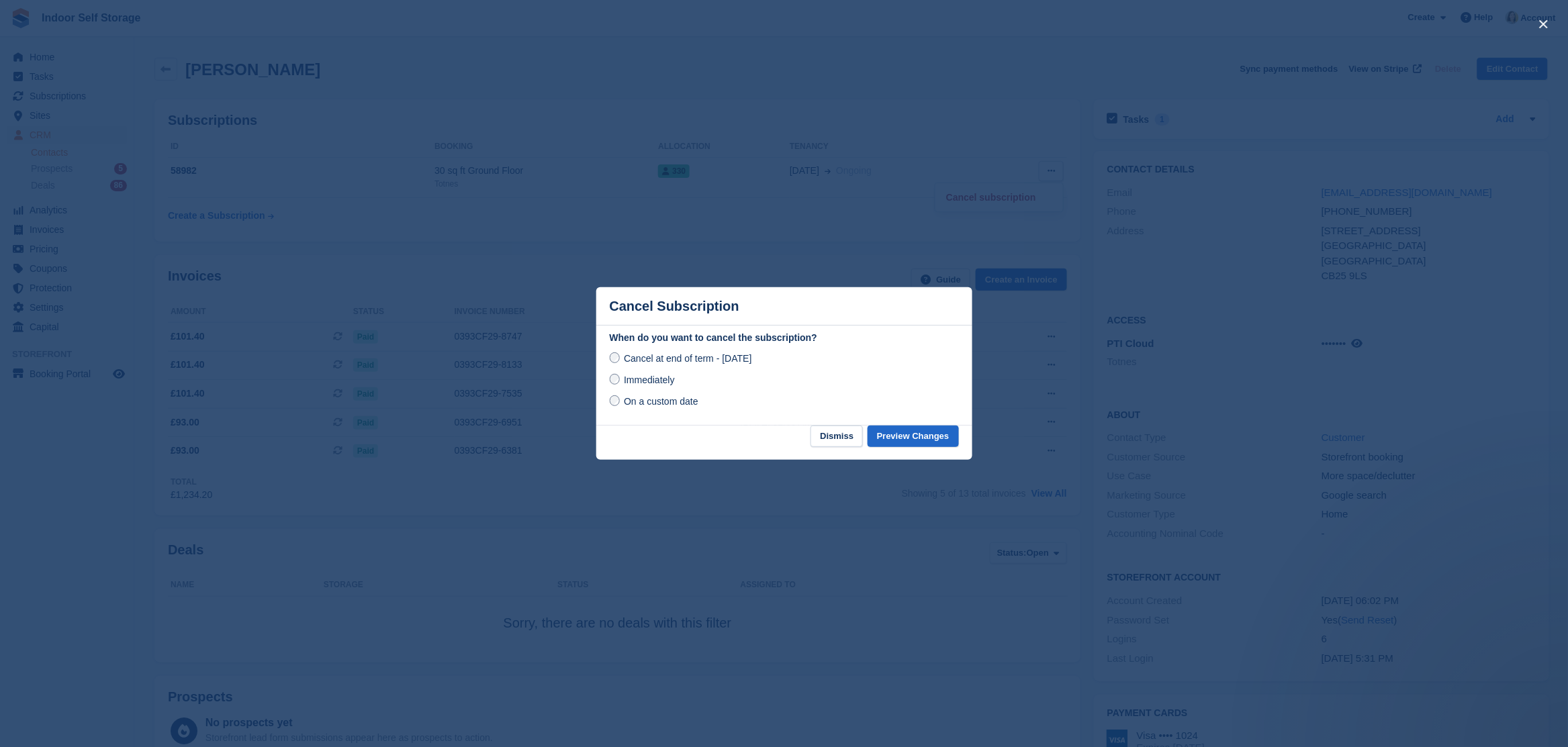
click at [646, 380] on span "Immediately" at bounding box center [649, 380] width 50 height 11
click at [913, 436] on button "Preview Changes" at bounding box center [913, 436] width 91 height 22
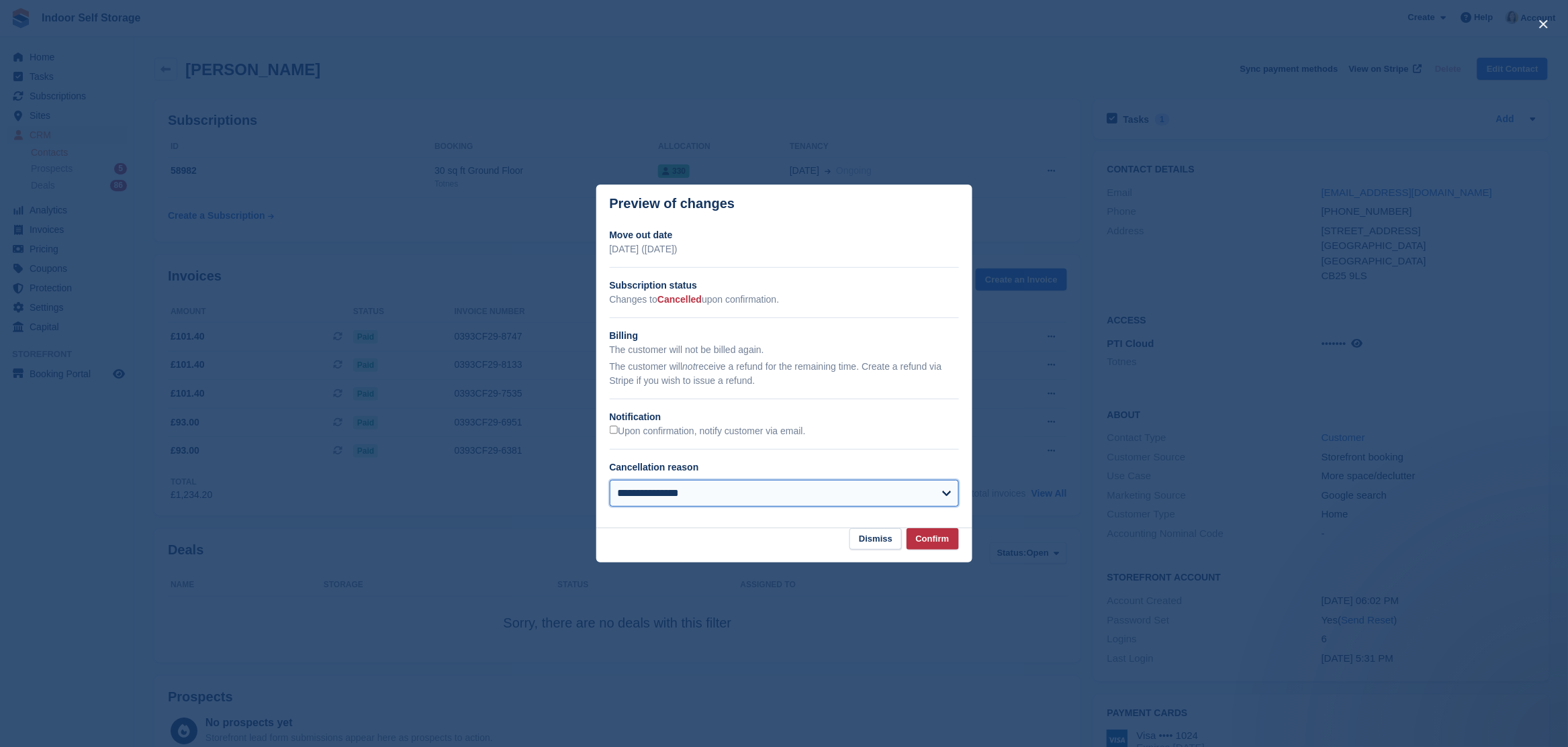
click at [661, 500] on select "**********" at bounding box center [784, 493] width 349 height 27
select select "**********"
click at [610, 481] on select "**********" at bounding box center [784, 493] width 349 height 27
click at [936, 536] on button "Confirm" at bounding box center [933, 539] width 52 height 22
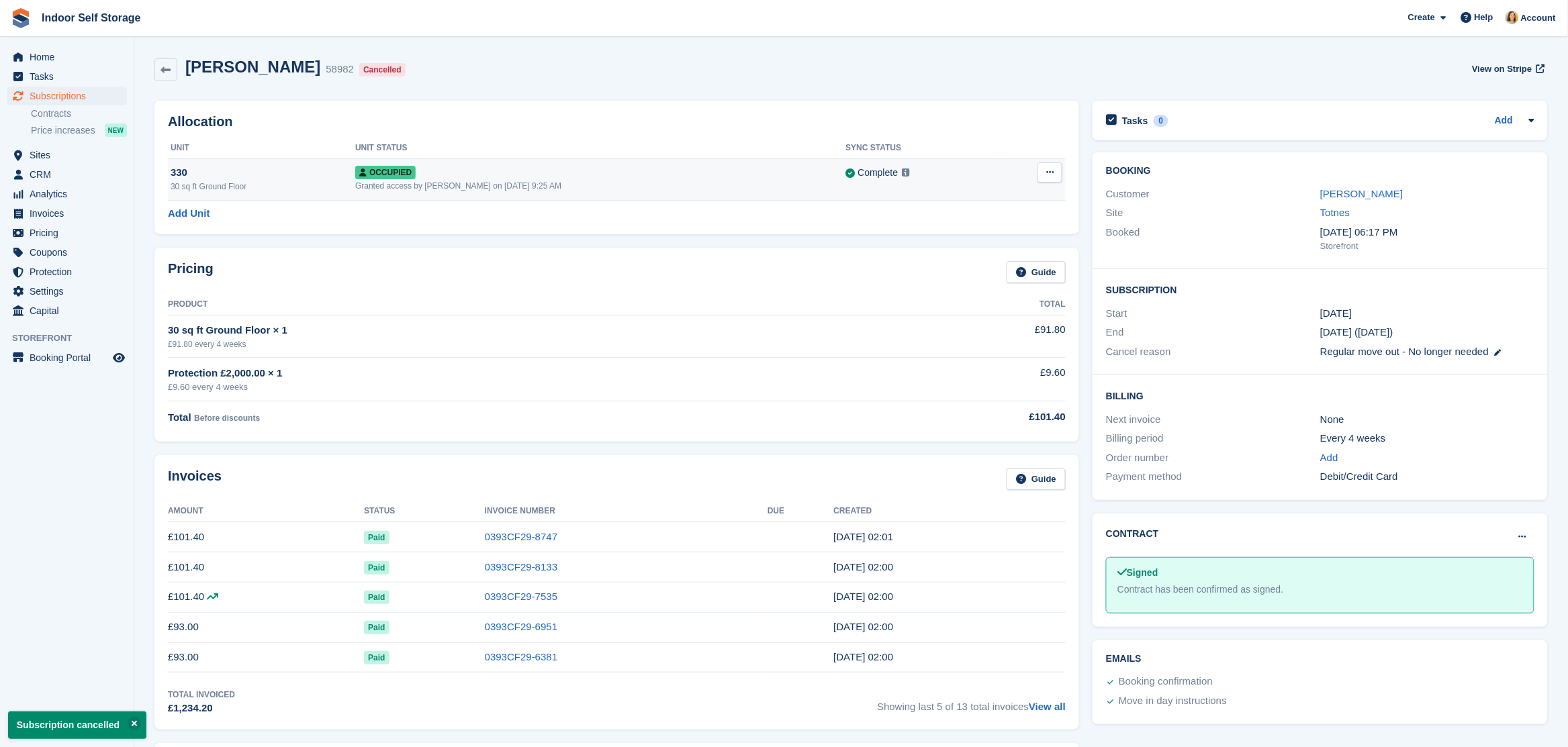
click at [511, 179] on div "Occupied" at bounding box center [600, 172] width 490 height 14
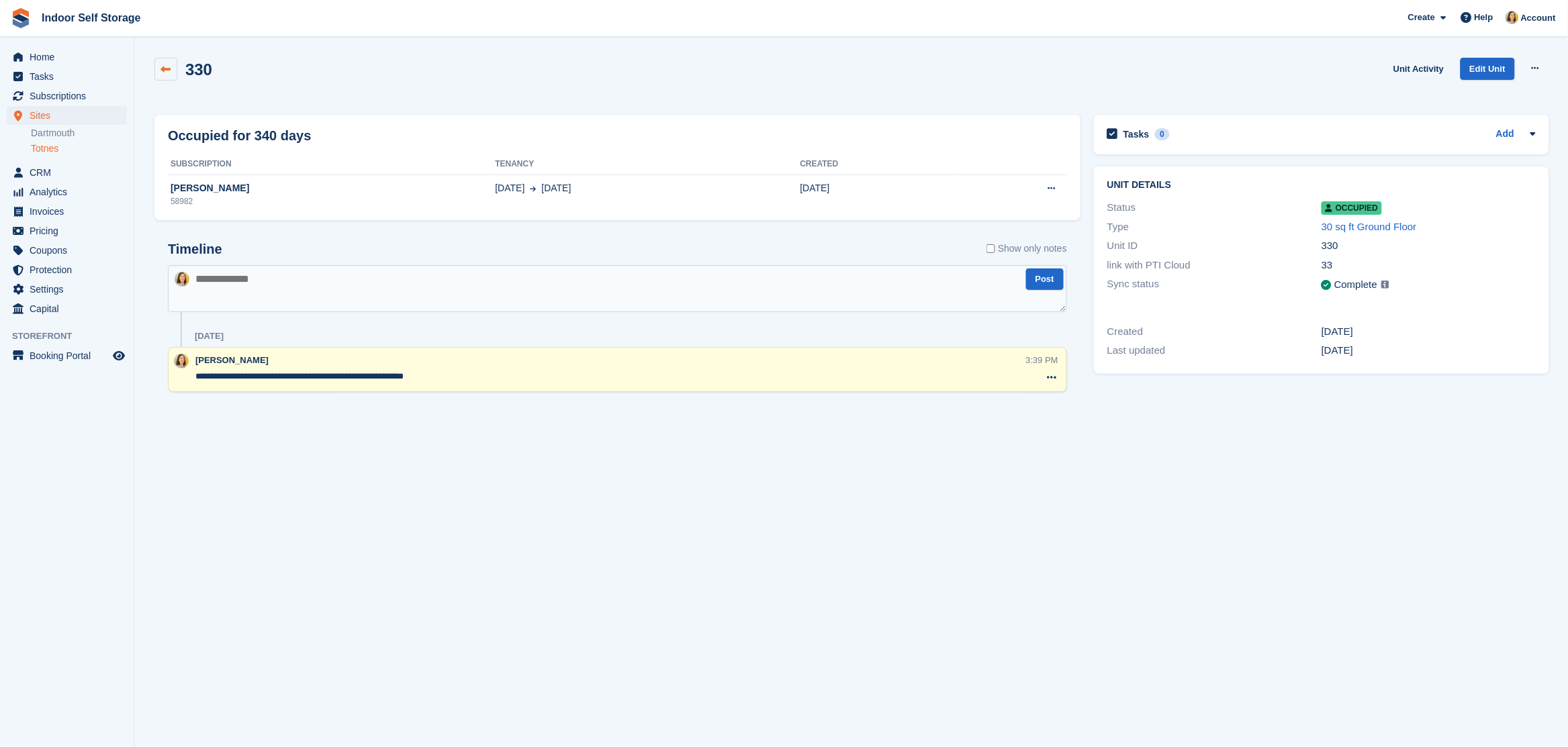
click at [159, 68] on link at bounding box center [166, 69] width 23 height 23
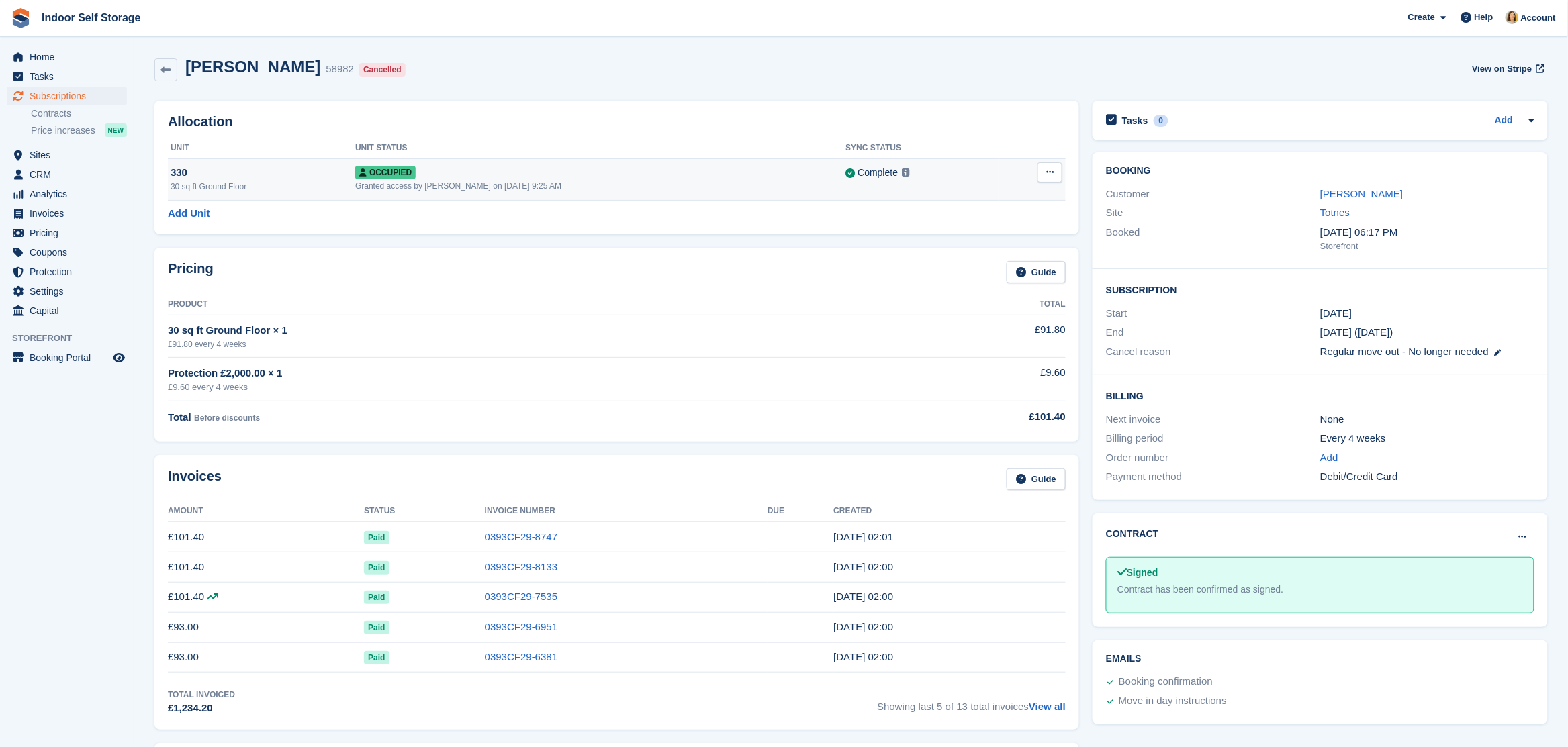
click at [1043, 171] on button at bounding box center [1050, 172] width 25 height 20
click at [999, 225] on p "Deallocate" at bounding box center [998, 227] width 117 height 17
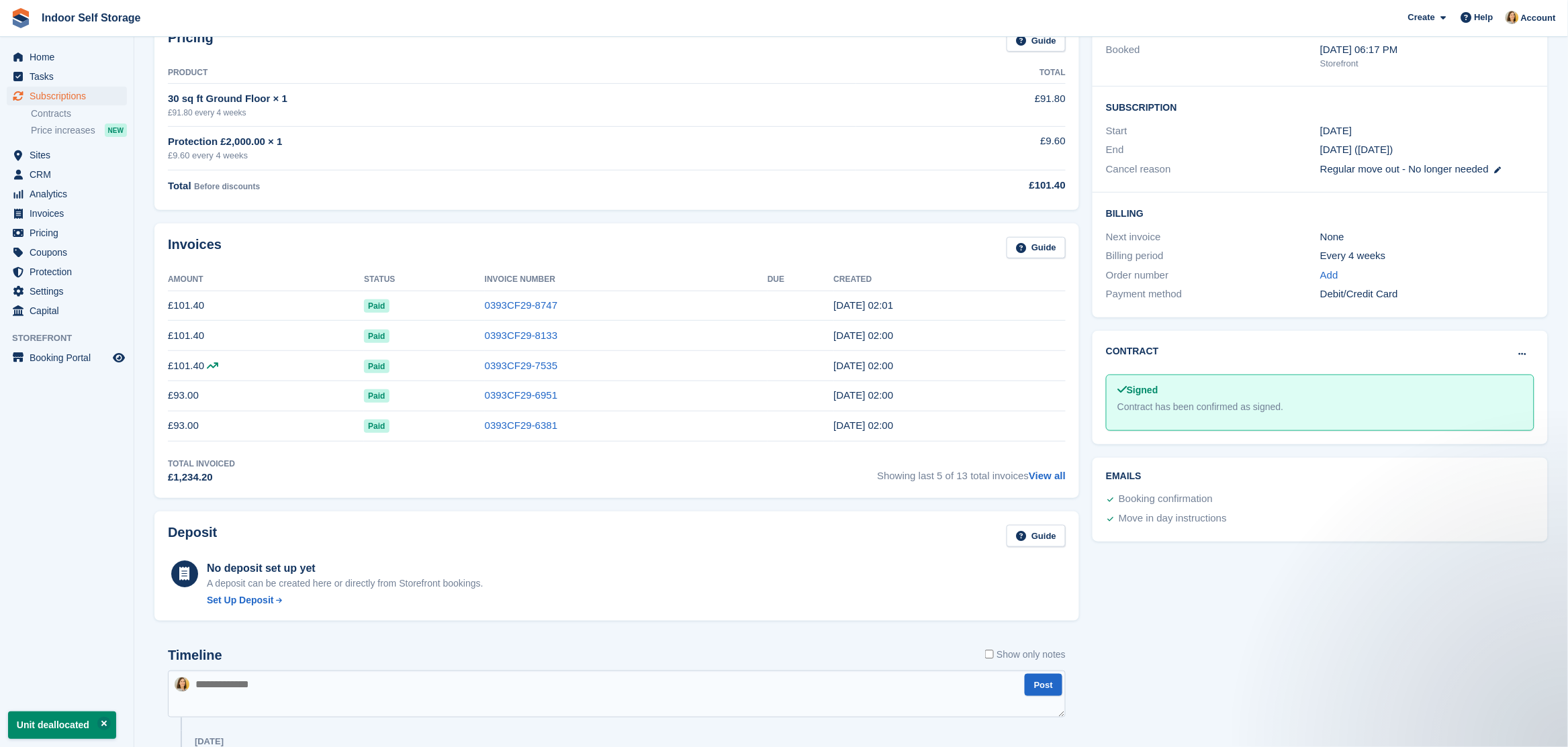
scroll to position [420, 0]
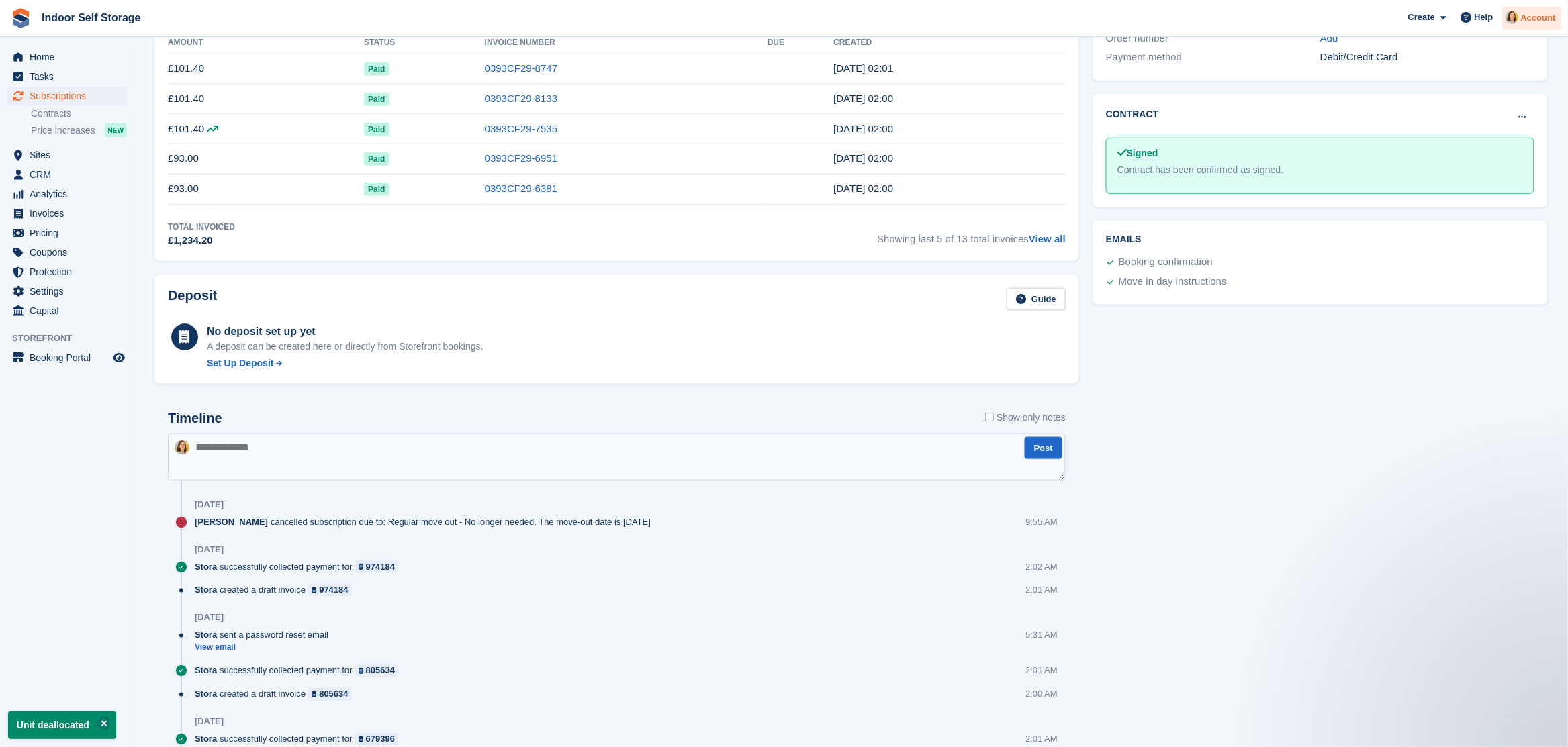
click at [1538, 16] on span "Account" at bounding box center [1538, 19] width 35 height 14
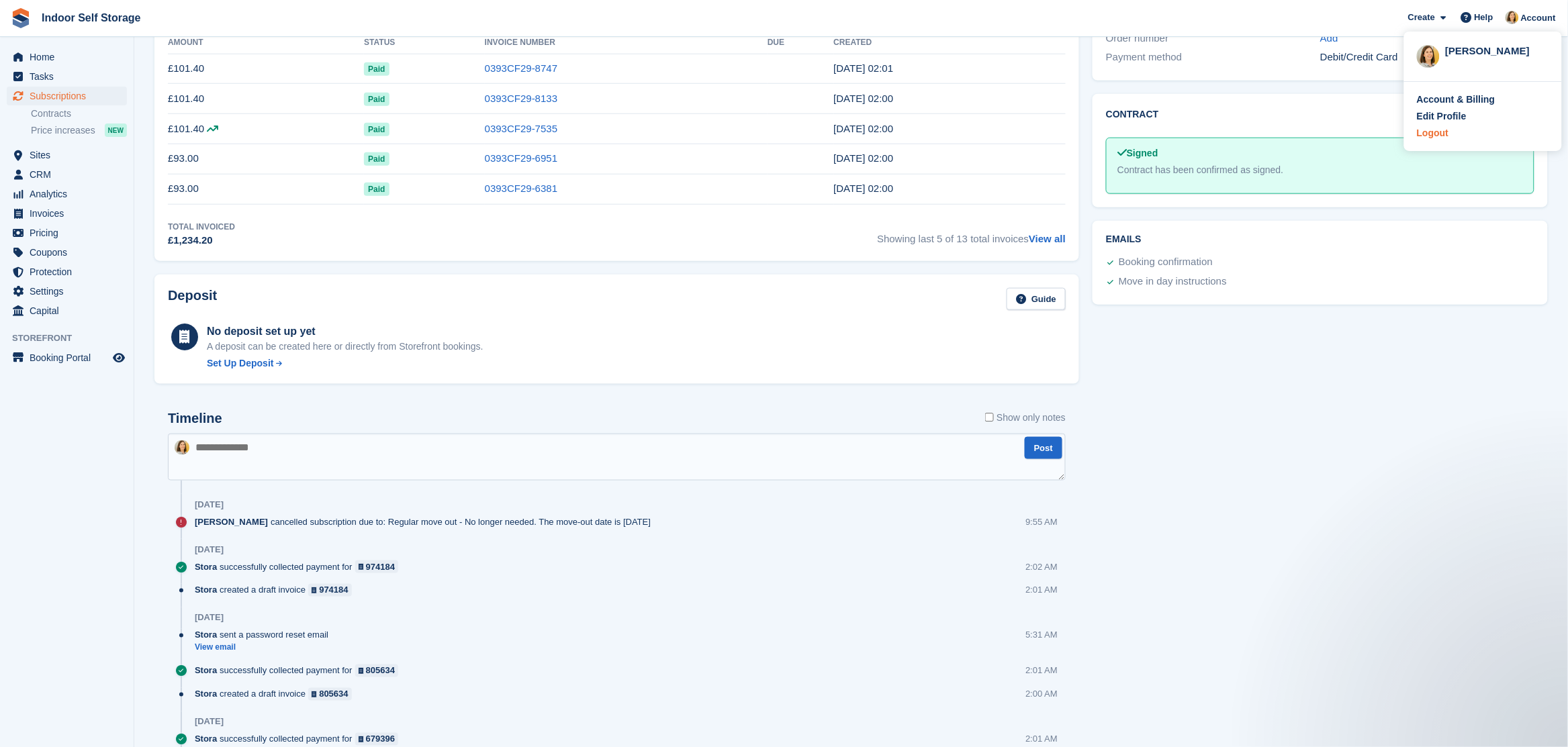
click at [1433, 133] on div "Logout" at bounding box center [1433, 133] width 32 height 14
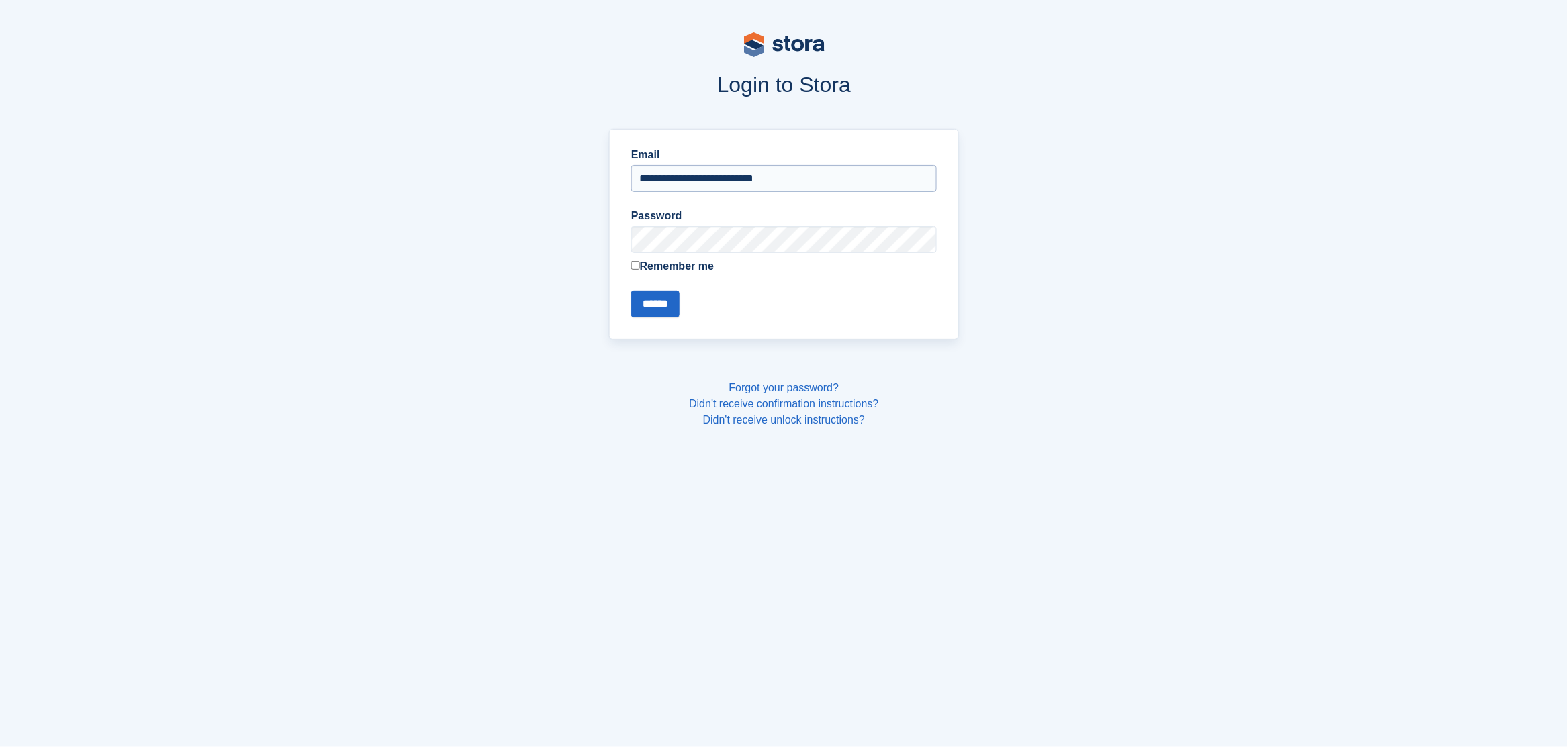
click at [668, 179] on input "**********" at bounding box center [784, 178] width 305 height 27
drag, startPoint x: 668, startPoint y: 179, endPoint x: 634, endPoint y: 176, distance: 34.1
click at [634, 176] on input "**********" at bounding box center [784, 178] width 305 height 27
type input "**********"
click at [606, 234] on div "**********" at bounding box center [784, 234] width 366 height 227
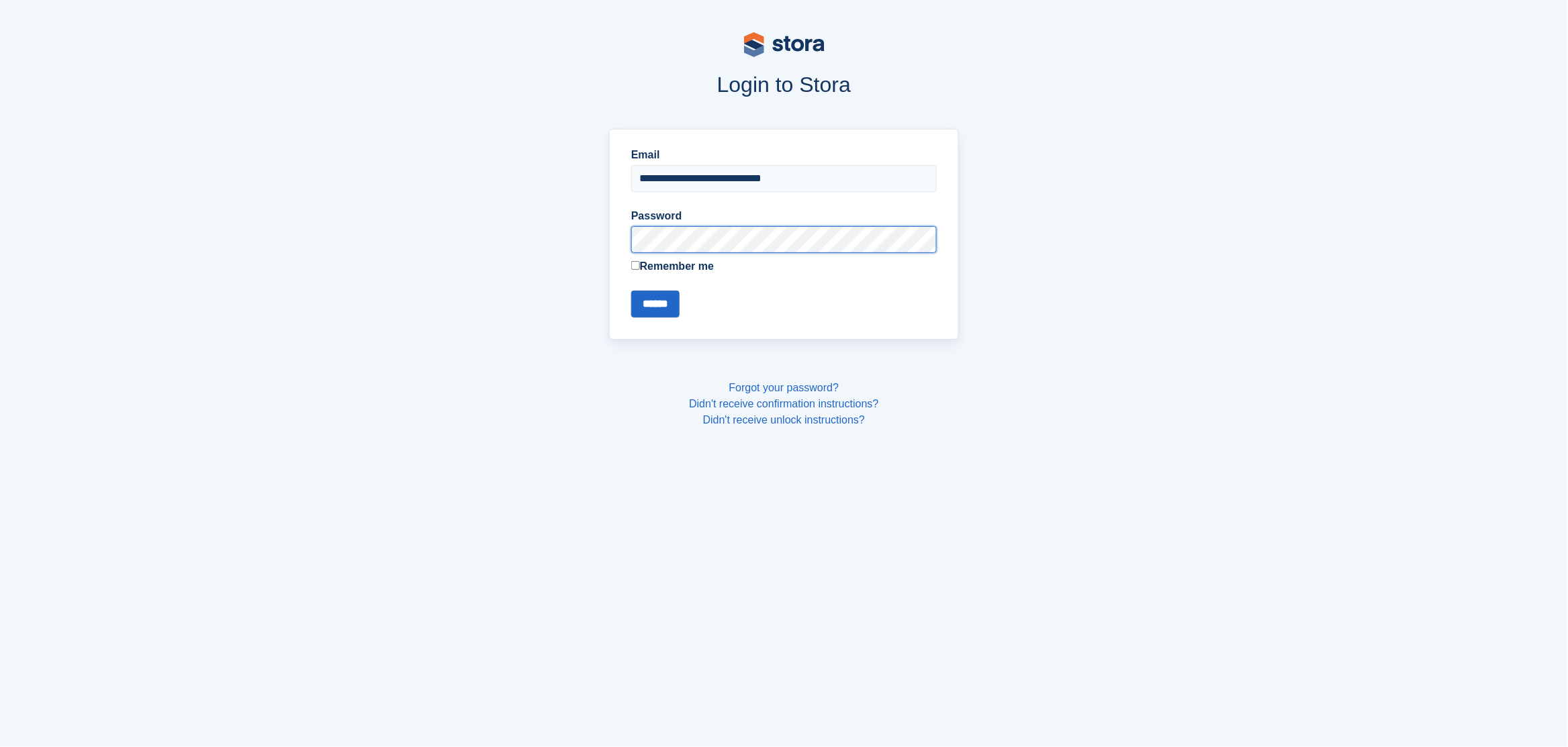
click at [631, 291] on input "******" at bounding box center [655, 304] width 48 height 27
